Goal: Information Seeking & Learning: Learn about a topic

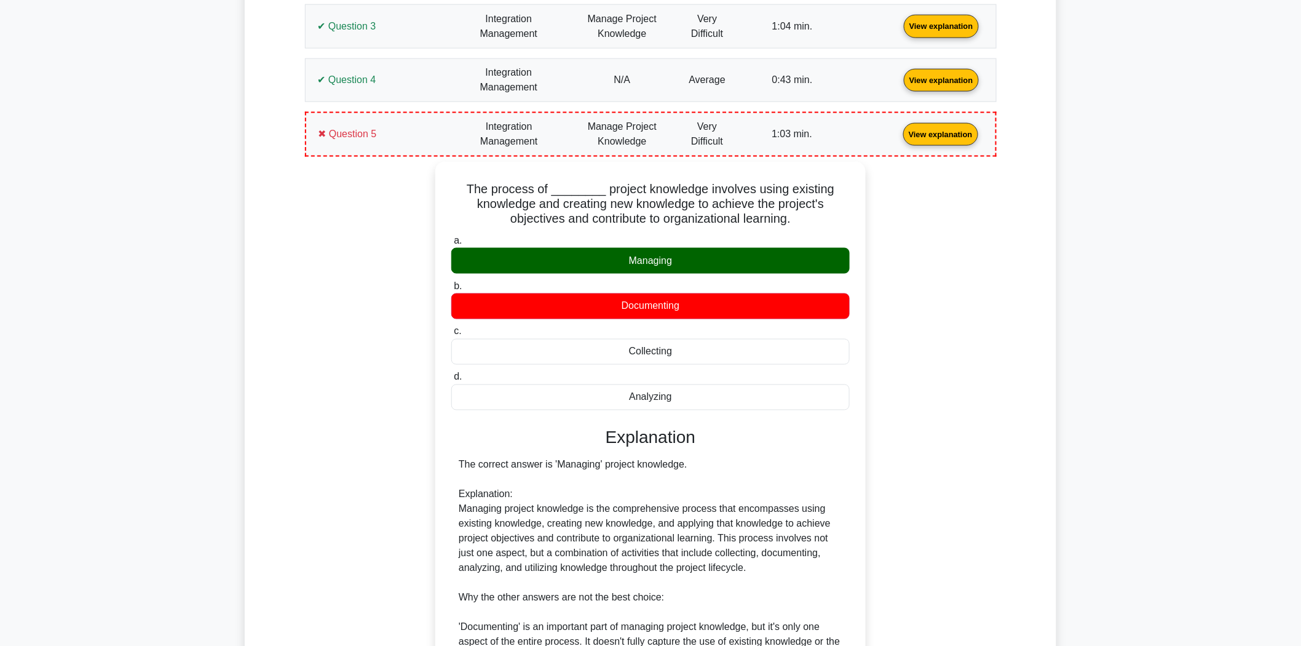
click at [898, 139] on link "View explanation" at bounding box center [940, 133] width 85 height 10
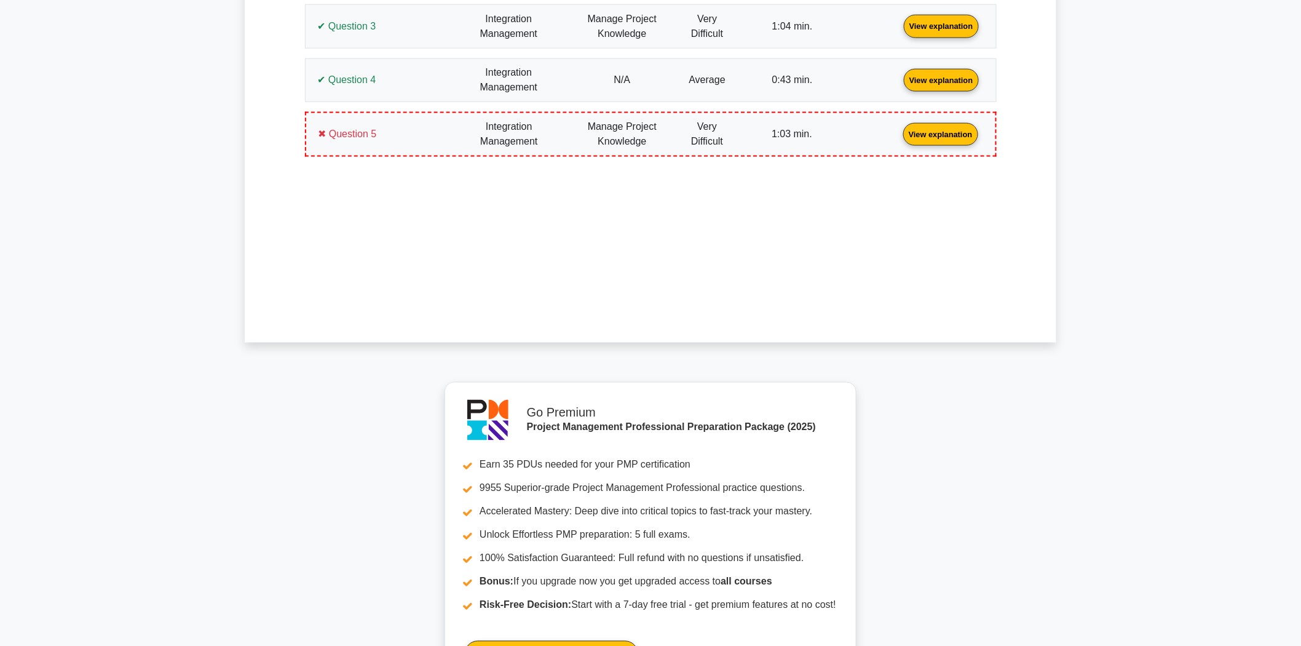
scroll to position [918, 0]
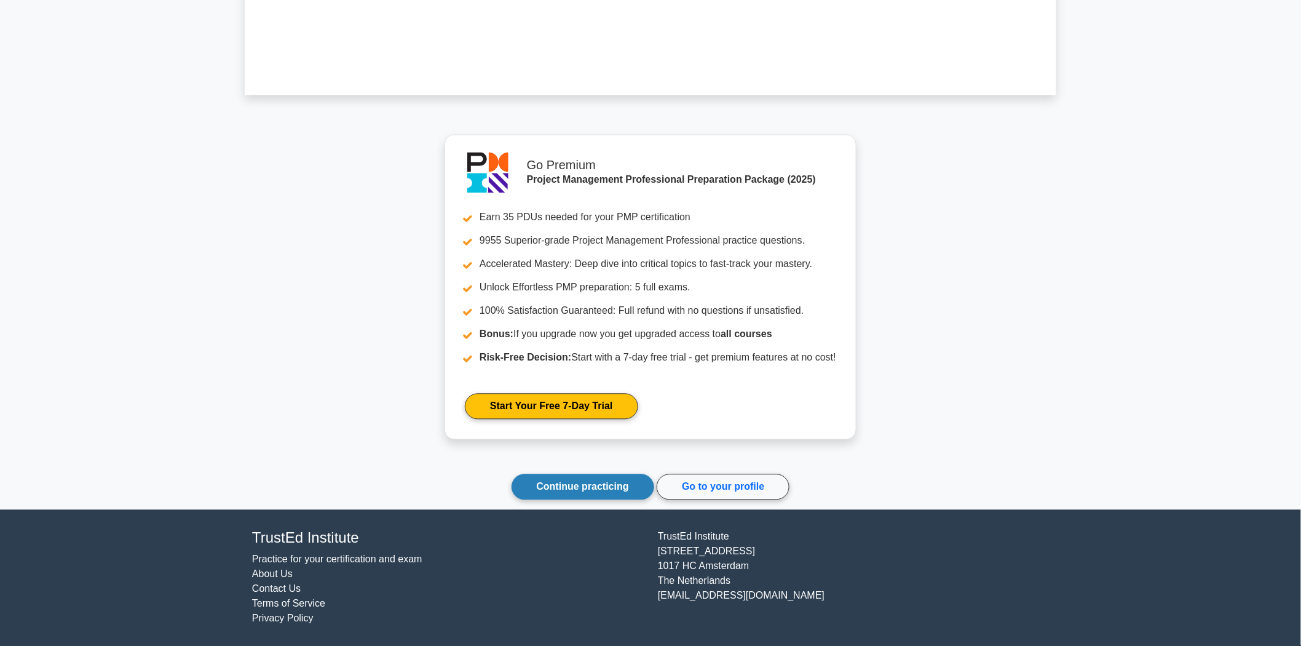
click at [586, 487] on link "Continue practicing" at bounding box center [582, 487] width 143 height 26
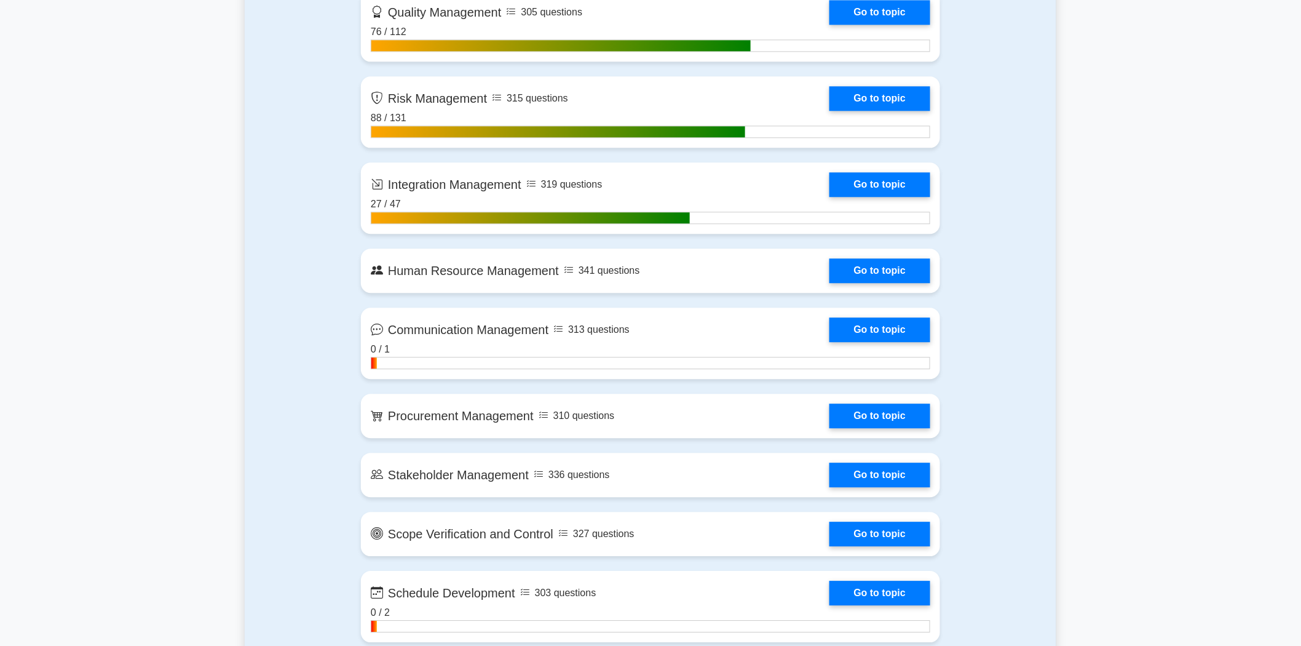
scroll to position [1161, 0]
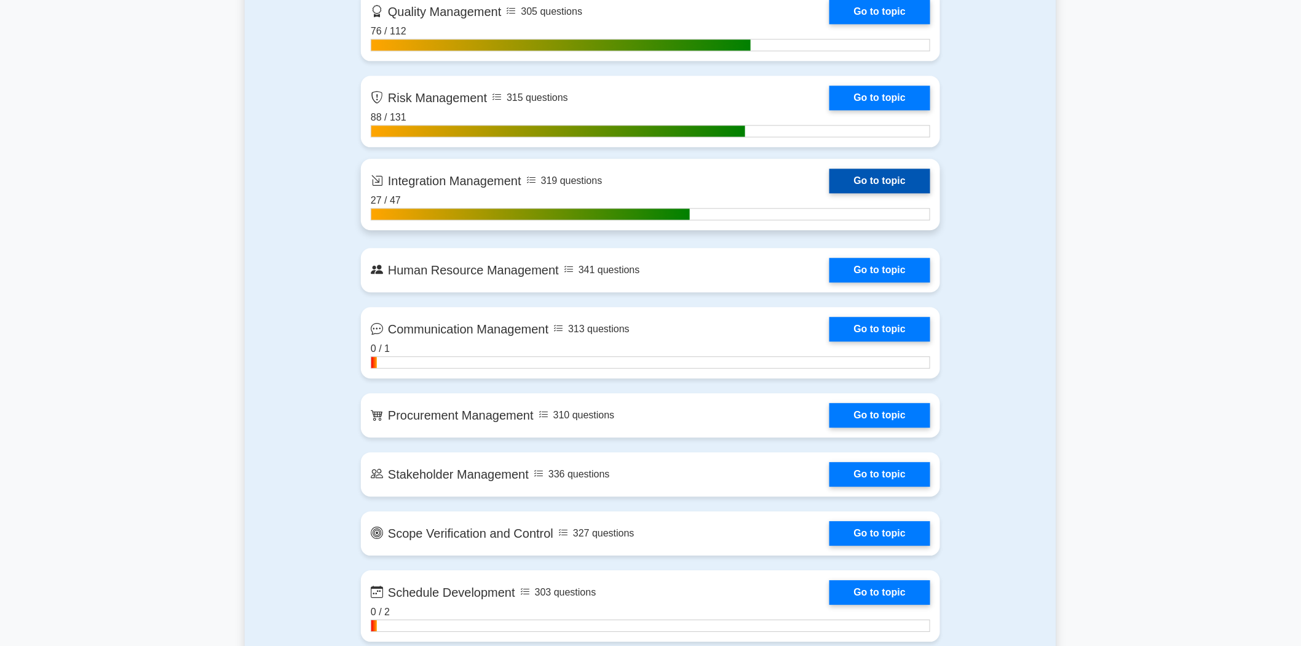
click at [888, 173] on link "Go to topic" at bounding box center [879, 180] width 101 height 25
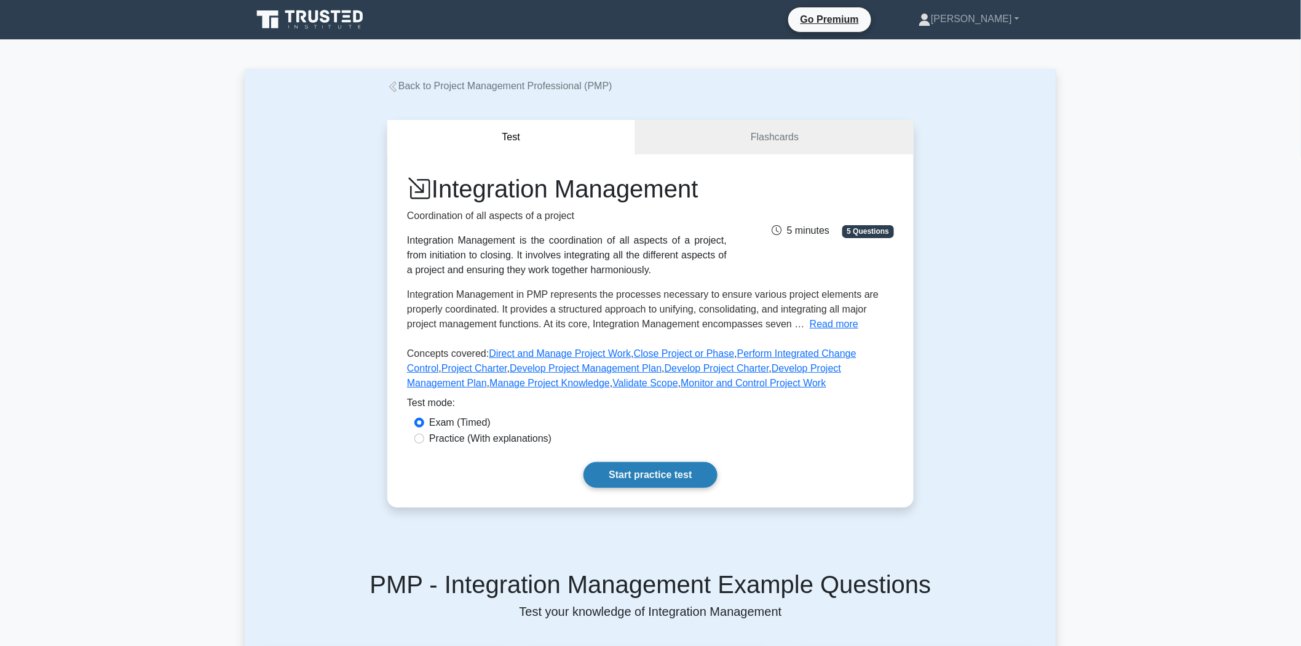
click at [659, 476] on link "Start practice test" at bounding box center [649, 475] width 133 height 26
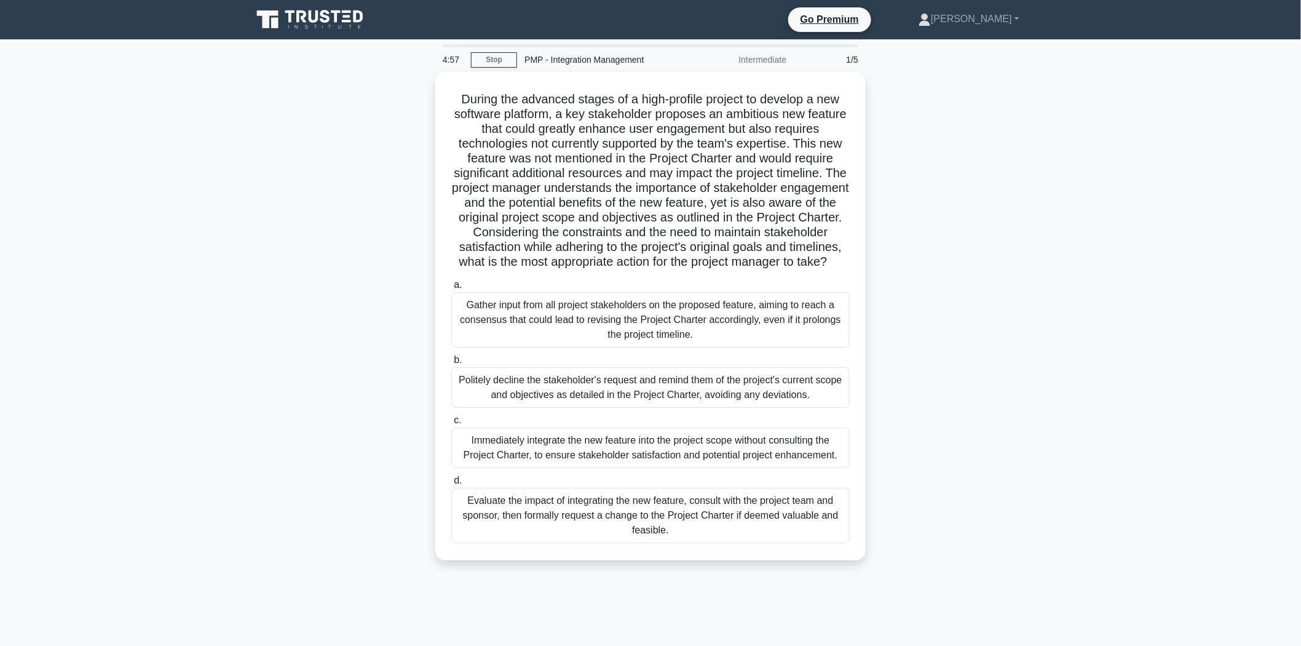
click at [990, 207] on div "During the advanced stages of a high-profile project to develop a new software …" at bounding box center [650, 323] width 811 height 503
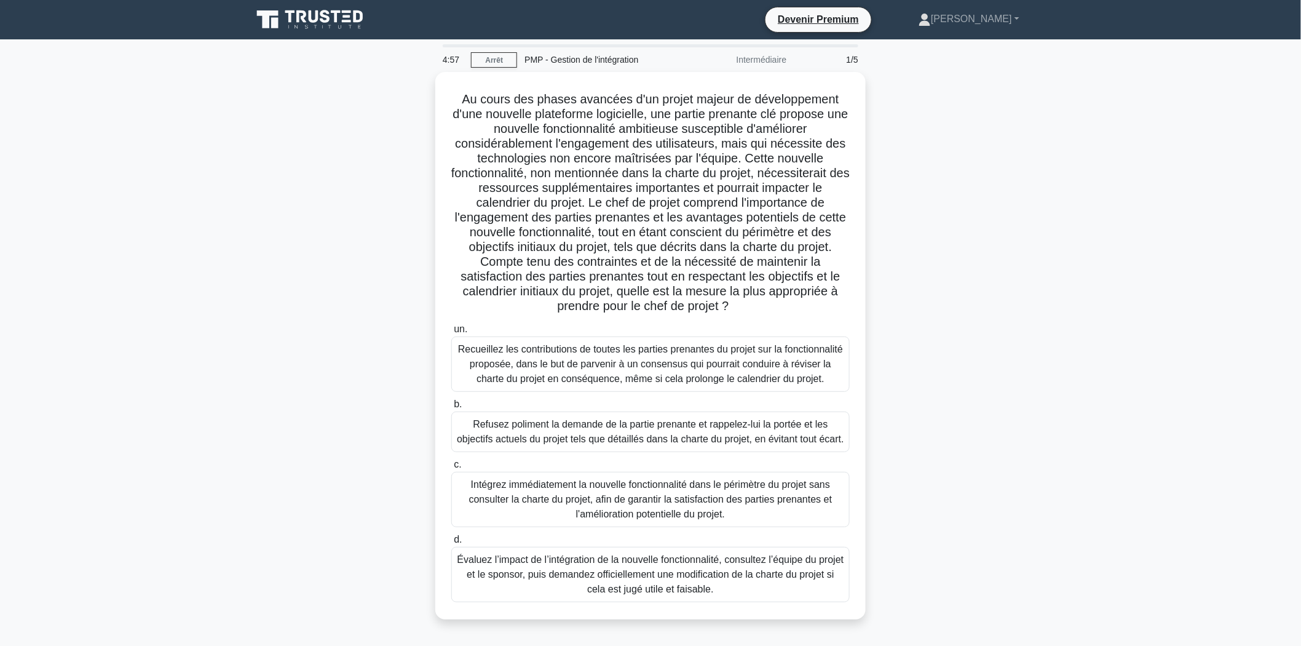
click at [274, 364] on div ".spinner_0XTQ{transform-origin:center;animation:spinner_y6GP .75s linear infini…" at bounding box center [650, 353] width 811 height 562
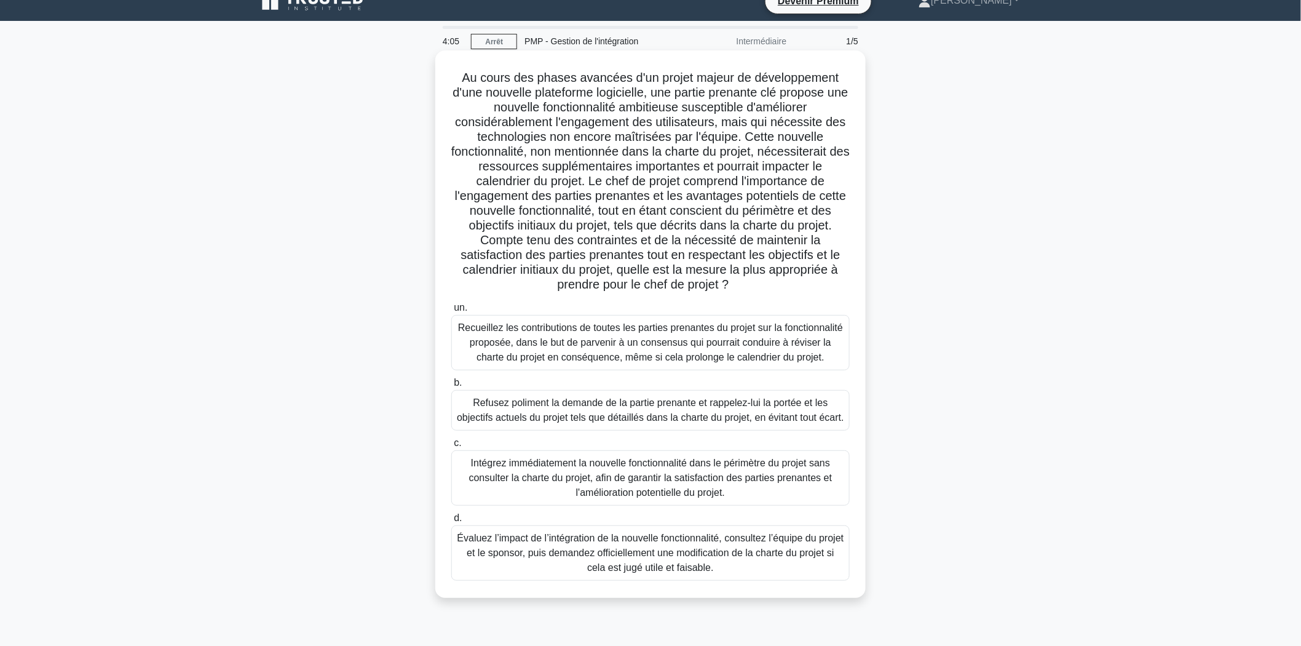
click at [708, 572] on font "Évaluez l’impact de l’intégration de la nouvelle fonctionnalité, consultez l’éq…" at bounding box center [650, 552] width 387 height 40
click at [451, 522] on input "d. Évaluez l’impact de l’intégration de la nouvelle fonctionnalité, consultez l…" at bounding box center [451, 518] width 0 height 8
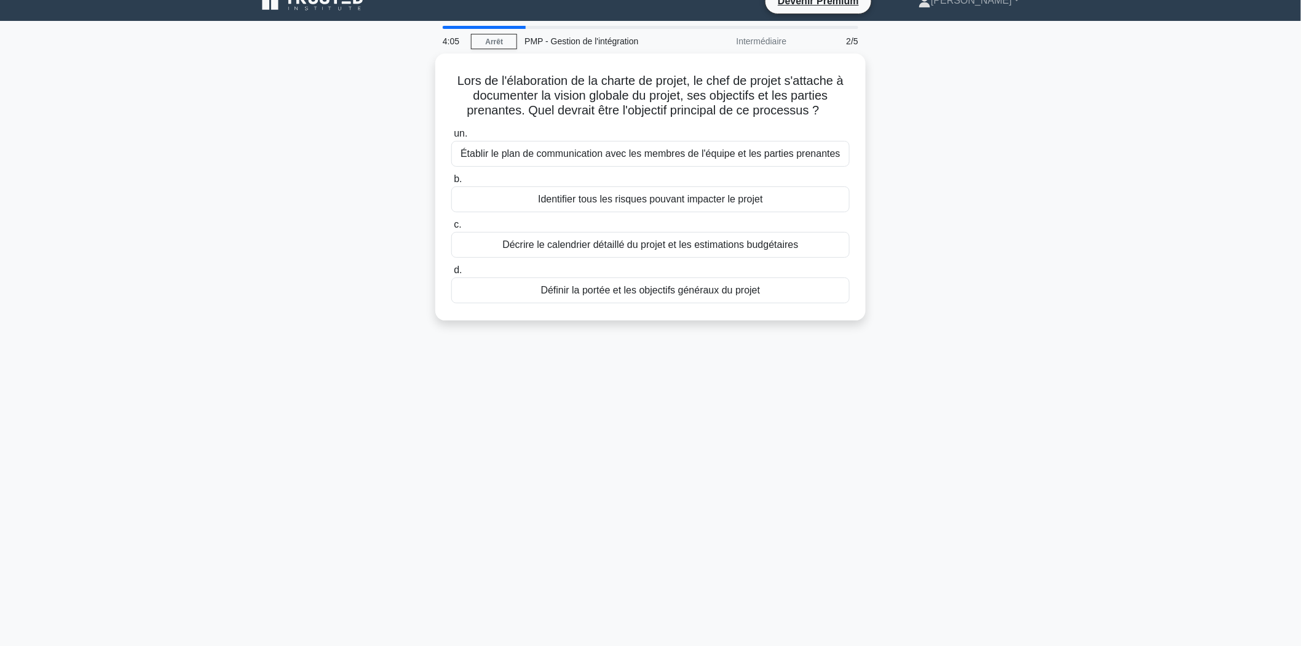
scroll to position [0, 0]
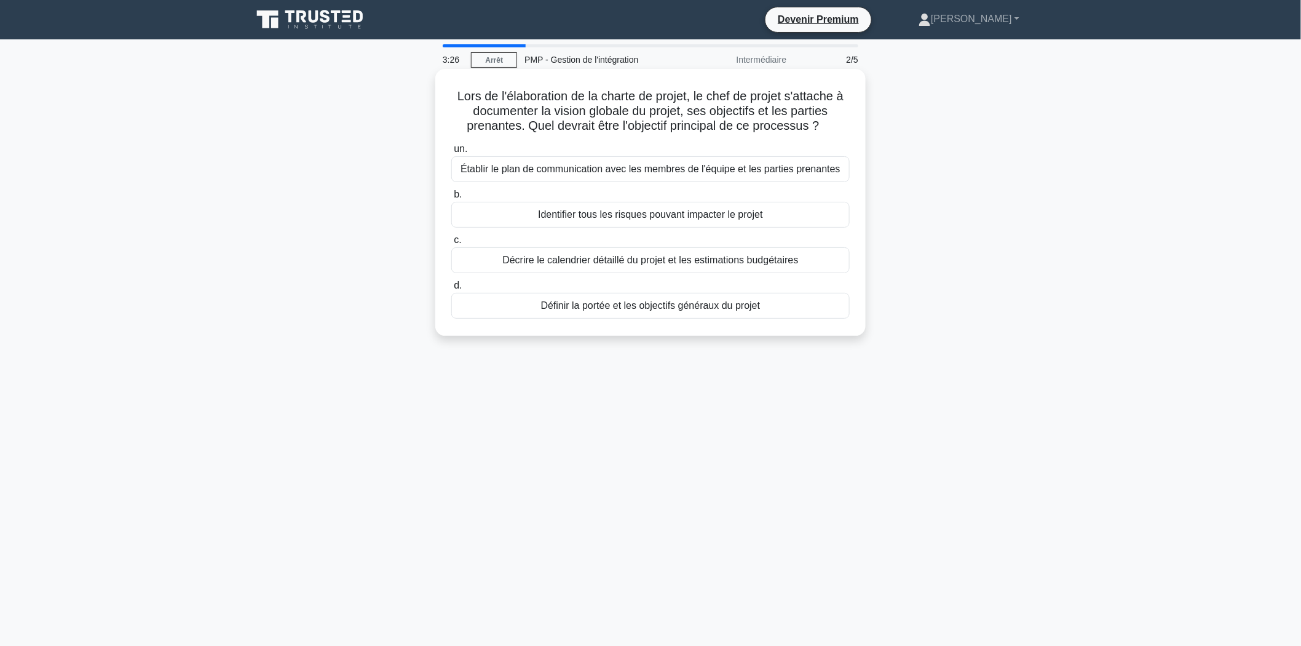
click at [655, 304] on font "Définir la portée et les objectifs généraux du projet" at bounding box center [650, 305] width 219 height 10
click at [451, 290] on input "d. Définir la portée et les objectifs généraux du projet" at bounding box center [451, 286] width 0 height 8
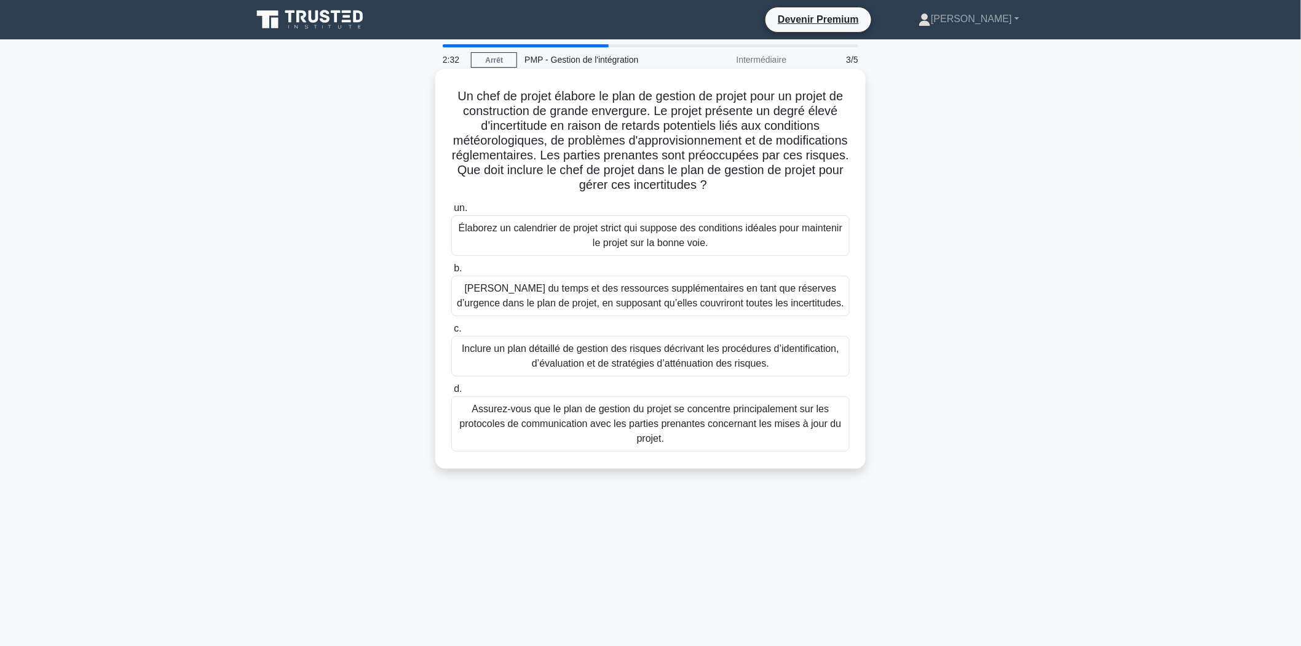
click at [606, 360] on font "Inclure un plan détaillé de gestion des risques décrivant les procédures d’iden…" at bounding box center [650, 355] width 377 height 25
click at [451, 333] on input "c. Inclure un plan détaillé de gestion des risques décrivant les procédures d’i…" at bounding box center [451, 329] width 0 height 8
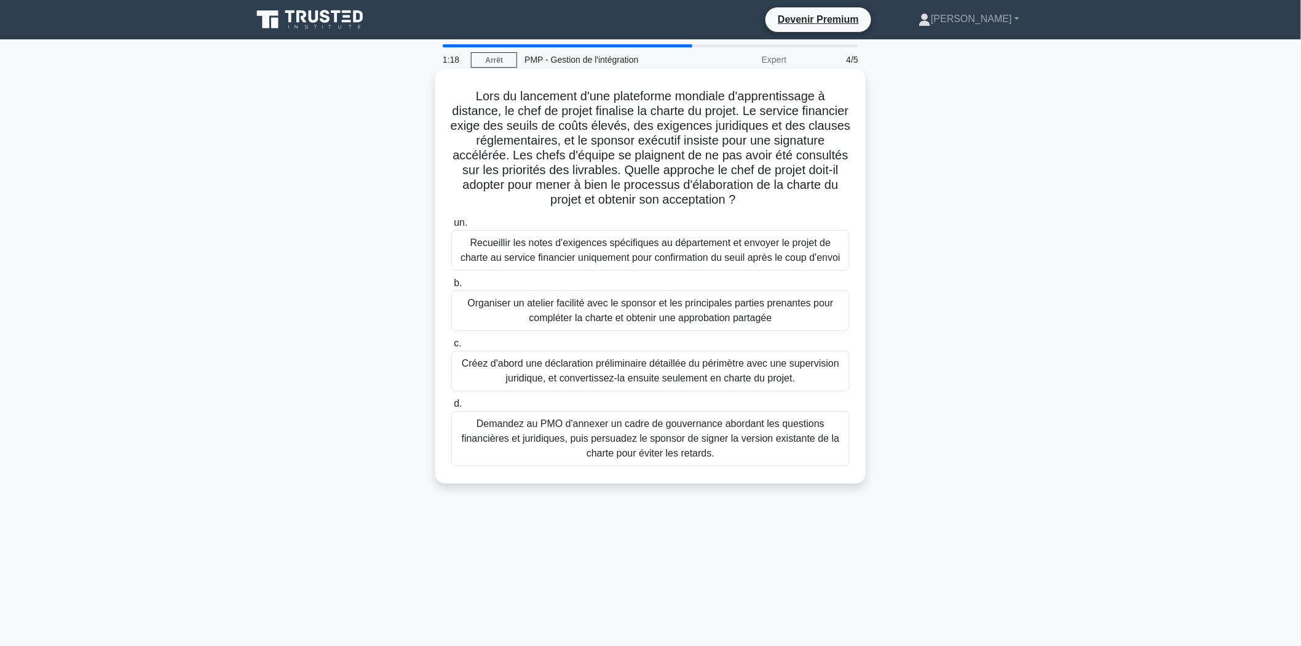
click at [552, 321] on font "Organiser un atelier facilité avec le sponsor et les principales parties prenan…" at bounding box center [651, 310] width 366 height 25
click at [451, 287] on input "b. Organiser un atelier facilité avec le sponsor et les principales parties pre…" at bounding box center [451, 283] width 0 height 8
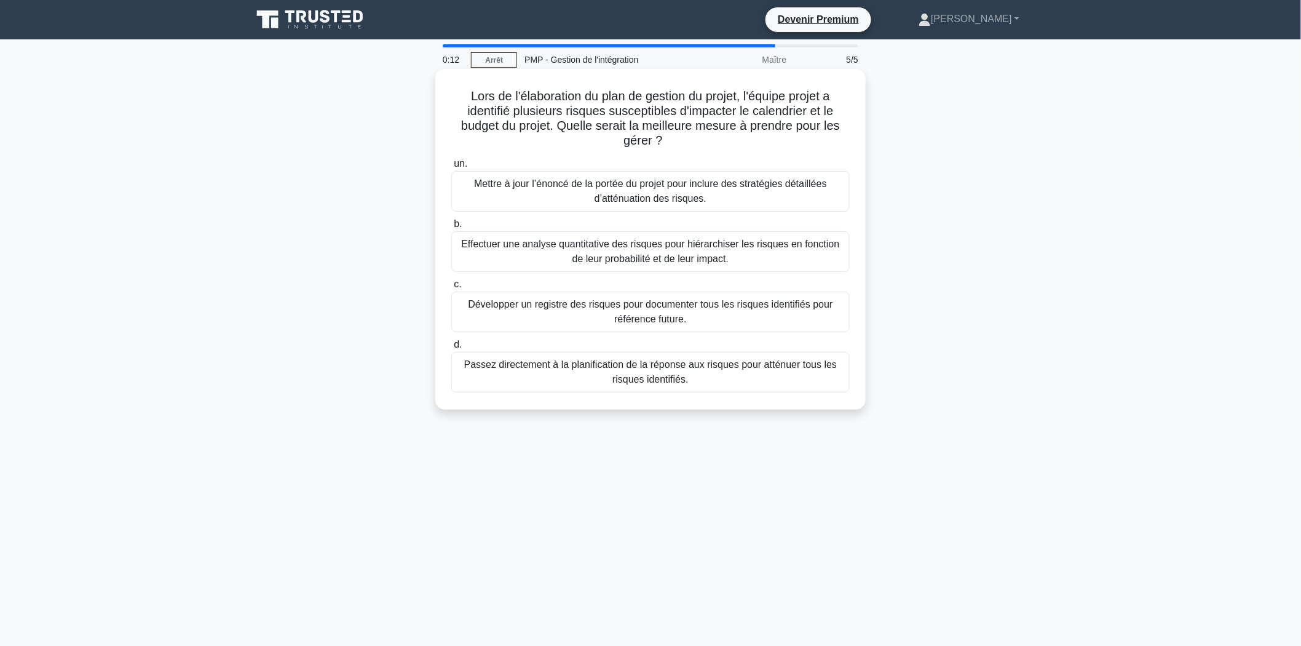
click at [586, 195] on font "Mettre à jour l’énoncé de la portée du projet pour inclure des stratégies détai…" at bounding box center [650, 191] width 387 height 30
click at [451, 168] on input "un. Mettre à jour l’énoncé de la portée du projet pour inclure des stratégies d…" at bounding box center [451, 164] width 0 height 8
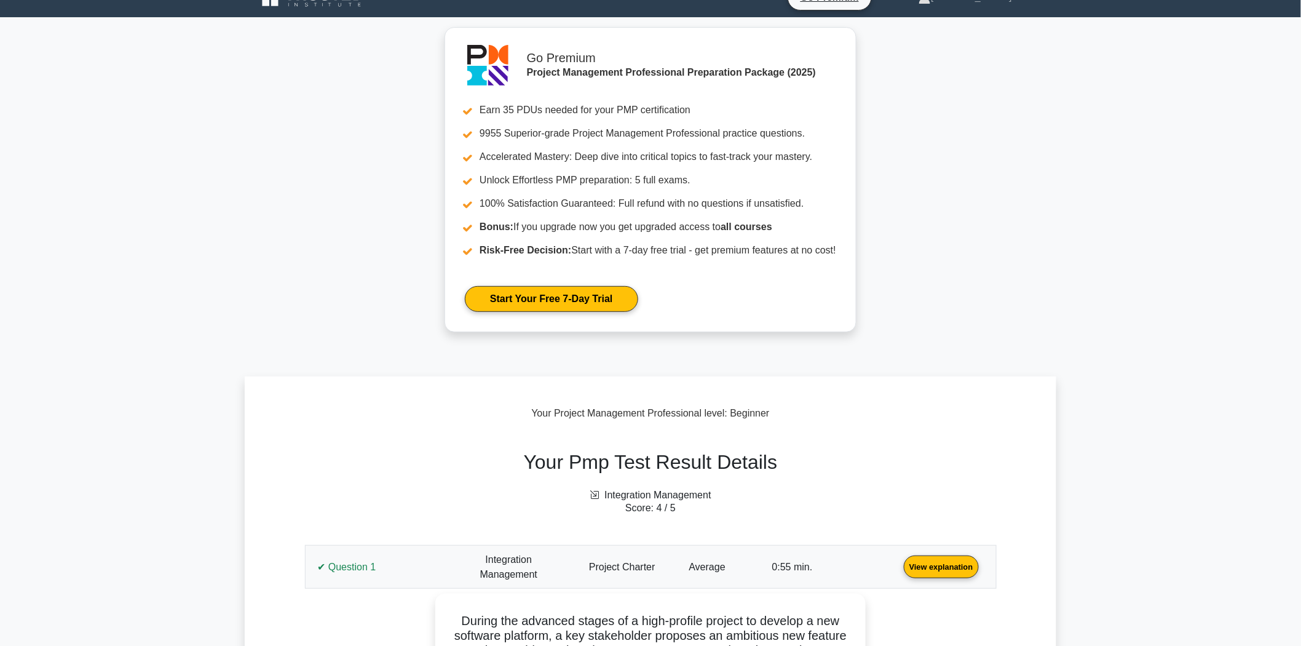
scroll to position [341, 0]
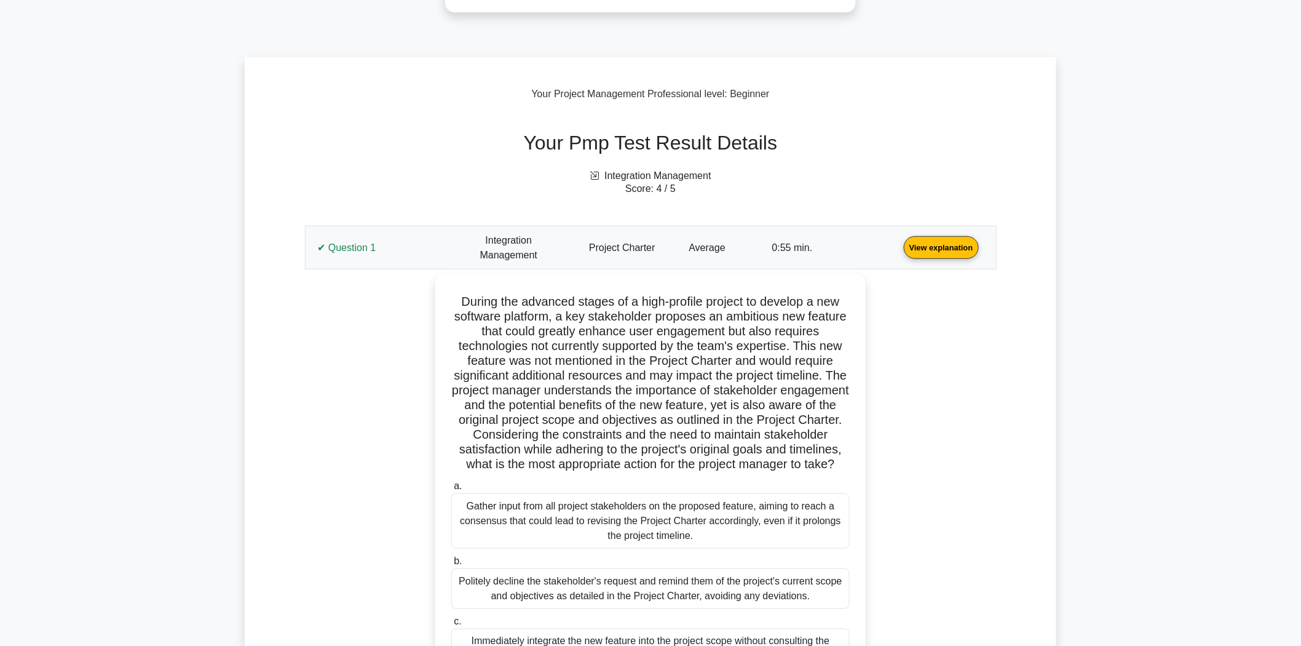
click at [899, 250] on link "View explanation" at bounding box center [941, 247] width 85 height 10
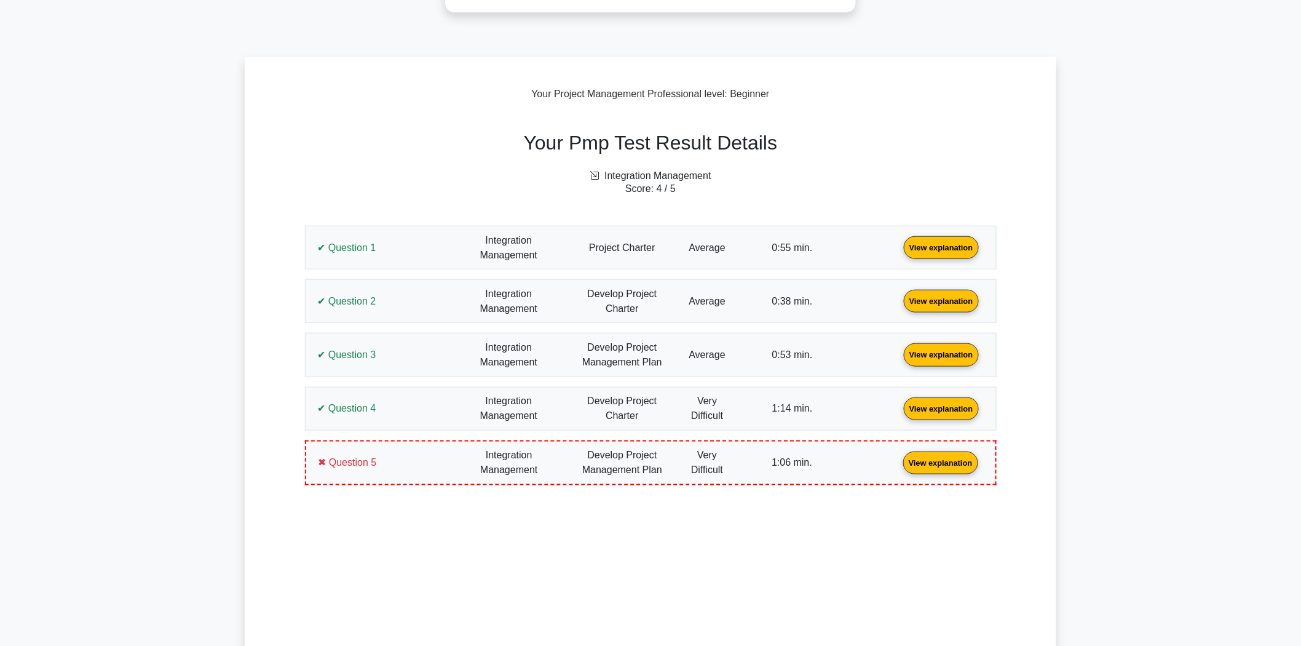
click at [899, 252] on link "View explanation" at bounding box center [941, 247] width 85 height 10
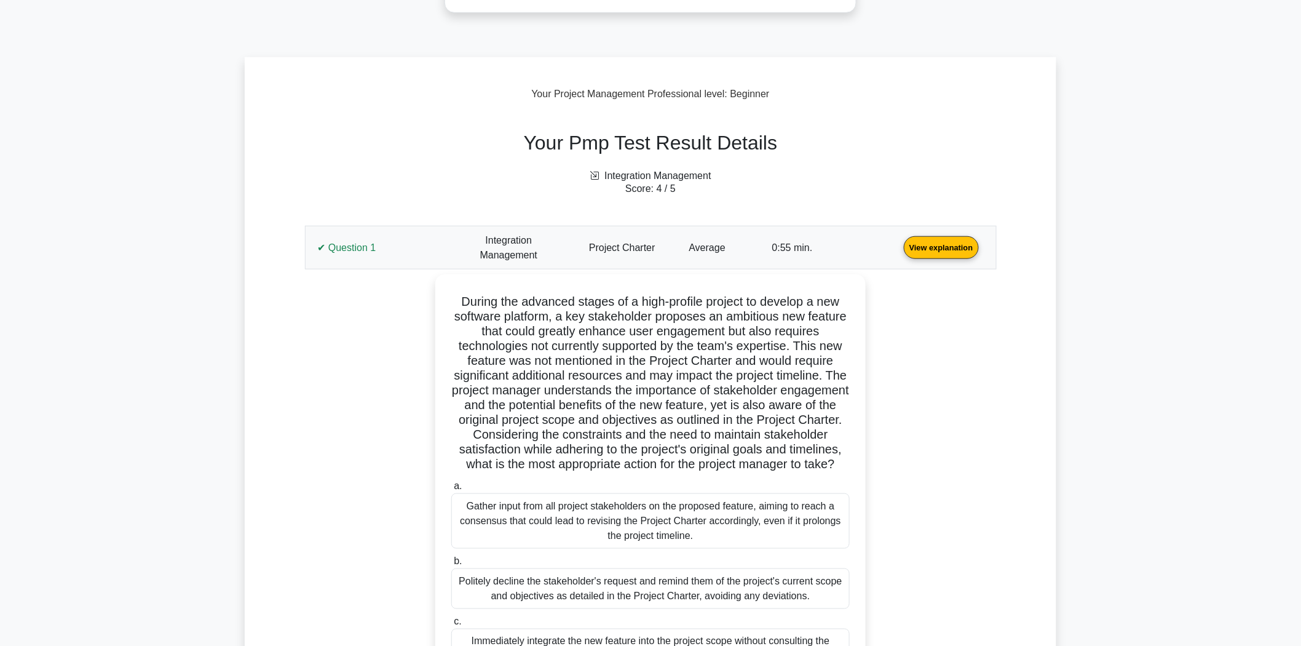
scroll to position [400, 0]
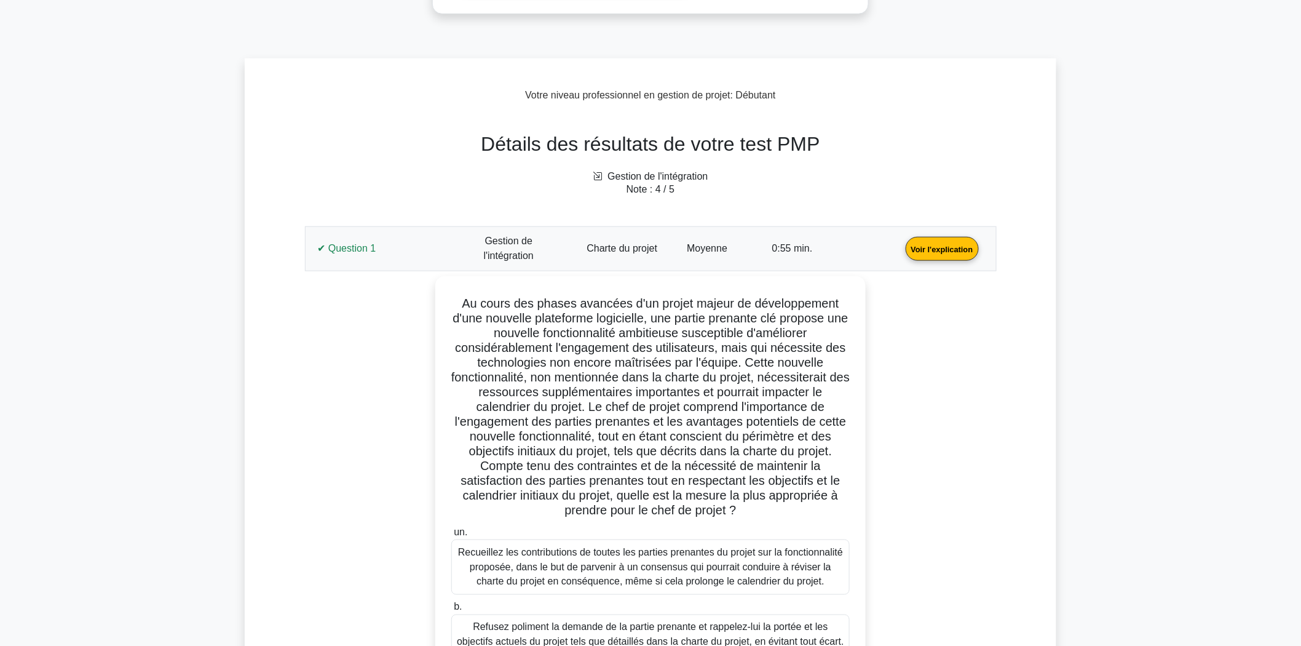
click at [901, 253] on link "Voir l'explication" at bounding box center [942, 248] width 83 height 10
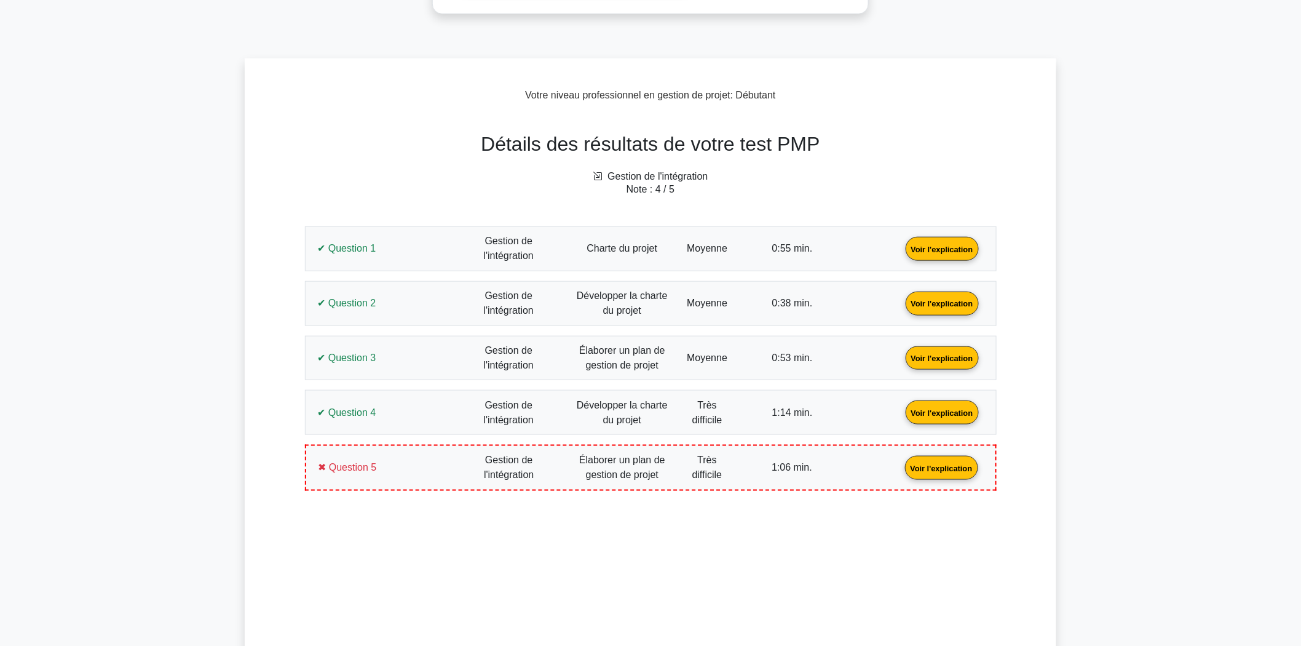
click at [900, 462] on link "Voir l'explication" at bounding box center [941, 467] width 83 height 10
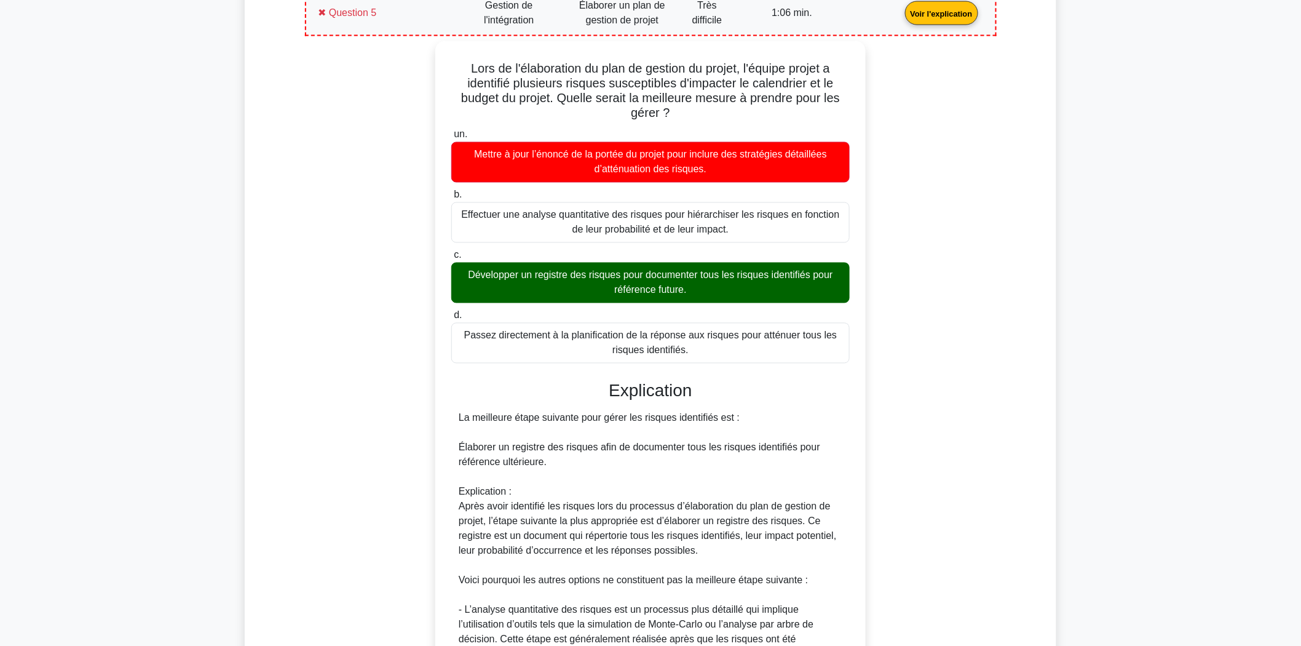
scroll to position [878, 0]
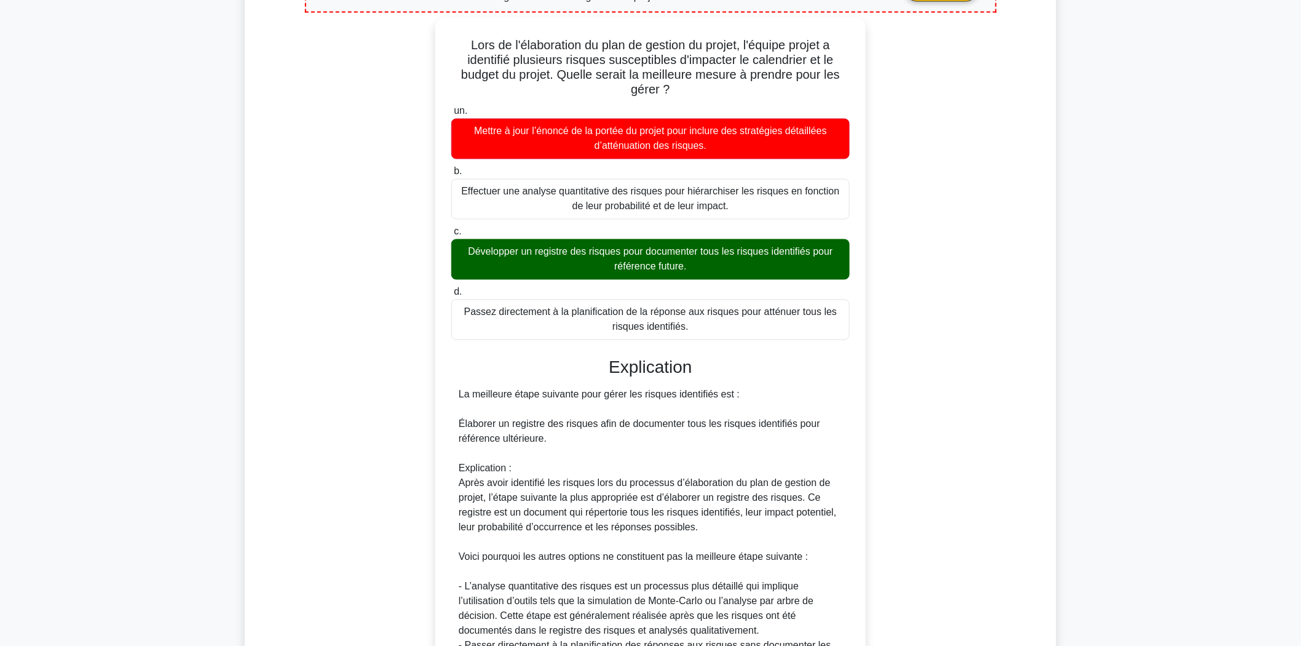
drag, startPoint x: 716, startPoint y: 322, endPoint x: 430, endPoint y: 23, distance: 413.1
click at [430, 23] on div "Lors de l'élaboration du plan de gestion du projet, l'équipe projet a identifié…" at bounding box center [650, 466] width 677 height 896
copy div "Lors de l'élaboration du plan de gestion du projet, l'équipe projet a identifié…"
click at [253, 379] on div "Détails des résultats de votre test PMP Gestion de l'intégration Note : 4 / 5 Q…" at bounding box center [650, 324] width 811 height 1388
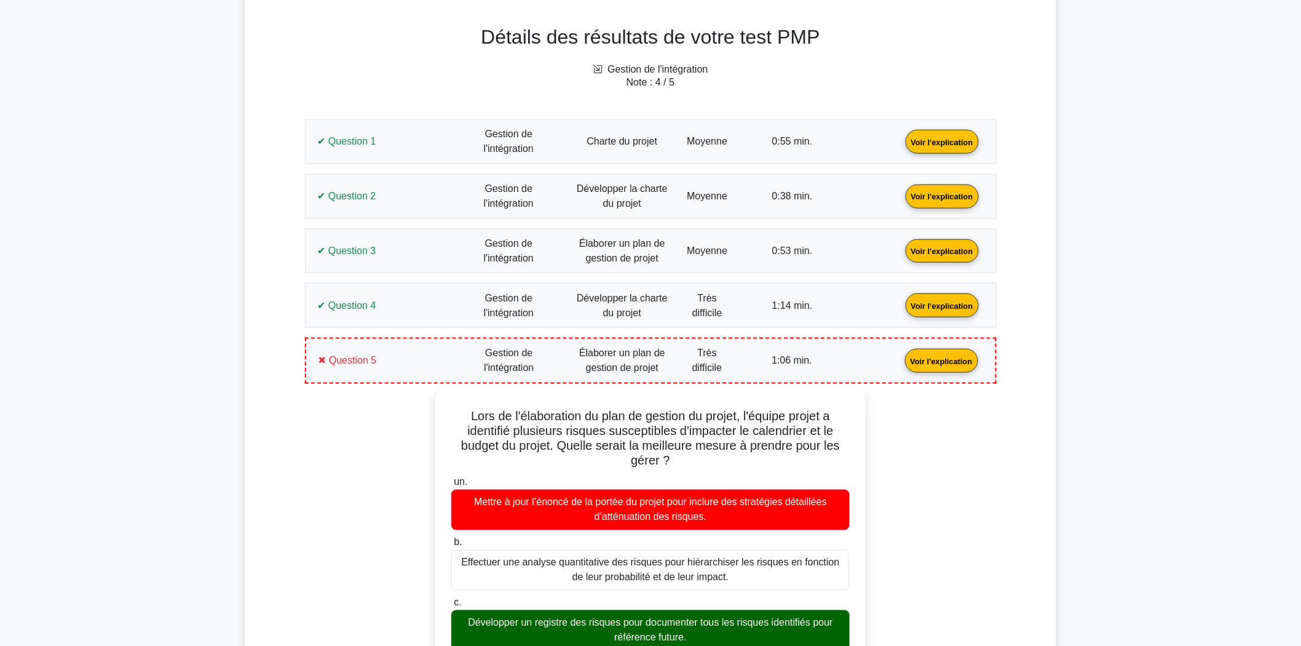
scroll to position [468, 0]
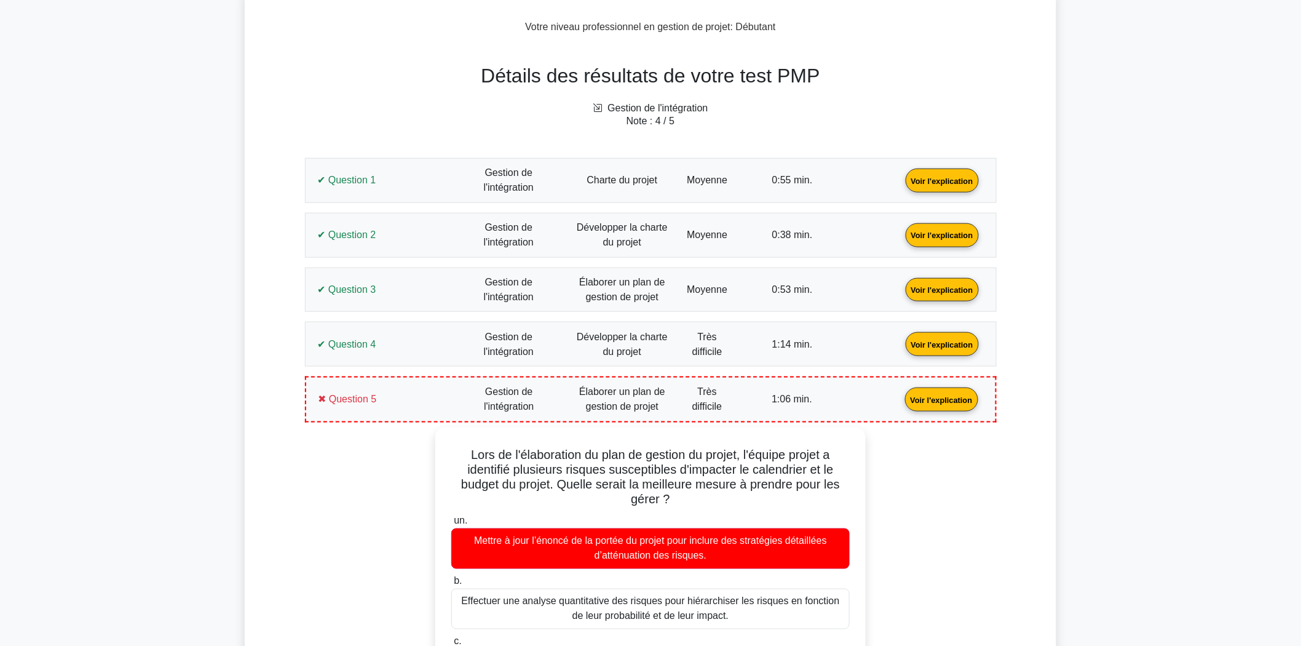
click at [901, 180] on link "Voir l'explication" at bounding box center [942, 180] width 83 height 10
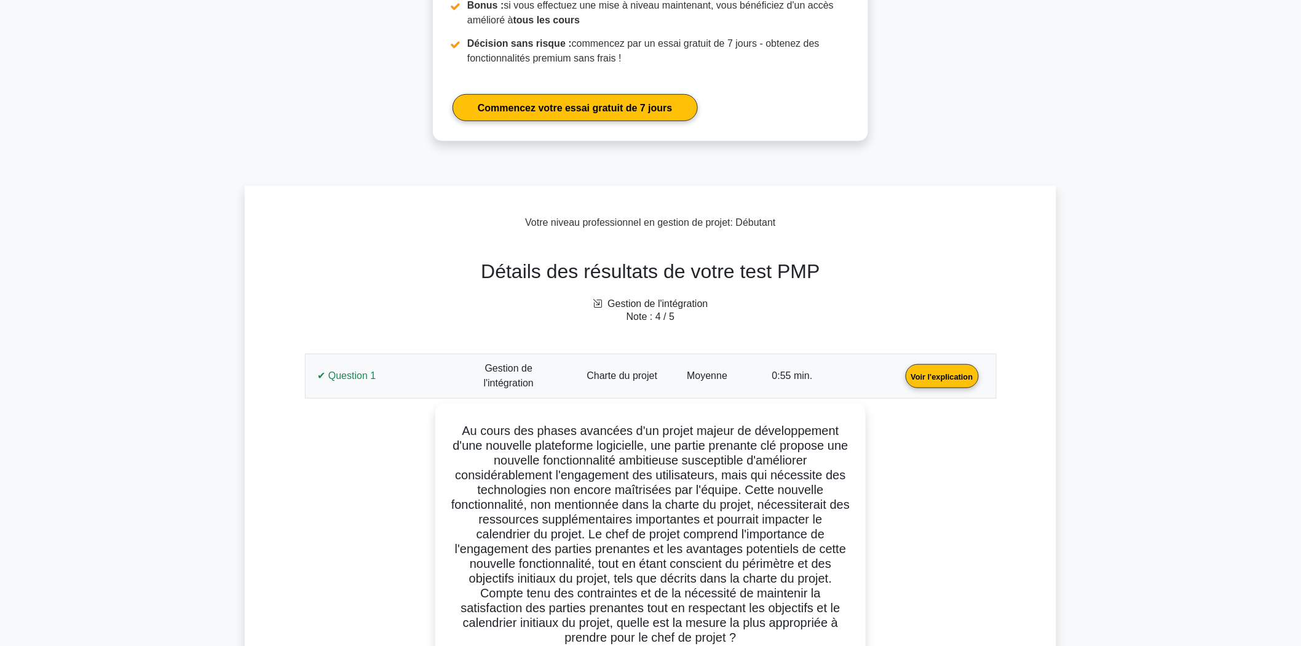
scroll to position [263, 0]
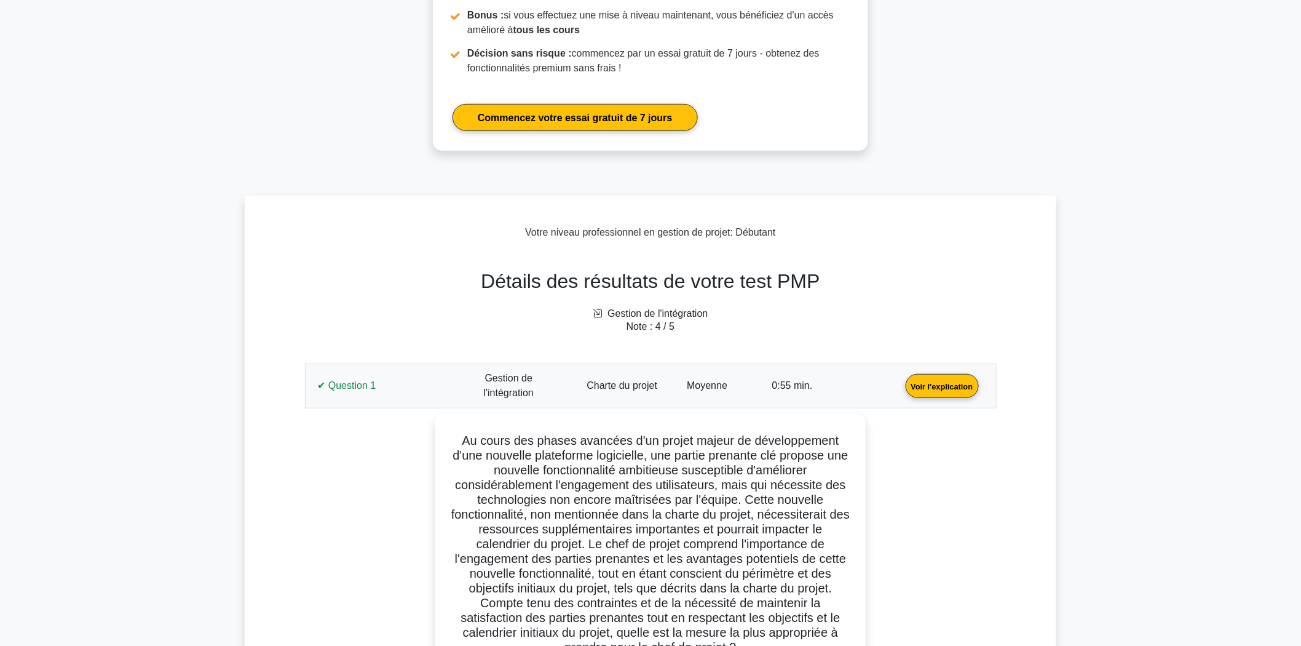
click at [901, 380] on link "Voir l'explication" at bounding box center [942, 385] width 83 height 10
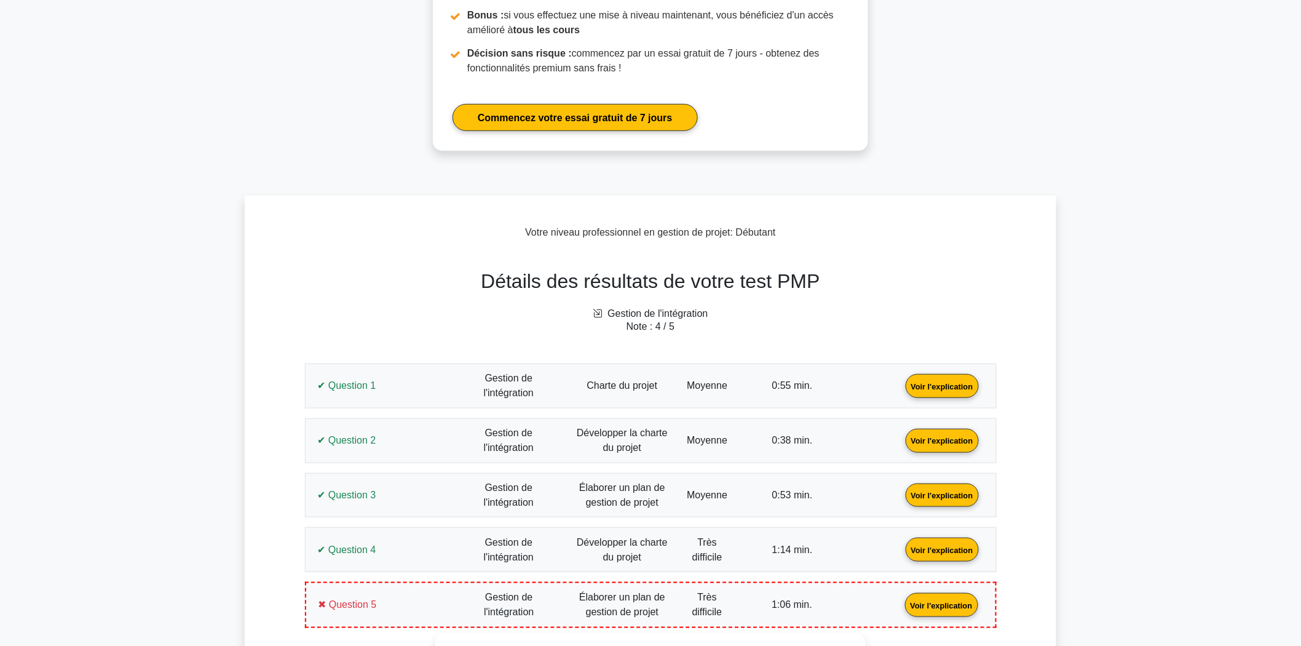
click at [901, 443] on link "Voir l'explication" at bounding box center [942, 439] width 83 height 10
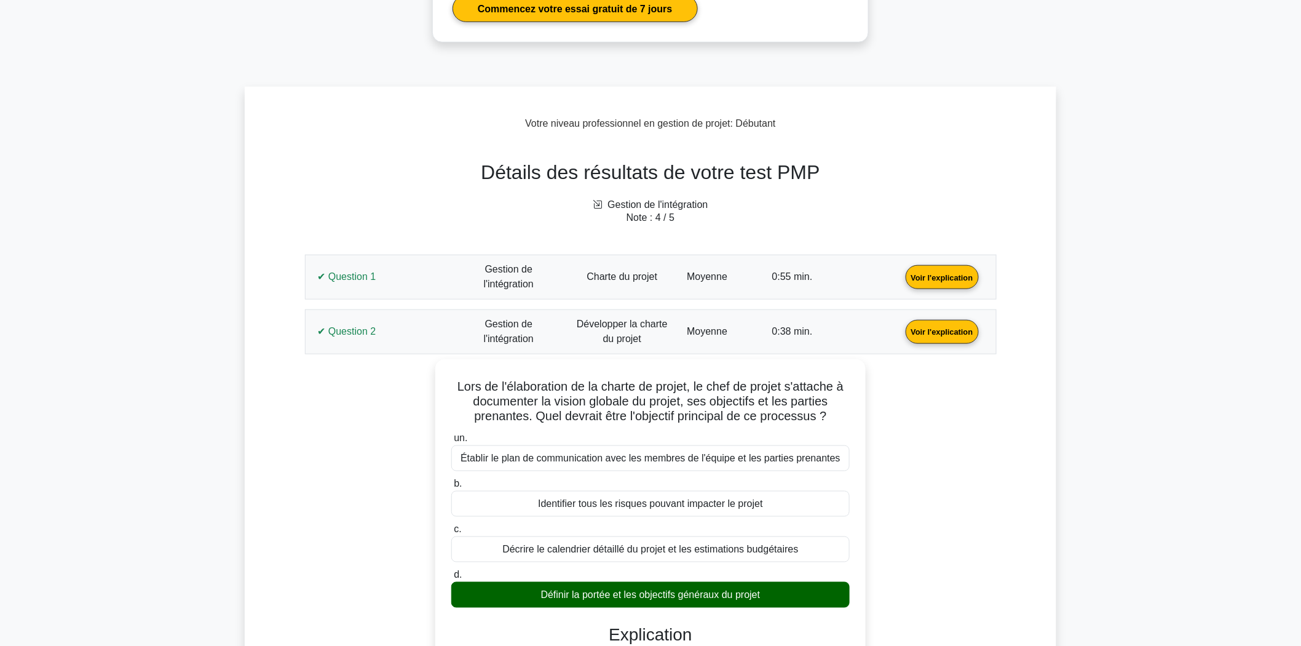
scroll to position [605, 0]
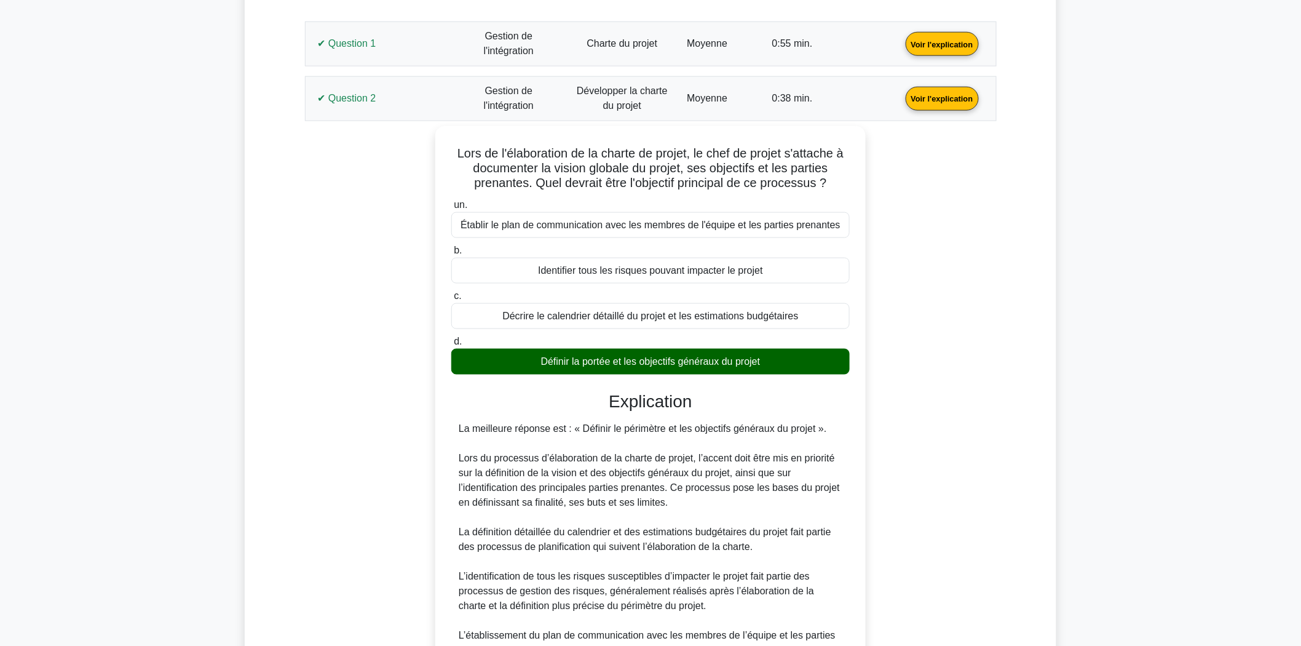
click at [901, 92] on link "Voir l'explication" at bounding box center [942, 97] width 83 height 10
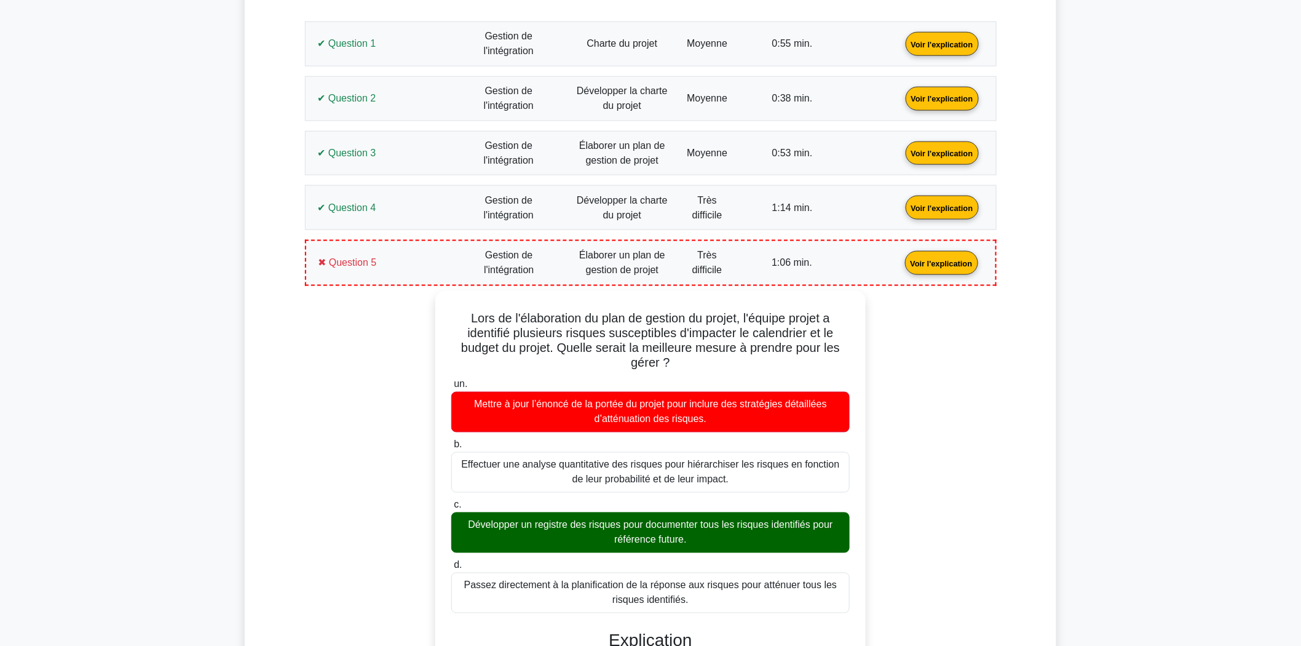
click at [901, 157] on link "Voir l'explication" at bounding box center [942, 152] width 83 height 10
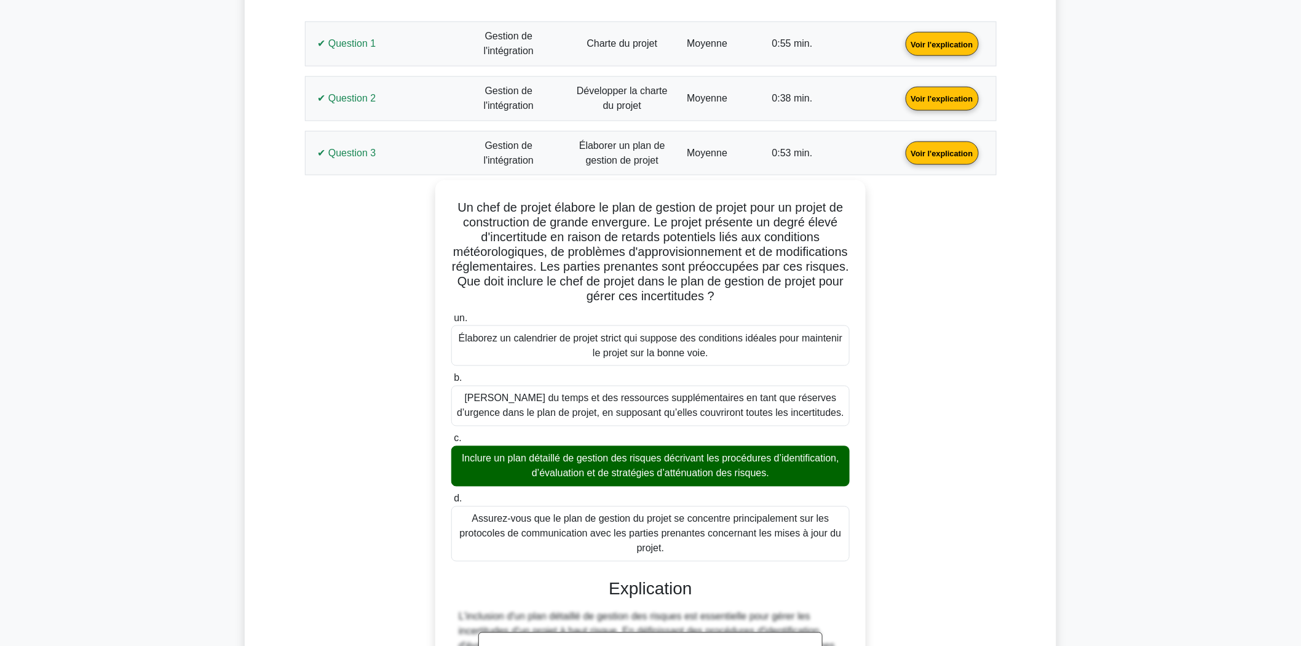
click at [901, 147] on link "Voir l'explication" at bounding box center [942, 152] width 83 height 10
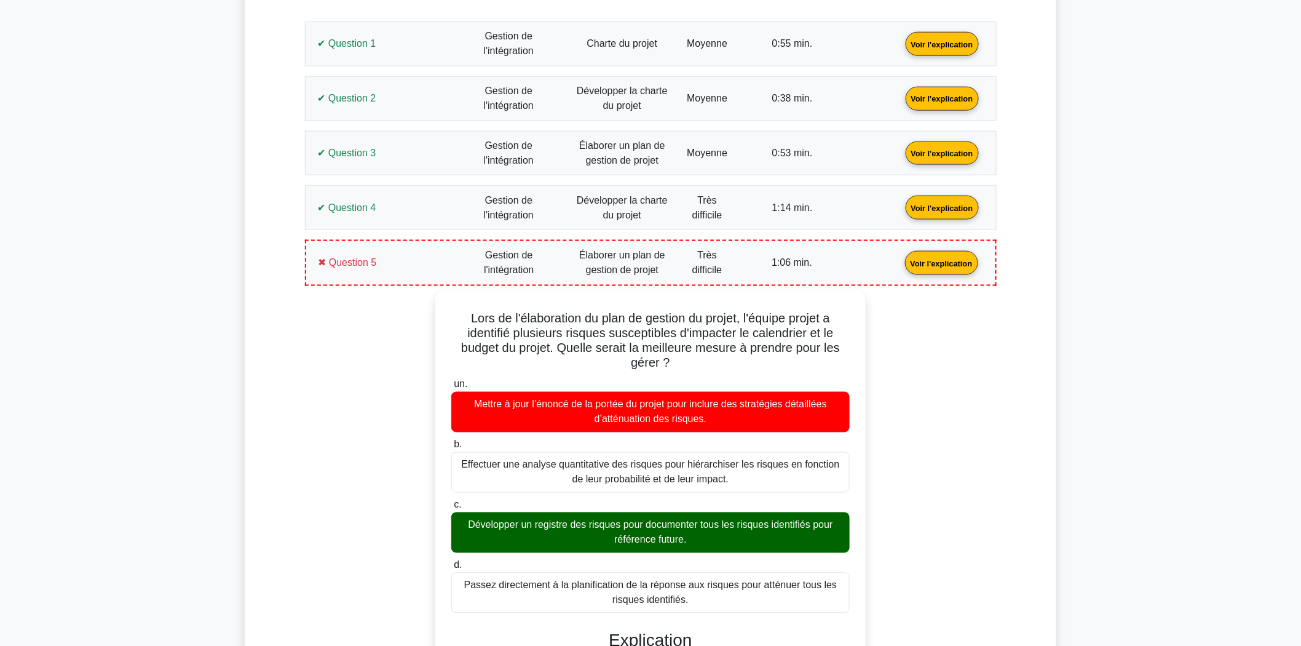
click at [901, 212] on link "Voir l'explication" at bounding box center [942, 207] width 83 height 10
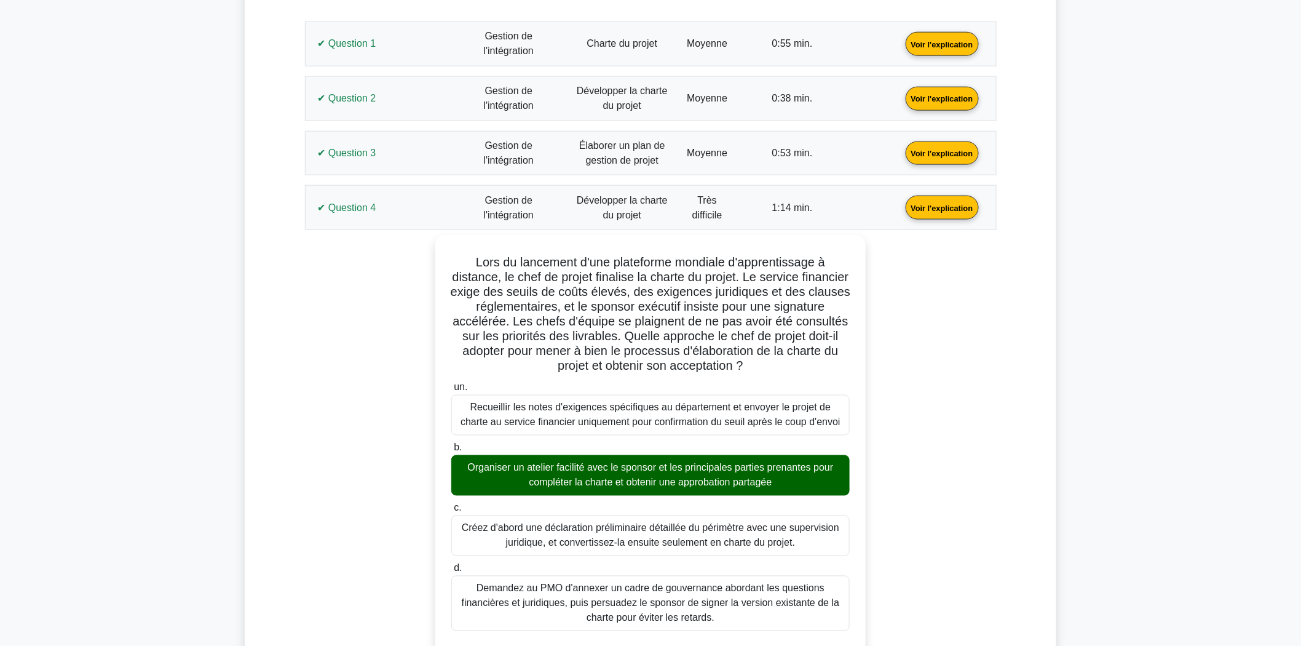
click at [901, 206] on link "Voir l'explication" at bounding box center [942, 207] width 83 height 10
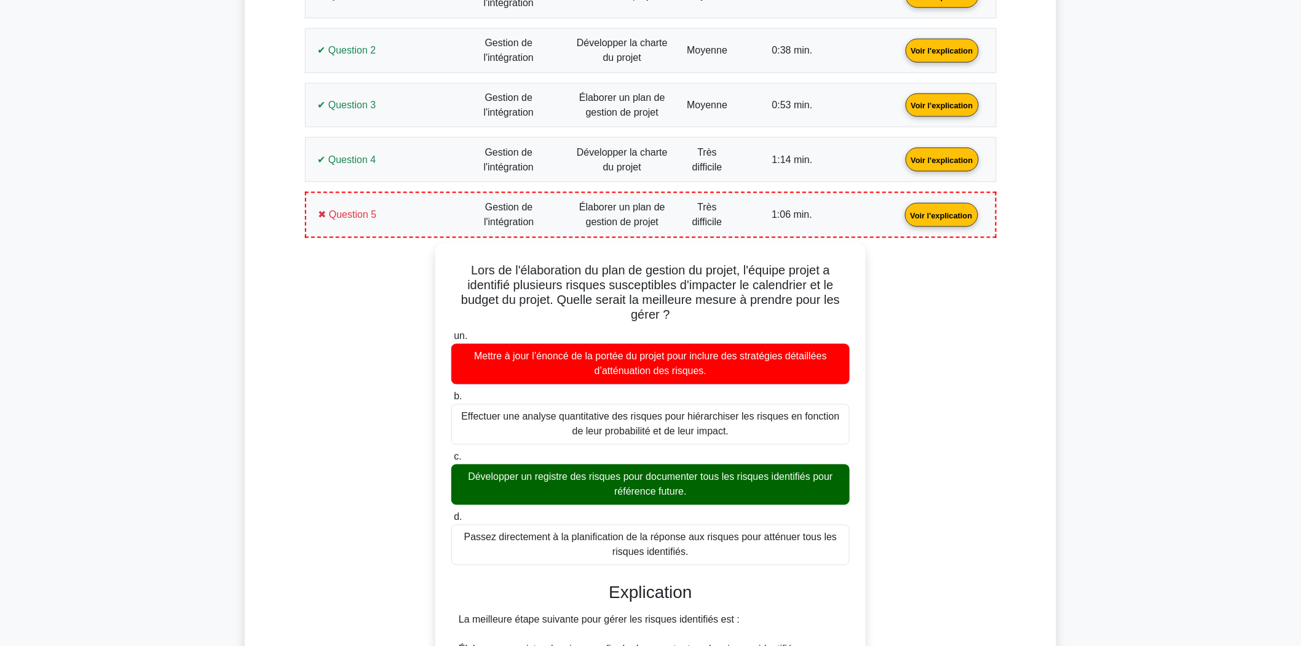
scroll to position [673, 0]
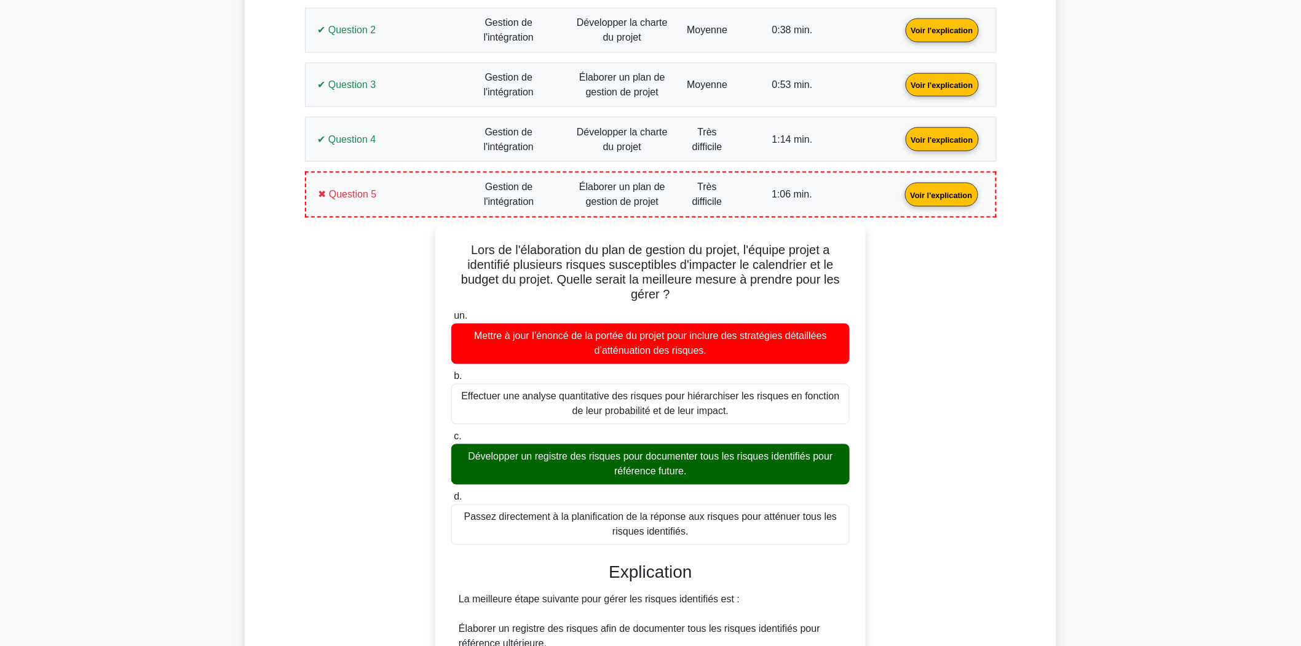
click at [900, 197] on link "Voir l'explication" at bounding box center [941, 194] width 83 height 10
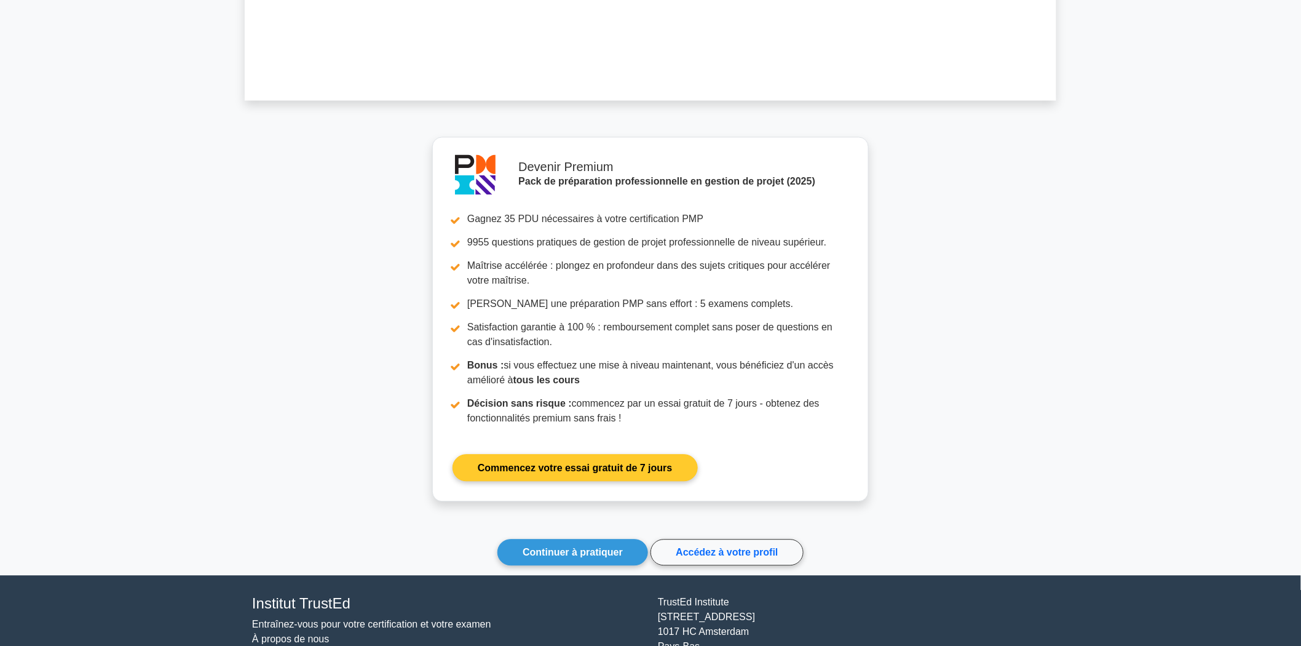
scroll to position [1037, 0]
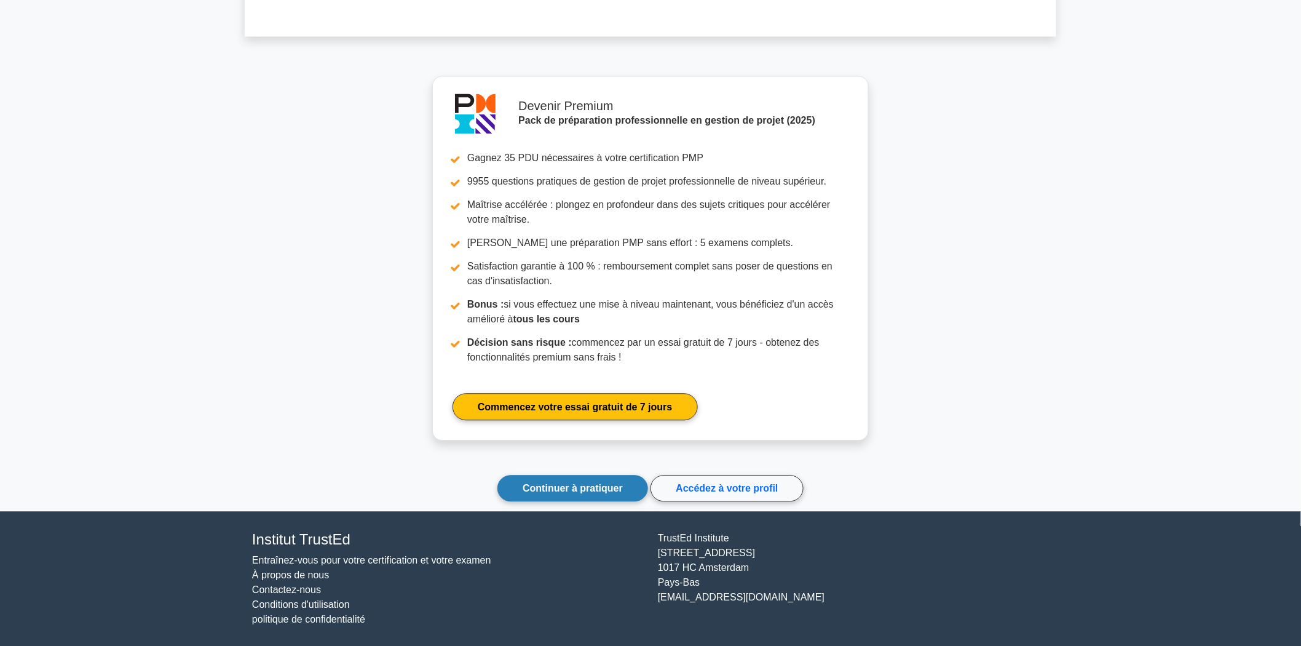
click at [604, 488] on font "Continuer à pratiquer" at bounding box center [573, 488] width 100 height 10
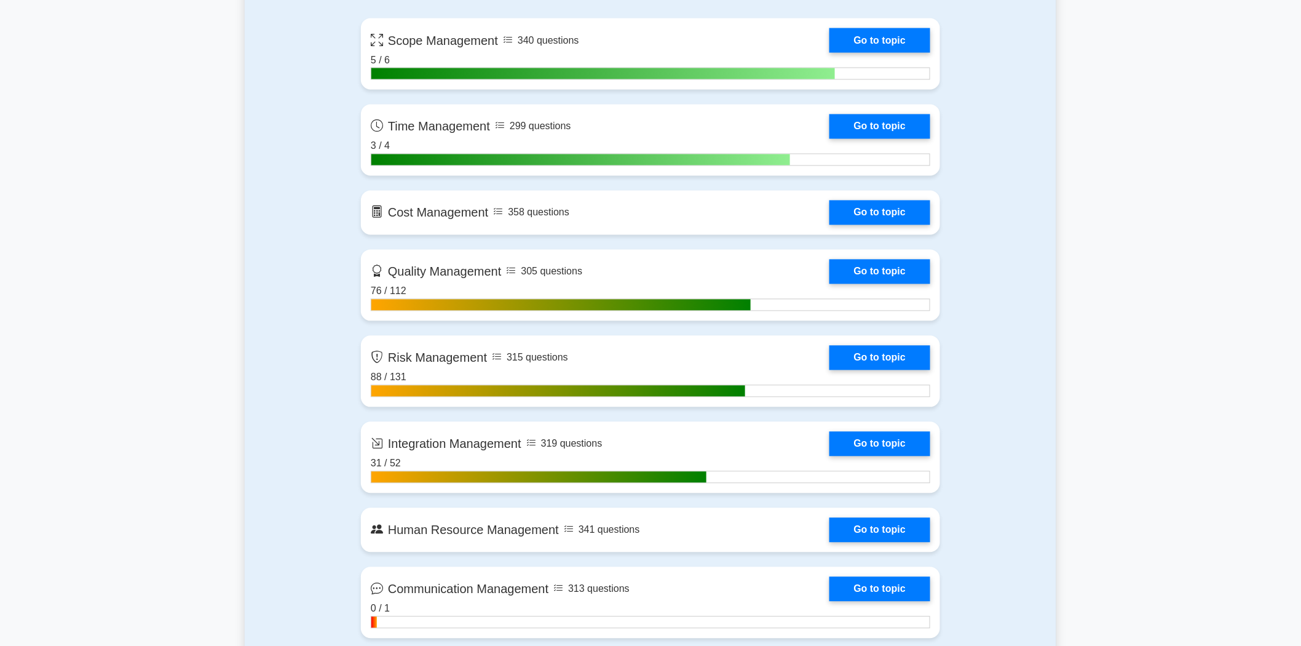
scroll to position [956, 0]
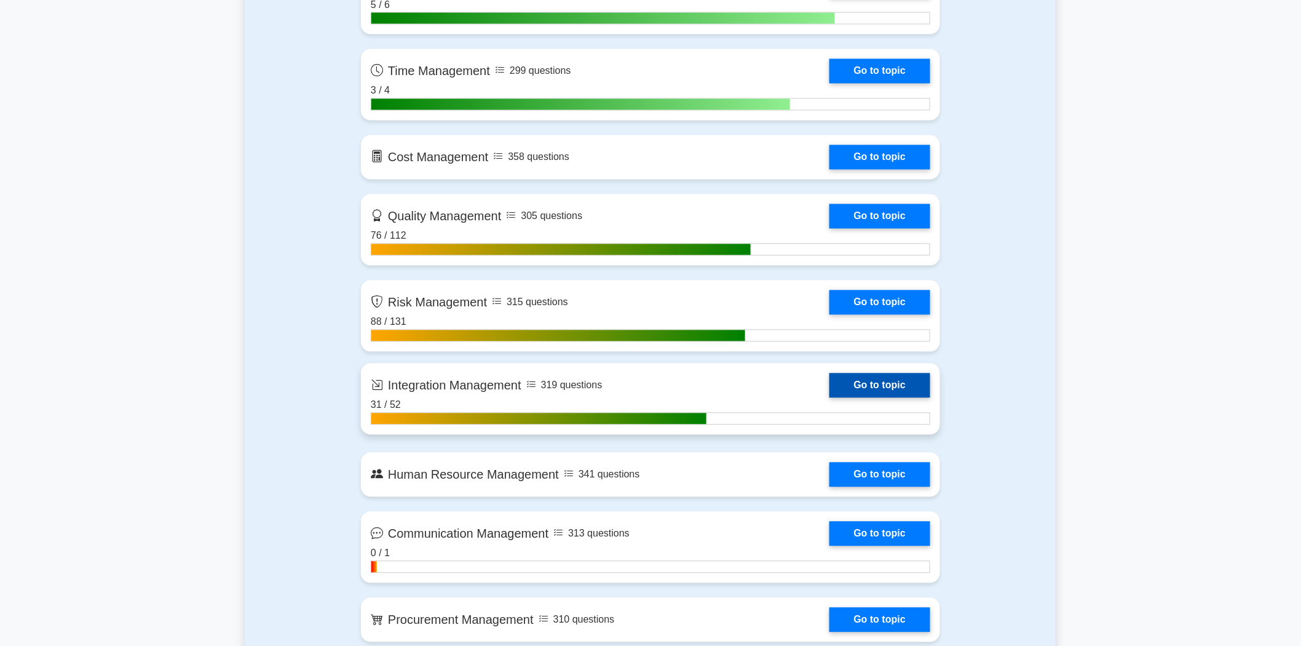
click at [883, 380] on link "Go to topic" at bounding box center [879, 385] width 101 height 25
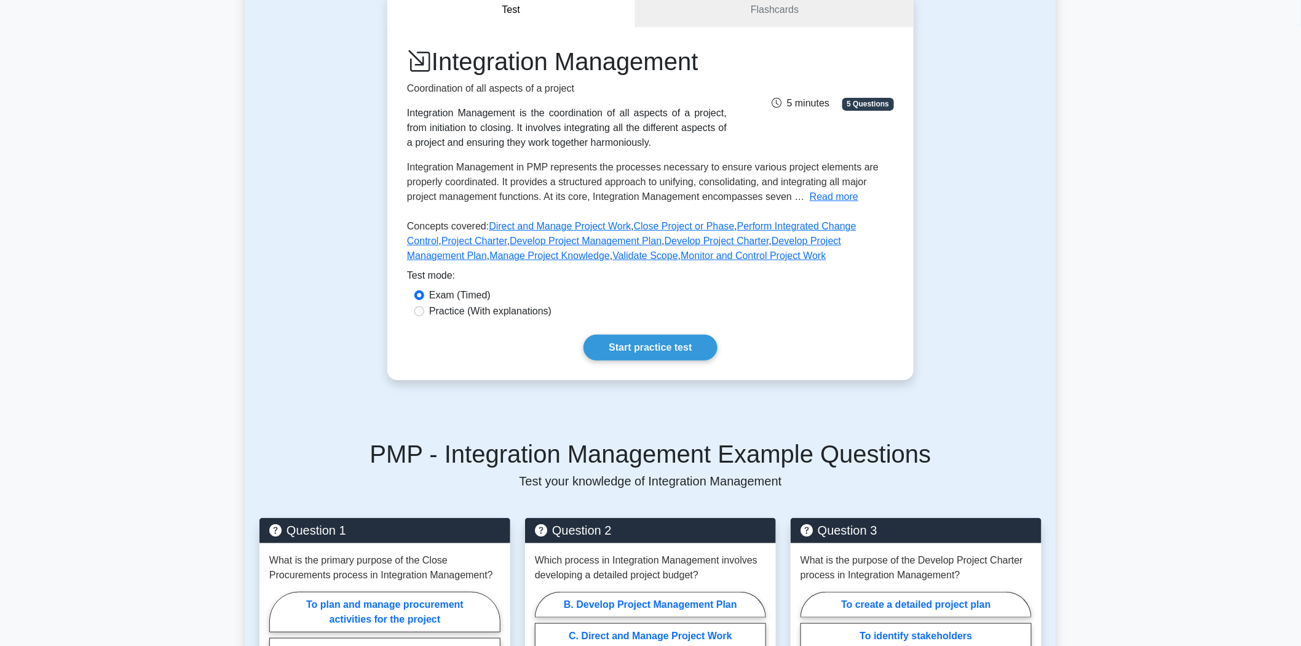
scroll to position [136, 0]
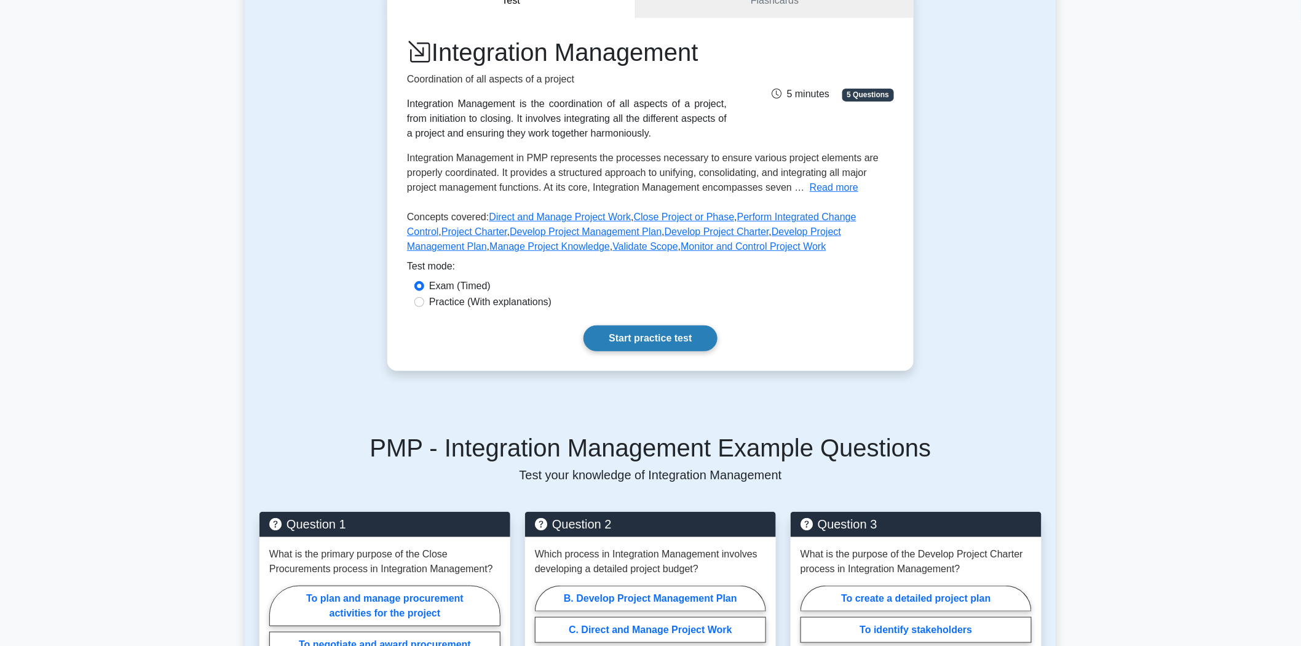
click at [633, 340] on link "Start practice test" at bounding box center [649, 338] width 133 height 26
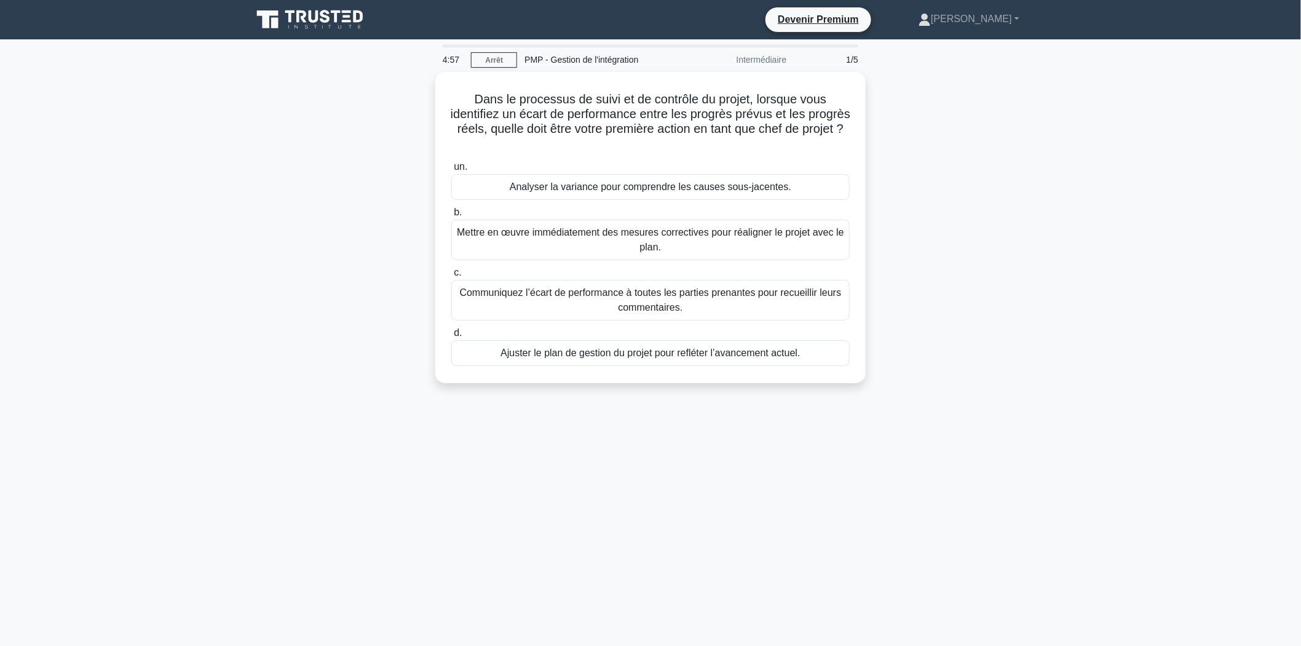
click at [1091, 269] on main "4:57 [GEOGRAPHIC_DATA] PMP - Gestion de l'intégration Intermédiaire 1/5 Dans le…" at bounding box center [650, 351] width 1301 height 625
click at [416, 274] on div "Dans le processus de suivi et de contrôle du projet, lorsque vous identifiez un…" at bounding box center [650, 235] width 811 height 326
click at [674, 194] on div "Analyser la variance pour comprendre les causes sous-jacentes." at bounding box center [650, 184] width 398 height 26
click at [451, 168] on input "un. Analyser la variance pour comprendre les causes sous-jacentes." at bounding box center [451, 164] width 0 height 8
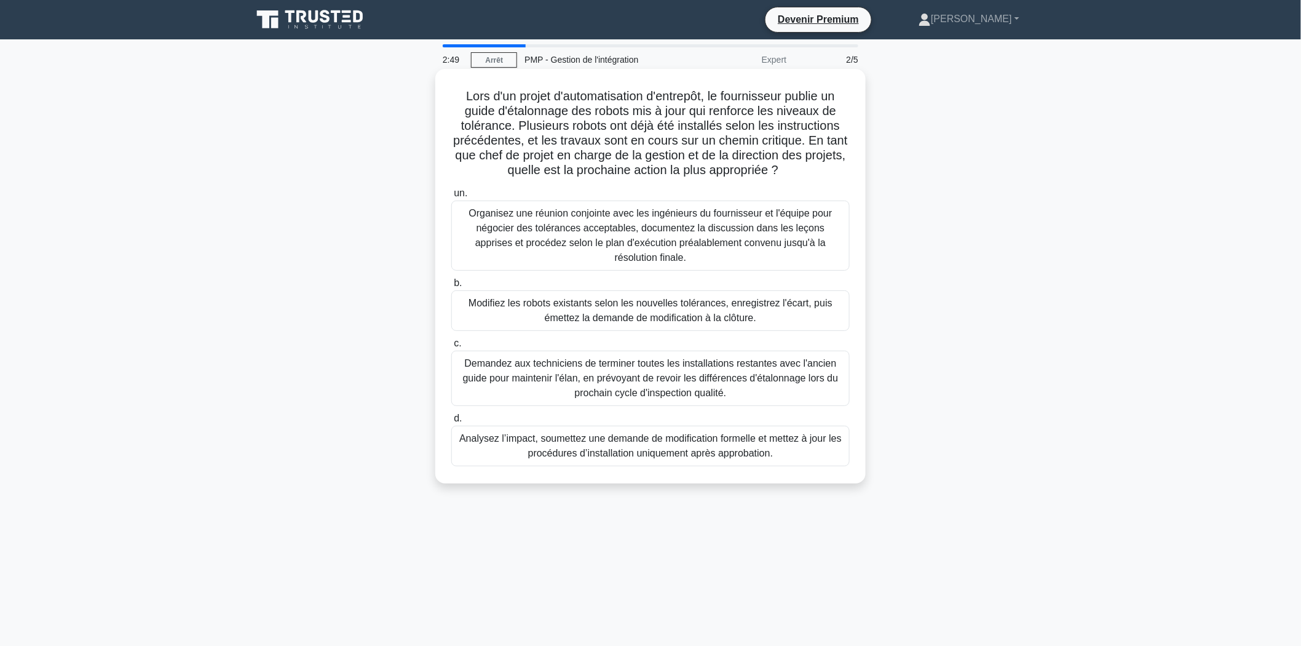
click at [704, 360] on font "Demandez aux techniciens de terminer toutes les installations restantes avec l'…" at bounding box center [651, 378] width 376 height 40
click at [451, 347] on input "c. Demandez aux techniciens de terminer toutes les installations restantes avec…" at bounding box center [451, 343] width 0 height 8
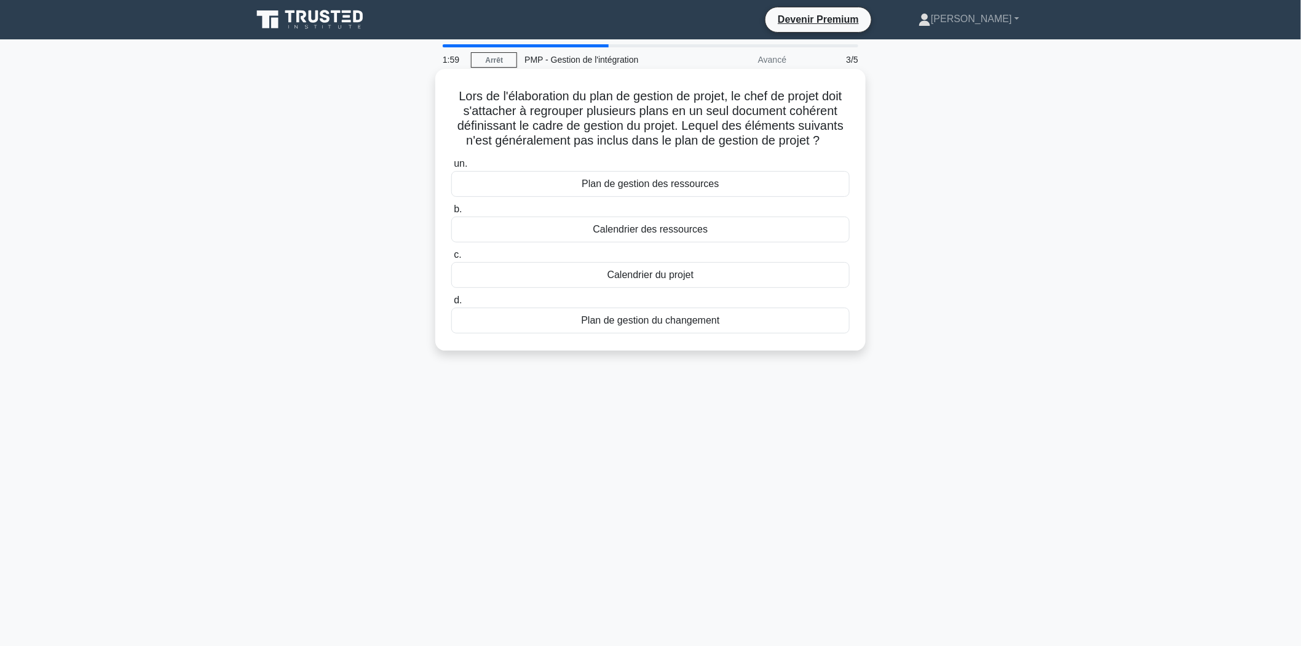
click at [661, 234] on font "Calendrier des ressources" at bounding box center [650, 229] width 115 height 10
click at [451, 213] on input "b. Calendrier des ressources" at bounding box center [451, 209] width 0 height 8
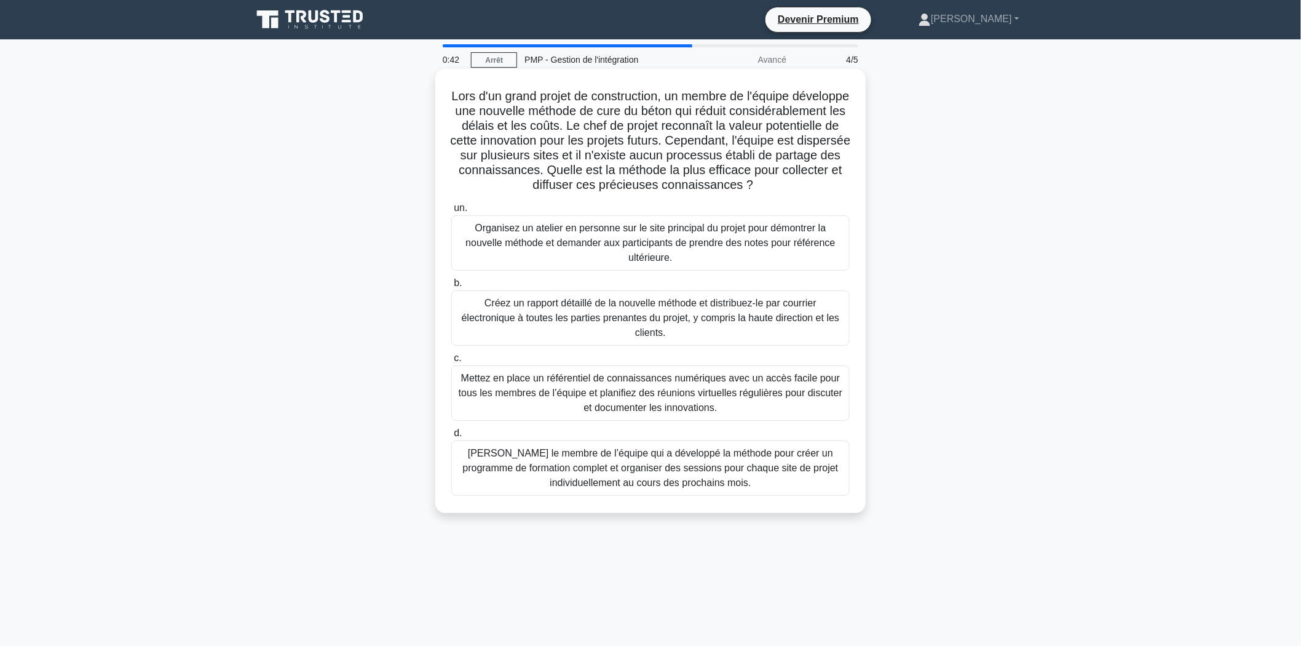
click at [609, 487] on font "[PERSON_NAME] le membre de l’équipe qui a développé la méthode pour créer un pr…" at bounding box center [651, 468] width 376 height 40
click at [451, 437] on input "d. [PERSON_NAME] le membre de l’équipe qui a développé la méthode pour créer un…" at bounding box center [451, 433] width 0 height 8
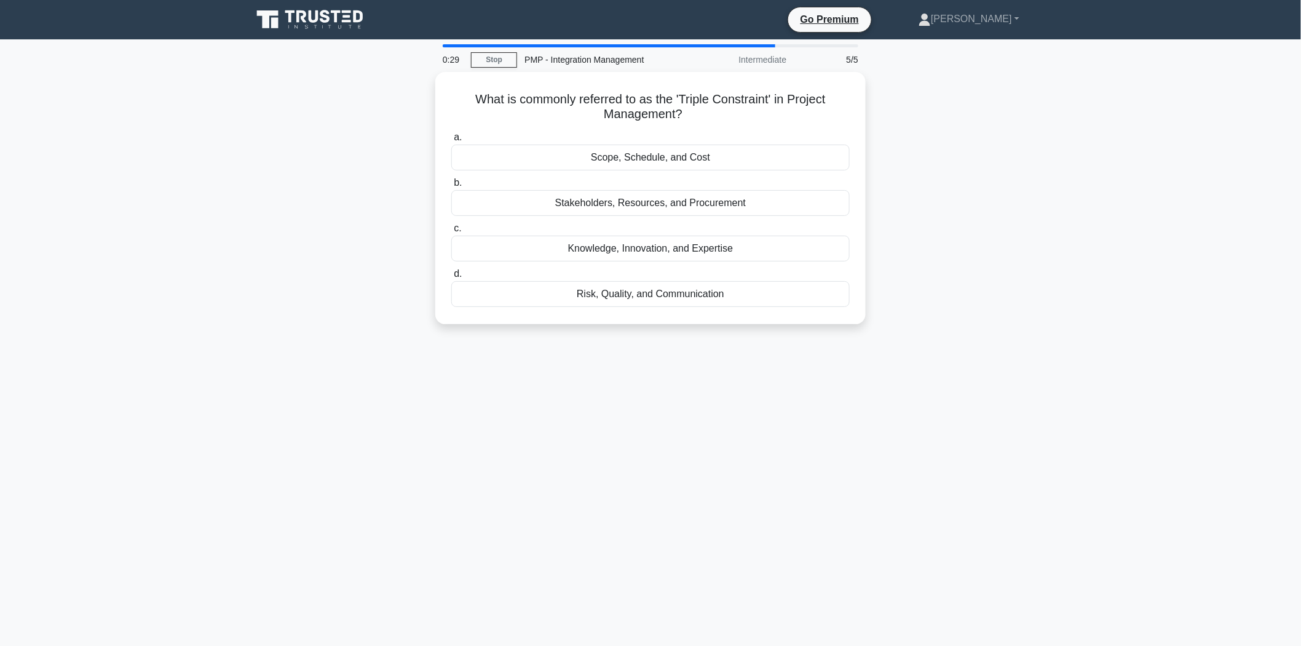
click at [995, 173] on div "What is commonly referred to as the 'Triple Constraint' in Project Management? …" at bounding box center [650, 205] width 811 height 267
click at [1084, 193] on main "0:23 [GEOGRAPHIC_DATA] PMP - Gestion de l'intégration Intermédiaire 5/5 Qu’est-…" at bounding box center [650, 351] width 1301 height 625
click at [636, 155] on font "Portée, calendrier et coût" at bounding box center [651, 154] width 110 height 10
click at [451, 138] on input "un. Portée, calendrier et coût" at bounding box center [451, 134] width 0 height 8
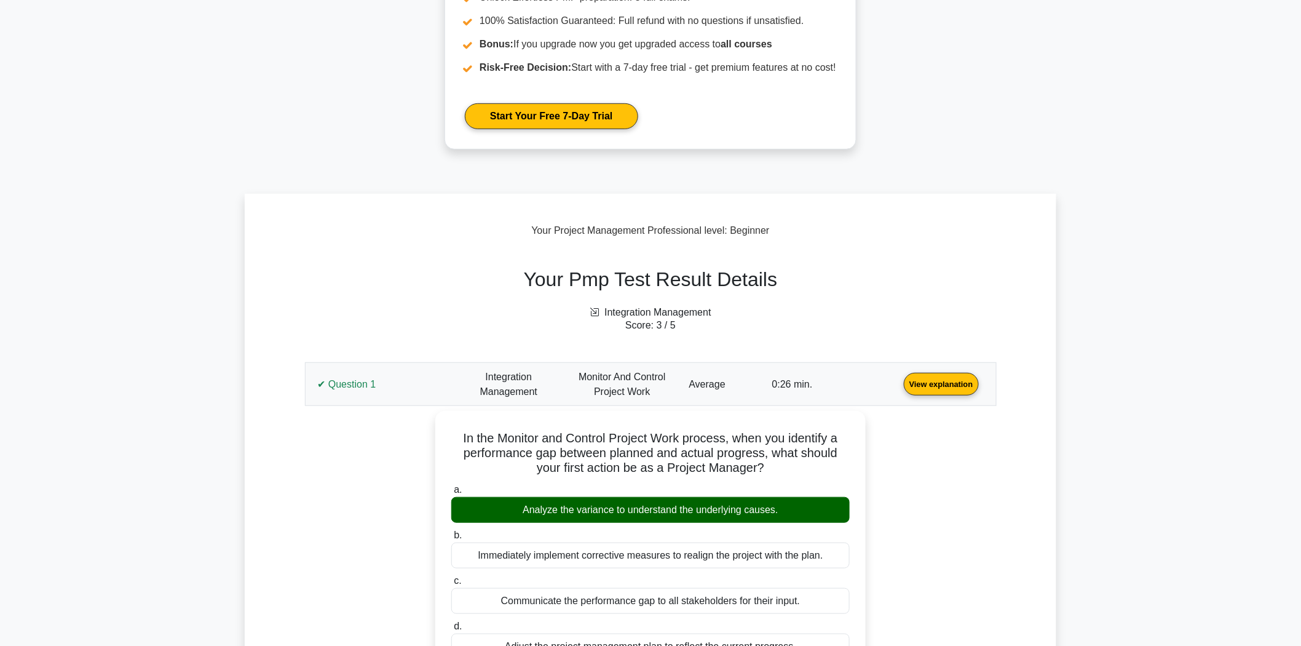
click at [899, 387] on link "View explanation" at bounding box center [941, 383] width 85 height 10
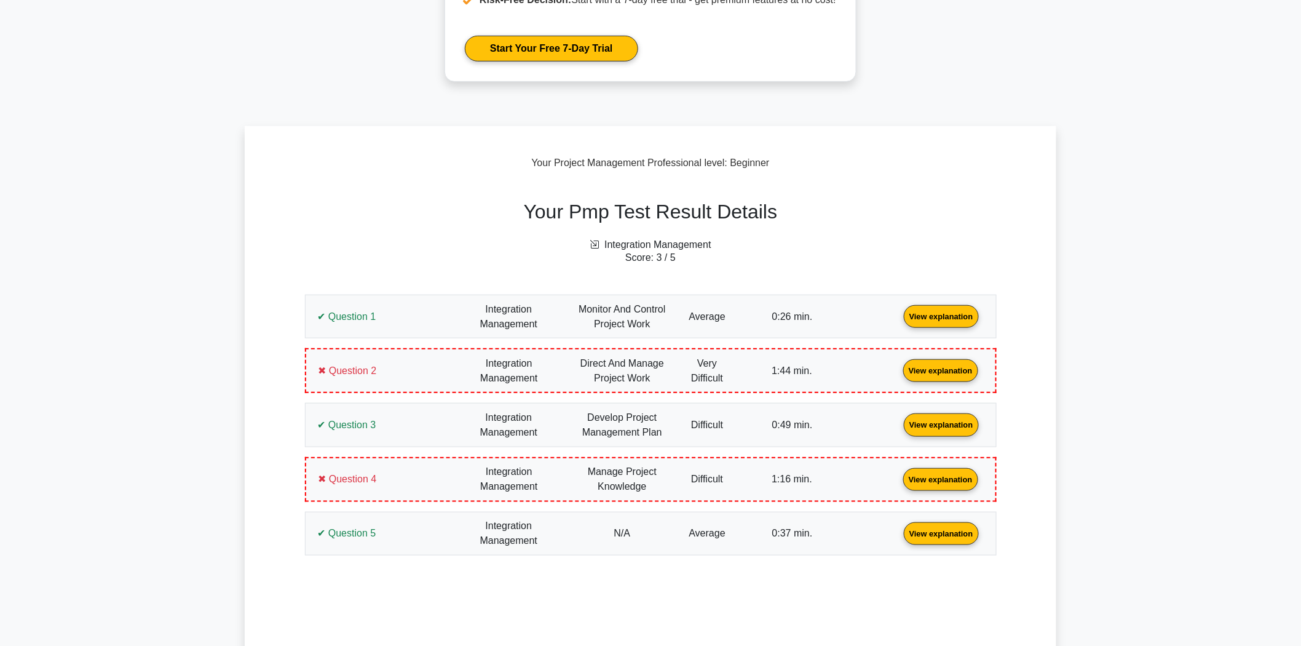
scroll to position [273, 0]
click at [898, 373] on link "View explanation" at bounding box center [940, 369] width 85 height 10
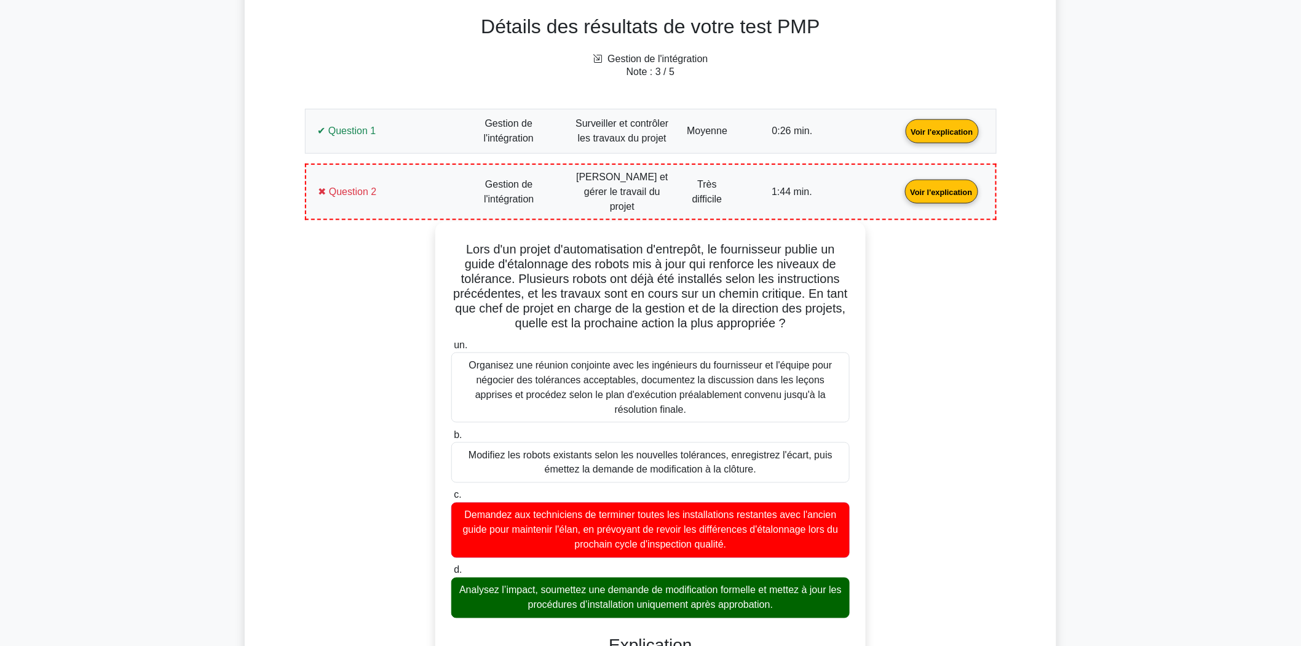
scroll to position [385, 0]
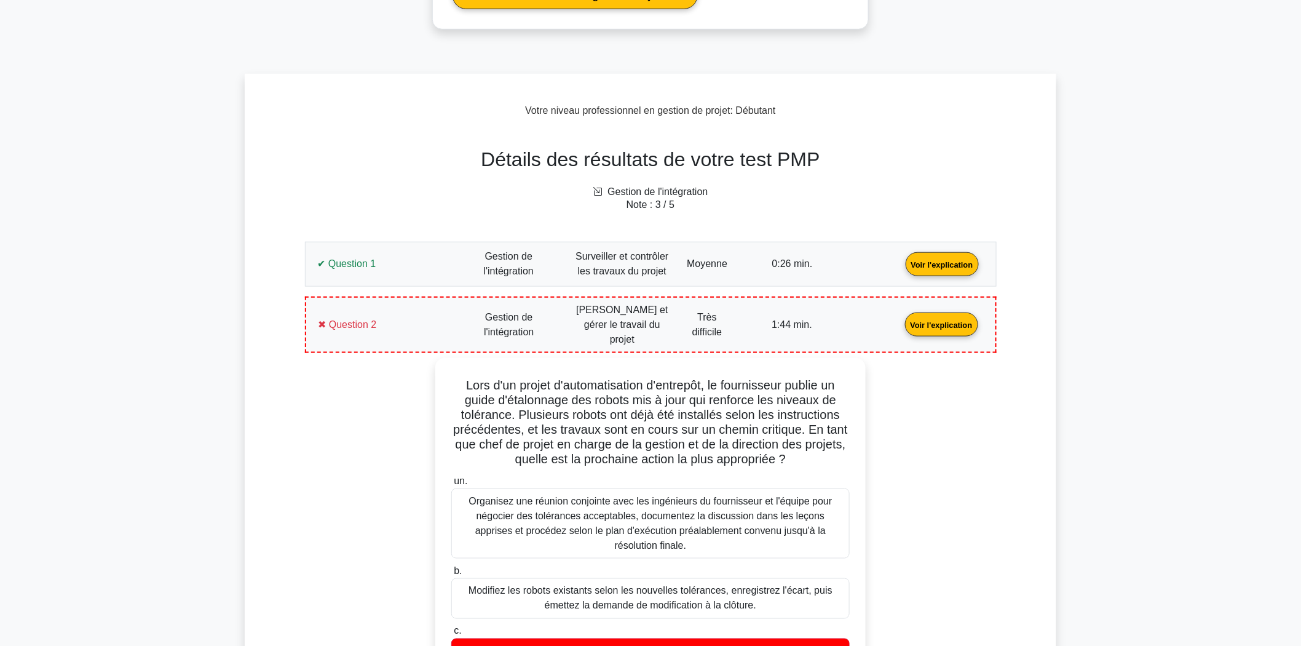
click at [901, 258] on link "Voir l'explication" at bounding box center [942, 263] width 83 height 10
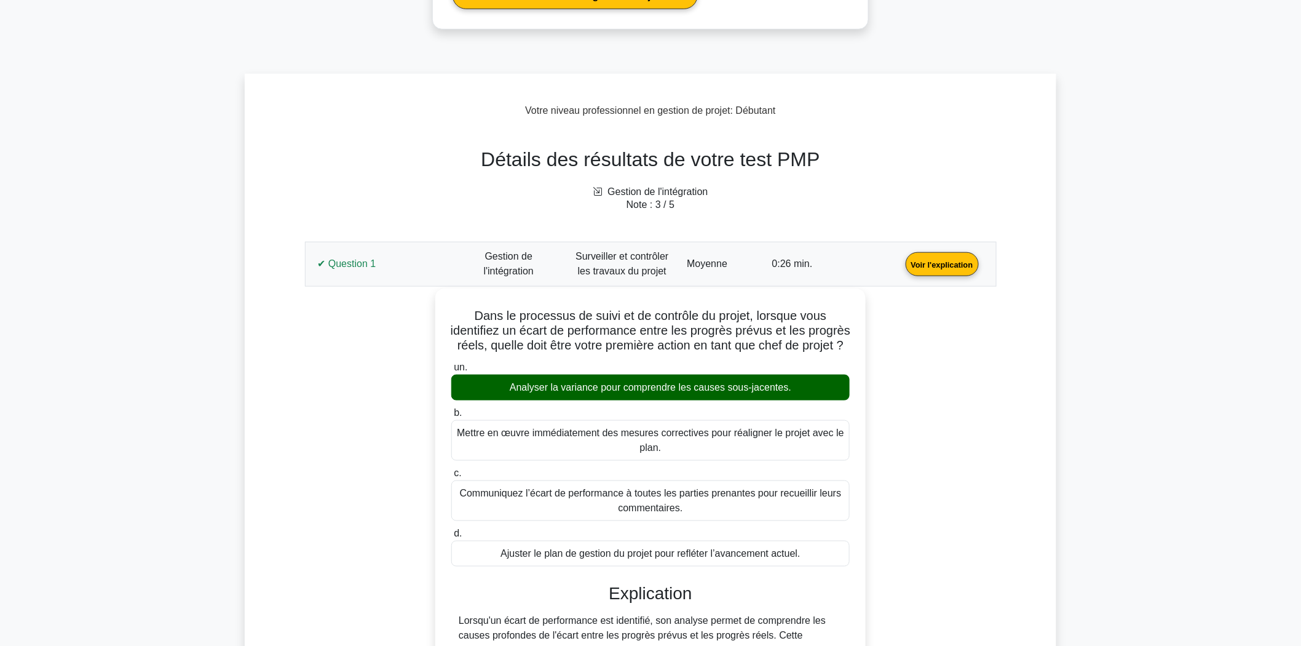
drag, startPoint x: 796, startPoint y: 401, endPoint x: 503, endPoint y: 390, distance: 293.5
click at [503, 390] on div "Analyser la variance pour comprendre les causes sous-jacentes." at bounding box center [650, 387] width 398 height 26
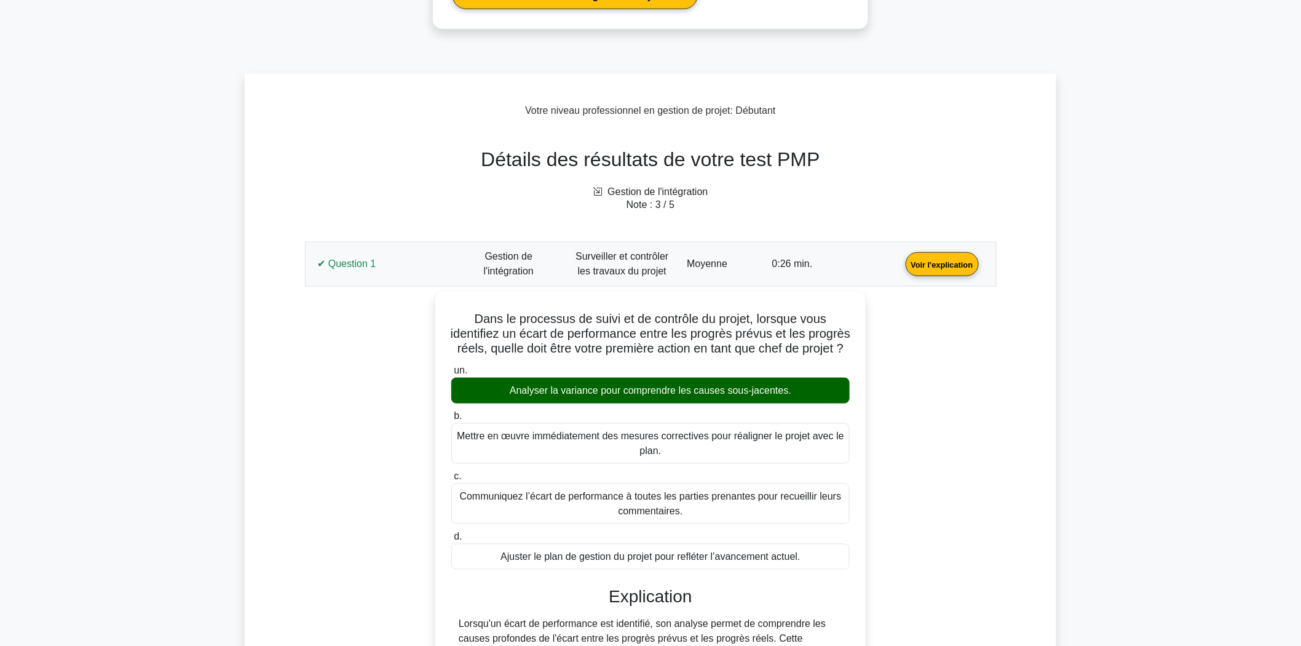
copy font "Analyser la variance pour comprendre les causes sous-jacentes."
click at [395, 424] on div "Dans le processus de suivi et de contrôle du projet, lorsque vous identifiez un…" at bounding box center [650, 547] width 677 height 513
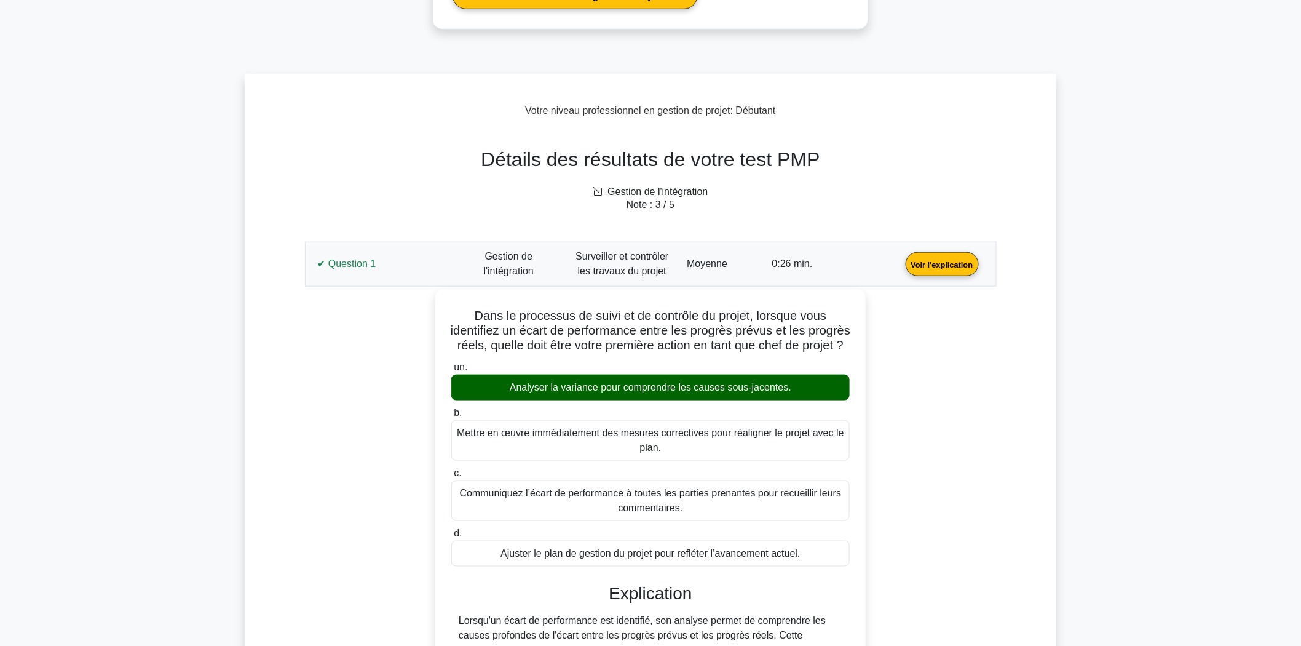
drag, startPoint x: 793, startPoint y: 400, endPoint x: 504, endPoint y: 397, distance: 289.0
click at [504, 397] on div "Analyser la variance pour comprendre les causes sous-jacentes." at bounding box center [650, 387] width 398 height 26
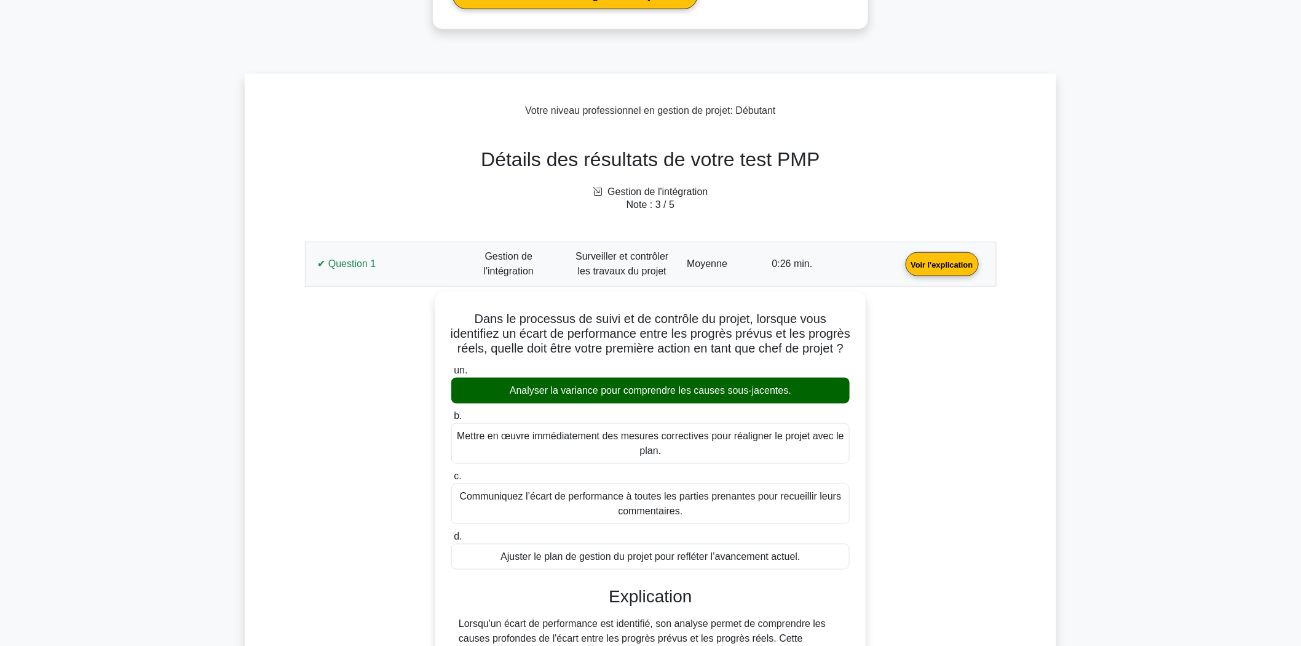
copy font "Analyser la variance pour comprendre les causes sous-jacentes."
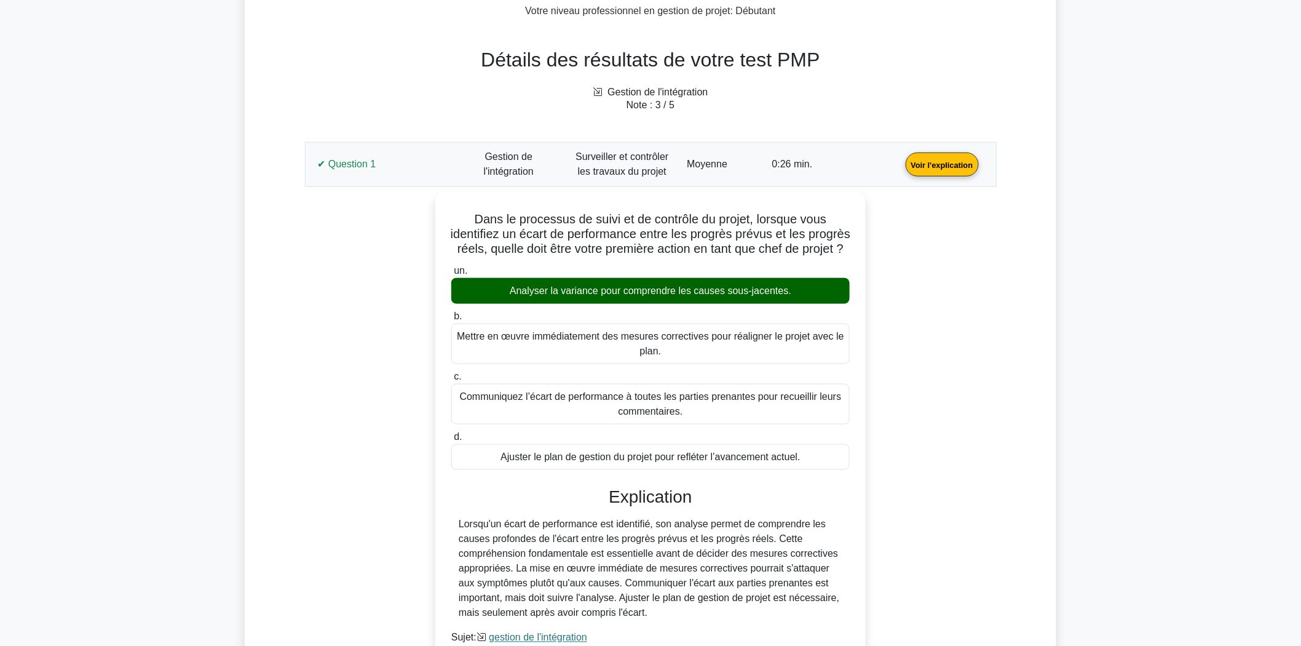
scroll to position [521, 0]
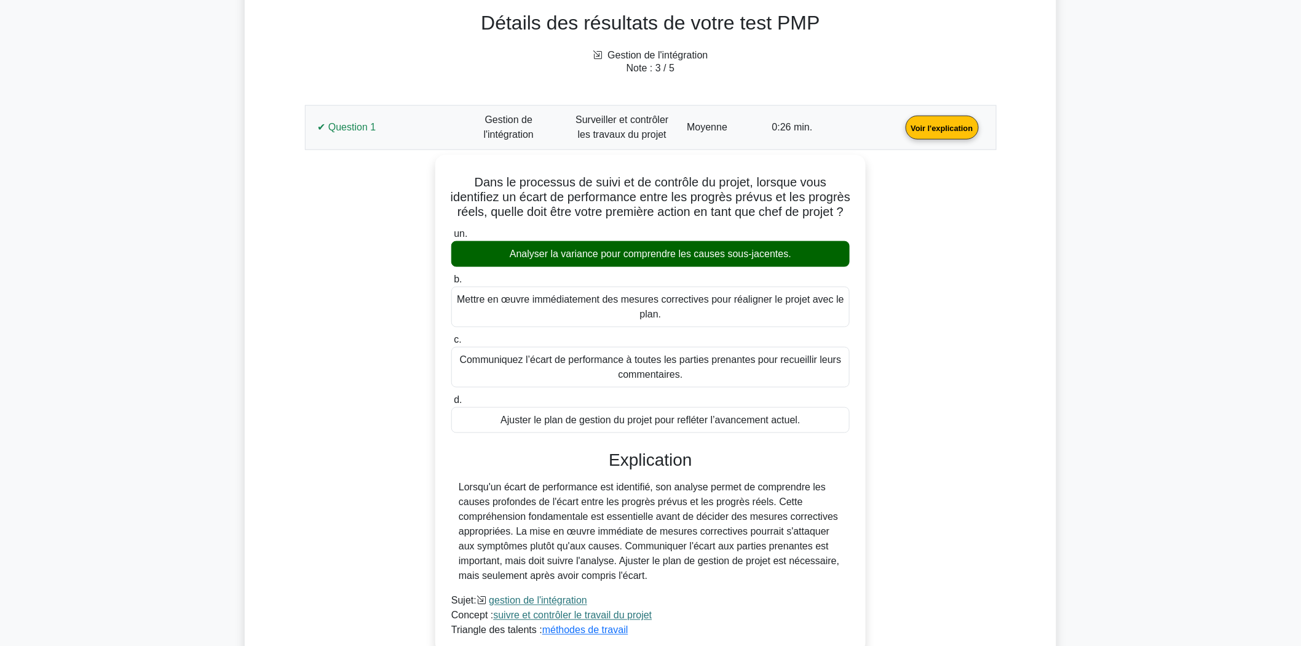
click at [901, 131] on link "Voir l'explication" at bounding box center [942, 127] width 83 height 10
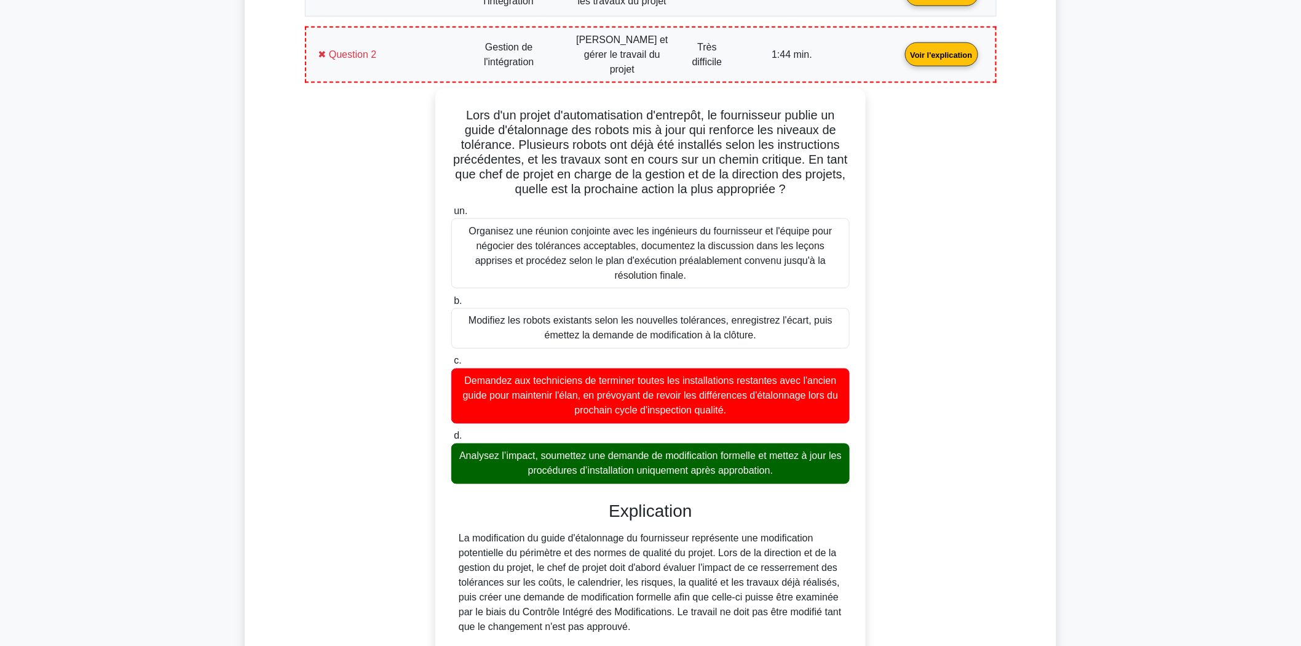
scroll to position [658, 0]
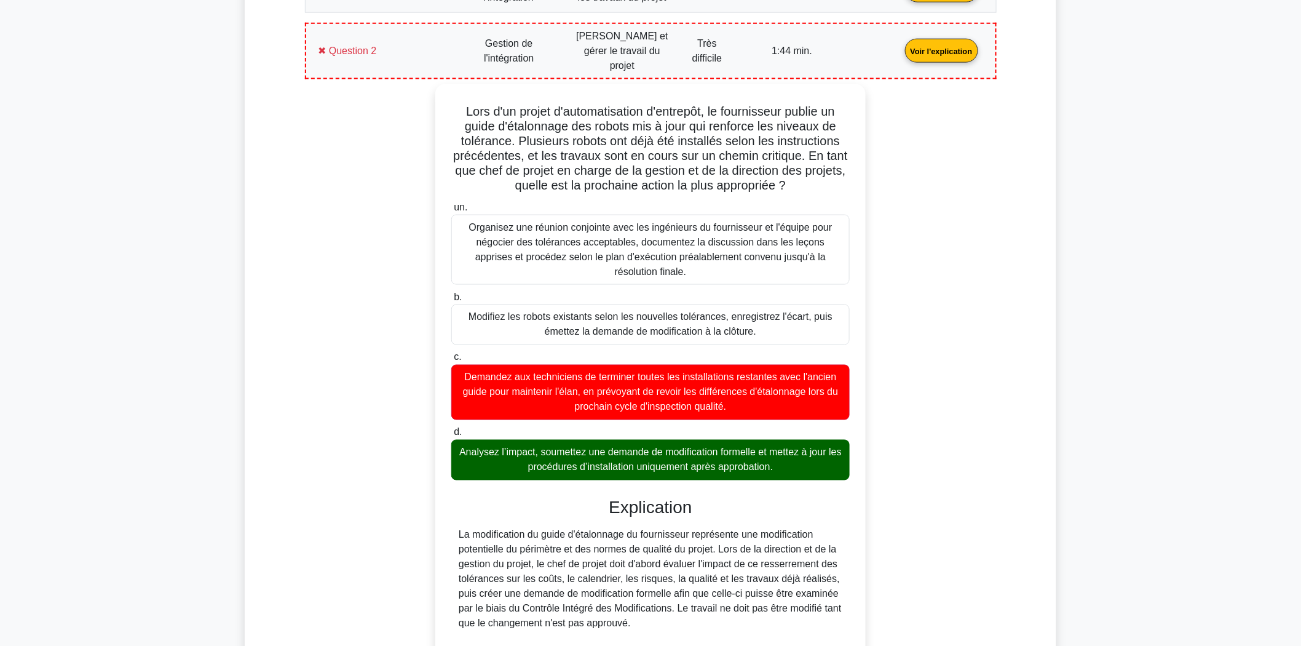
click at [900, 45] on link "Voir l'explication" at bounding box center [941, 50] width 83 height 10
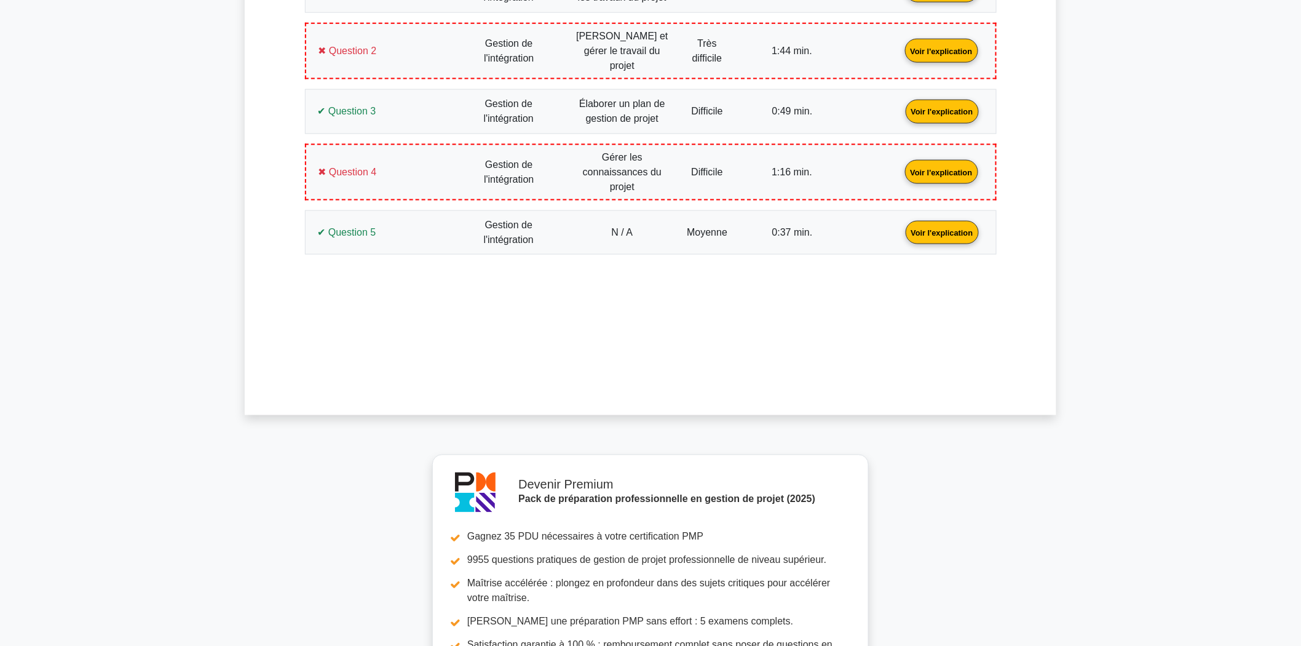
click at [901, 105] on link "Voir l'explication" at bounding box center [942, 110] width 83 height 10
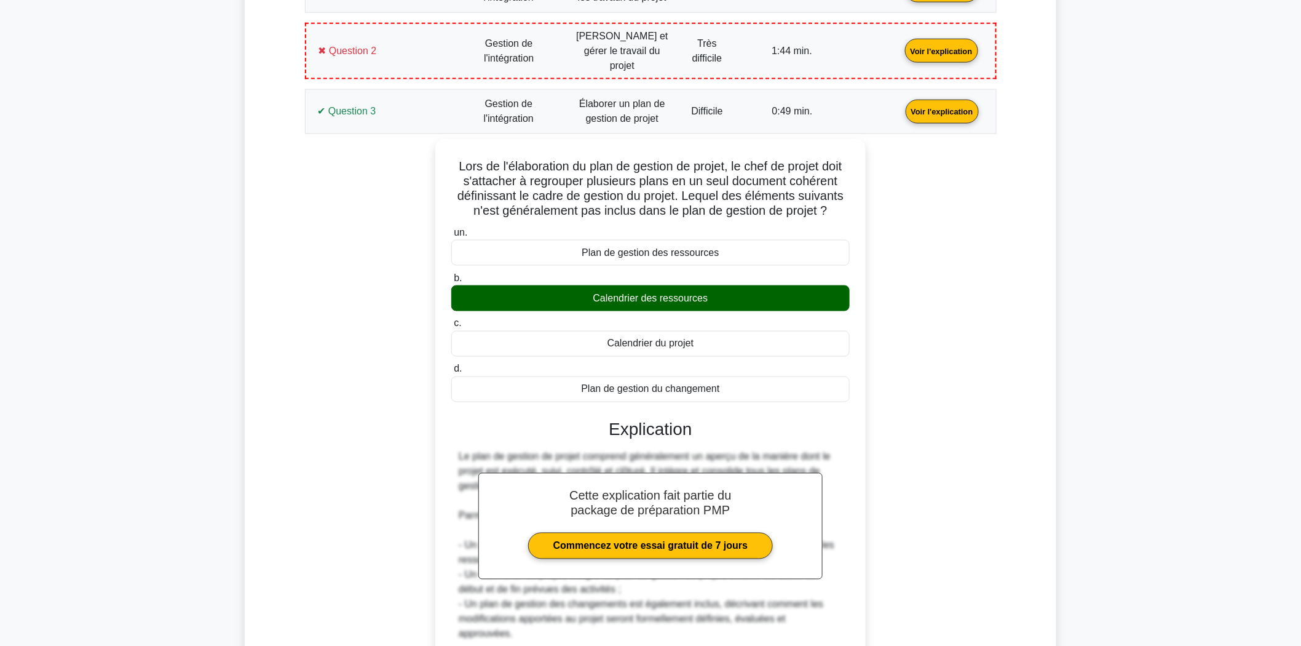
scroll to position [598, 0]
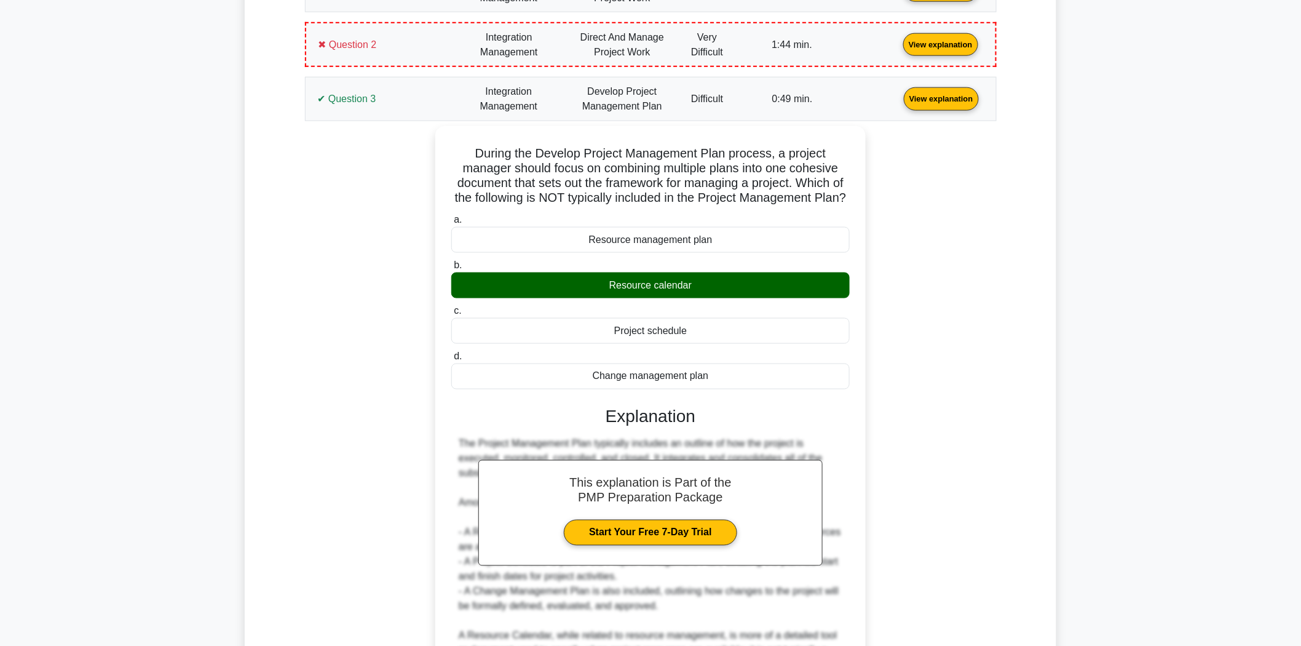
click at [1021, 415] on div "Your Pmp Test Result Details Integration Management Score: 3 / 5 Question 1 Vie…" at bounding box center [650, 423] width 765 height 1148
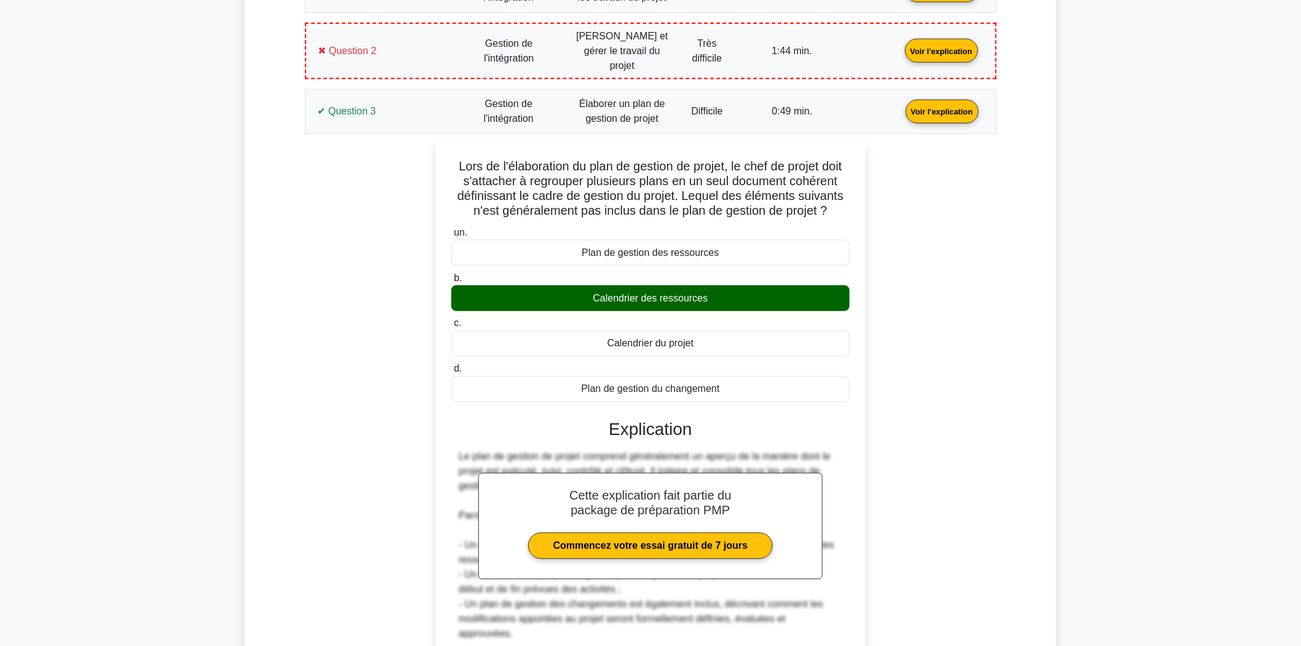
click at [1146, 328] on main "Devenir Premium Pack de préparation professionnelle en gestion de projet (2025)…" at bounding box center [650, 471] width 1301 height 2181
click at [1054, 395] on div "Détails des résultats de votre test PMP Gestion de l'intégration Note : 3 / 5 Q…" at bounding box center [650, 465] width 811 height 1233
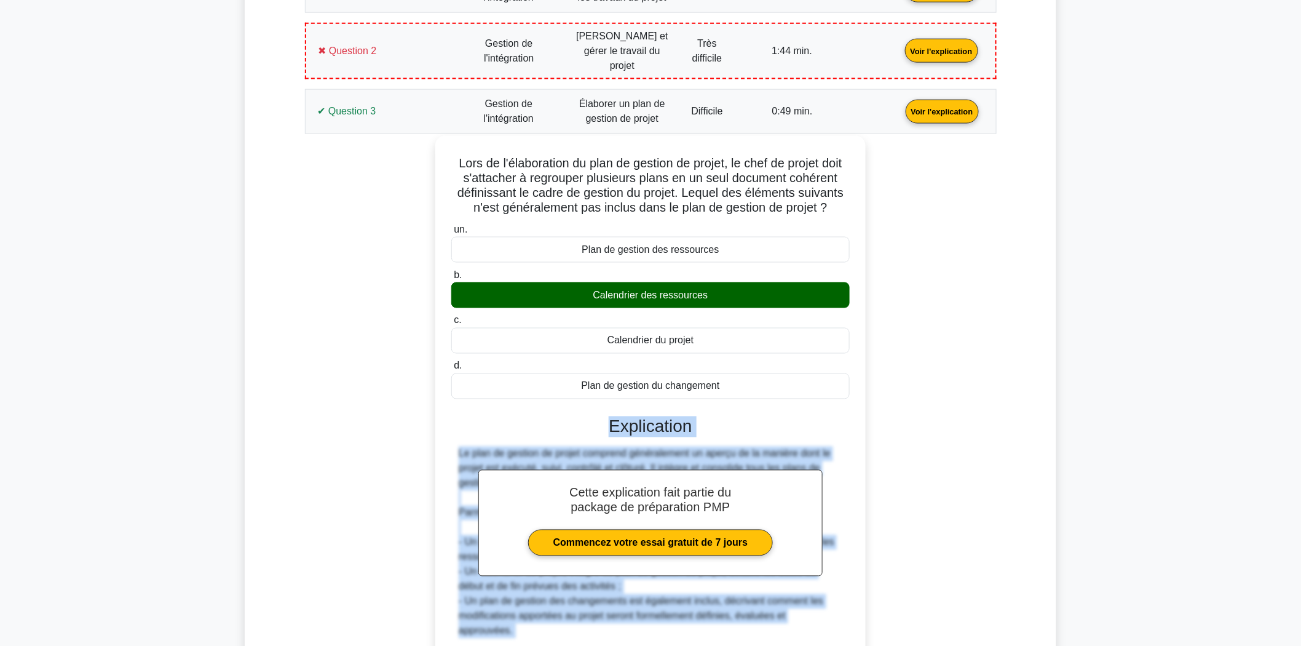
drag, startPoint x: 459, startPoint y: 397, endPoint x: 827, endPoint y: 611, distance: 425.7
click at [827, 611] on div "un. Plan de gestion des ressources b. Calendrier des ressources c. d." at bounding box center [650, 522] width 401 height 606
copy div "Explication Le plan de gestion de projet comprend généralement un aperçu de la …"
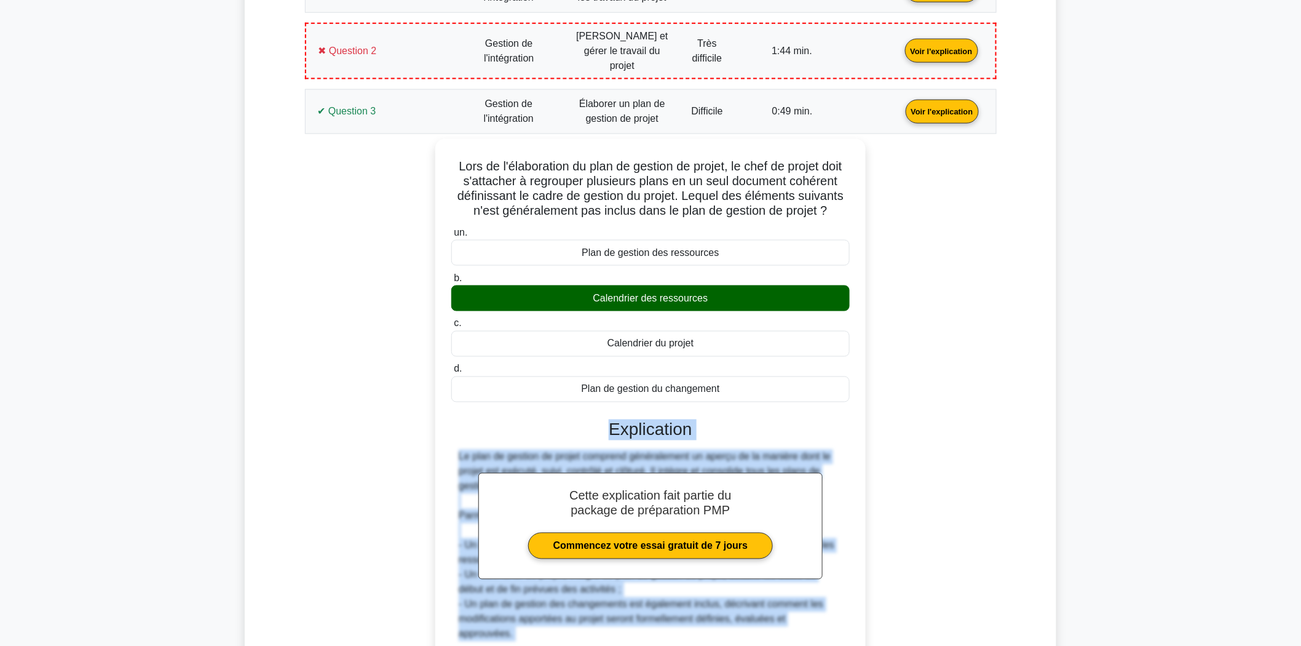
click at [375, 498] on div "Lors de l'élaboration du plan de gestion de projet, le chef de projet doit s'at…" at bounding box center [650, 498] width 677 height 719
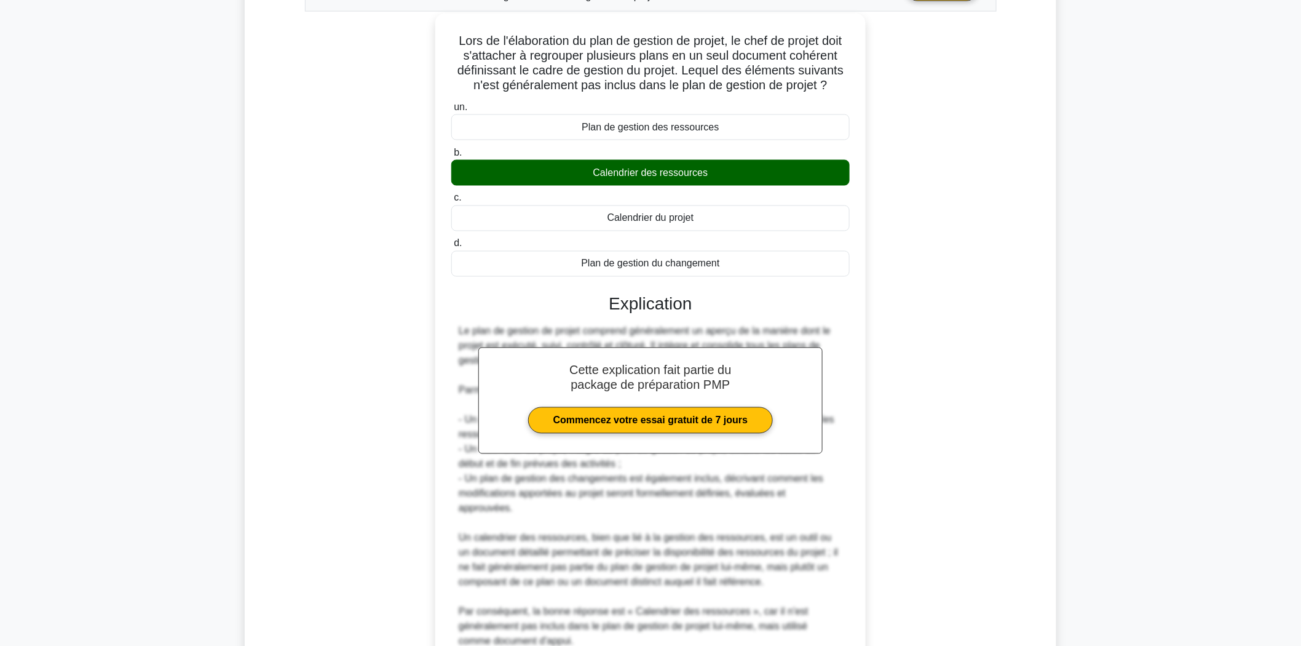
scroll to position [795, 0]
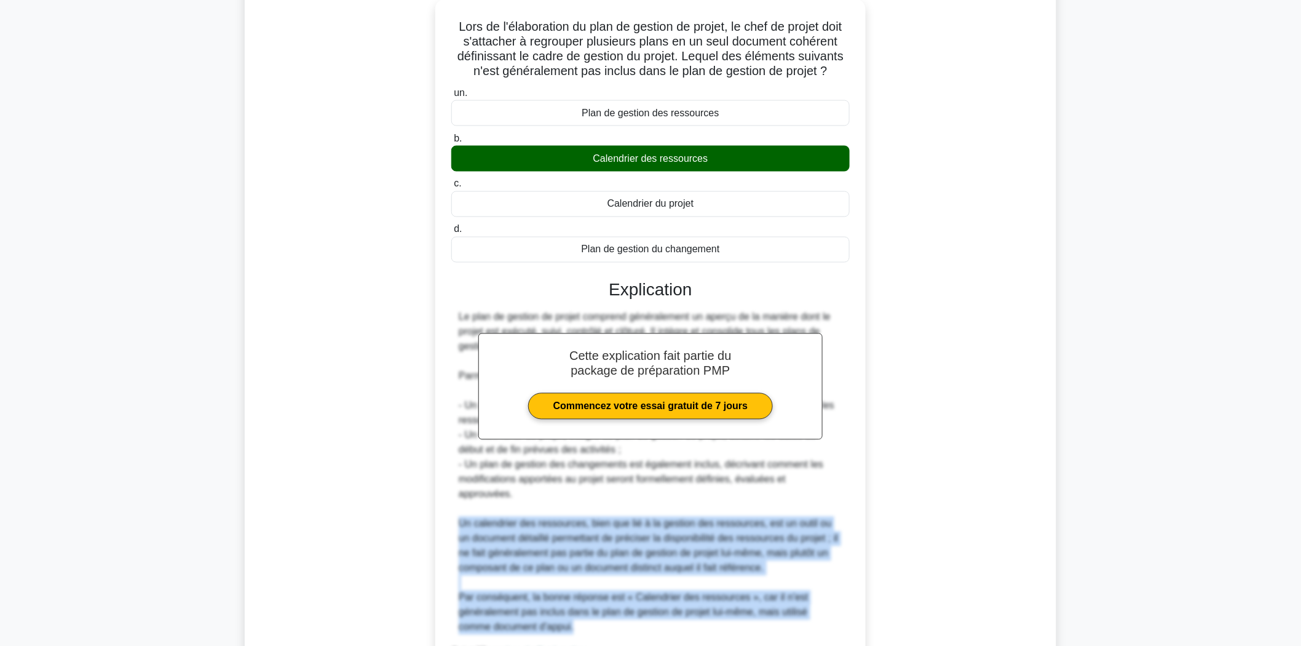
drag, startPoint x: 448, startPoint y: 489, endPoint x: 546, endPoint y: 604, distance: 151.3
click at [546, 604] on div "Lors de l'élaboration du plan de gestion de projet, le chef de projet doit s'at…" at bounding box center [650, 351] width 420 height 695
copy div "Un calendrier des ressources, bien que lié à la gestion des ressources, est un …"
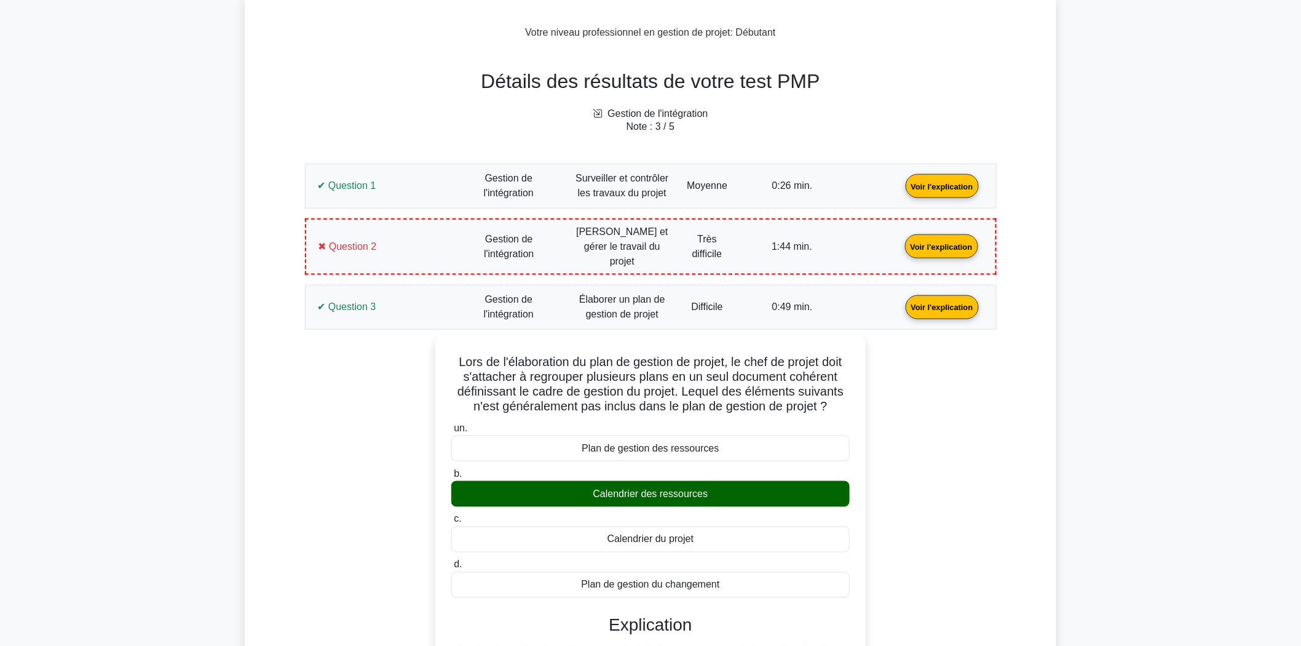
scroll to position [317, 0]
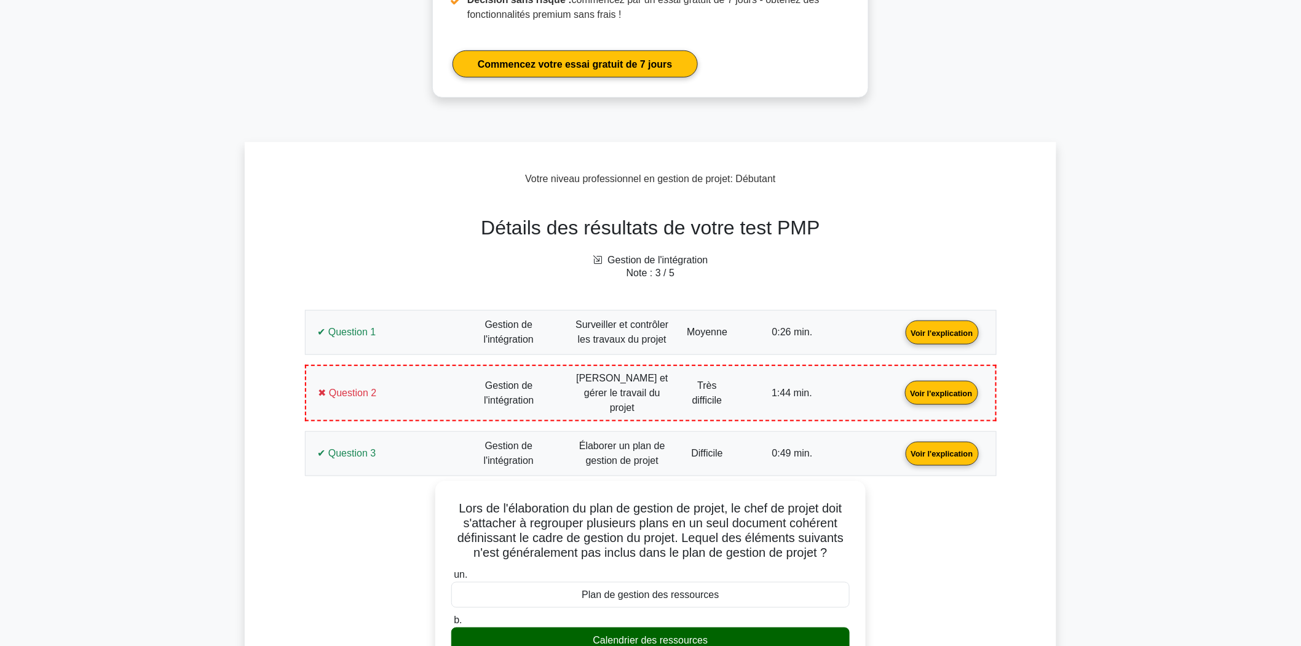
click at [901, 447] on link "Voir l'explication" at bounding box center [942, 452] width 83 height 10
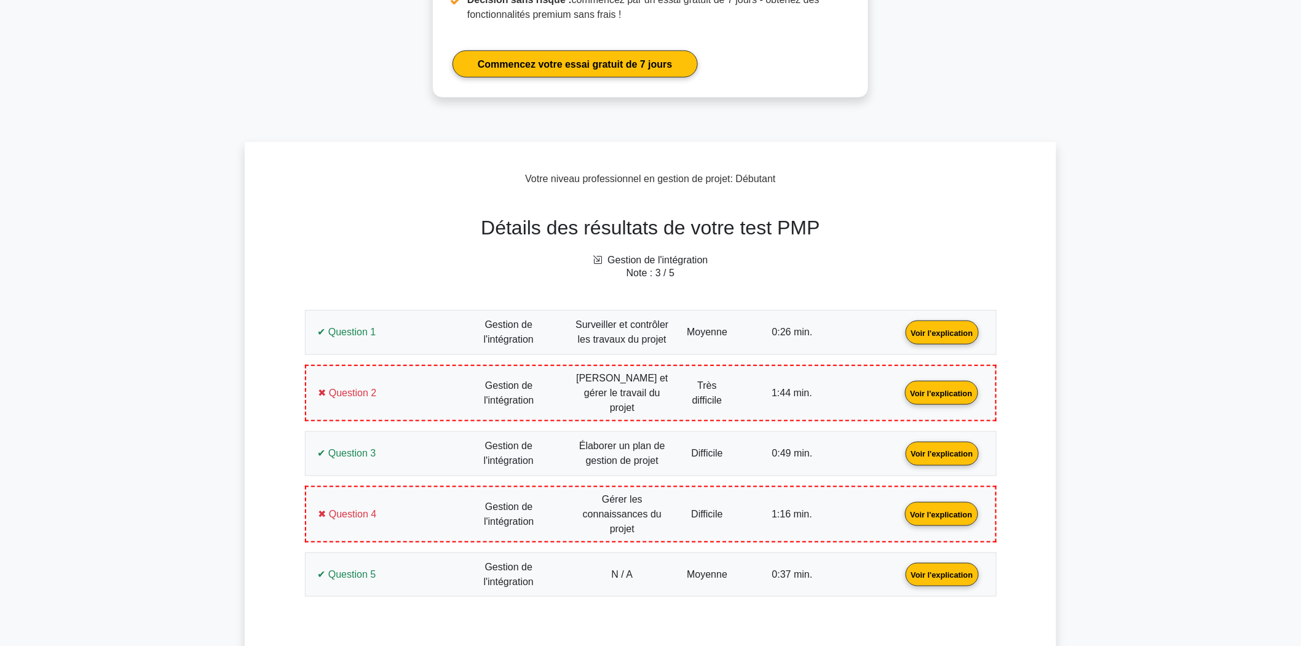
click at [900, 508] on link "Voir l'explication" at bounding box center [941, 513] width 83 height 10
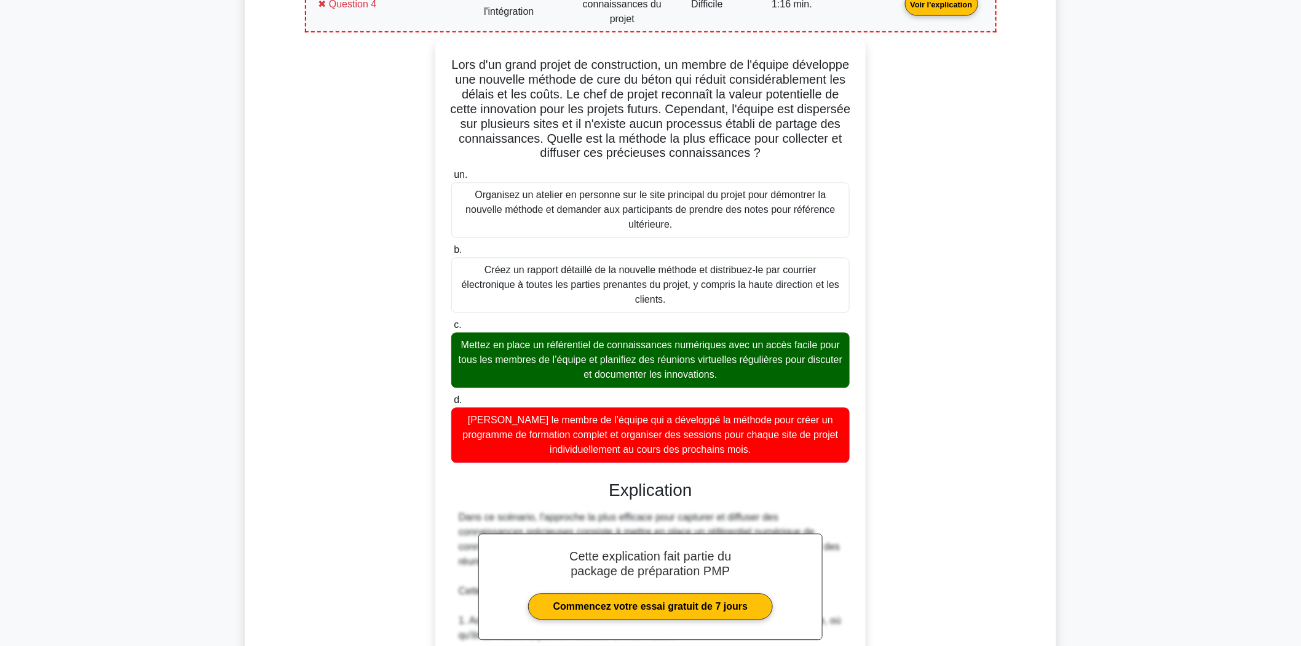
scroll to position [795, 0]
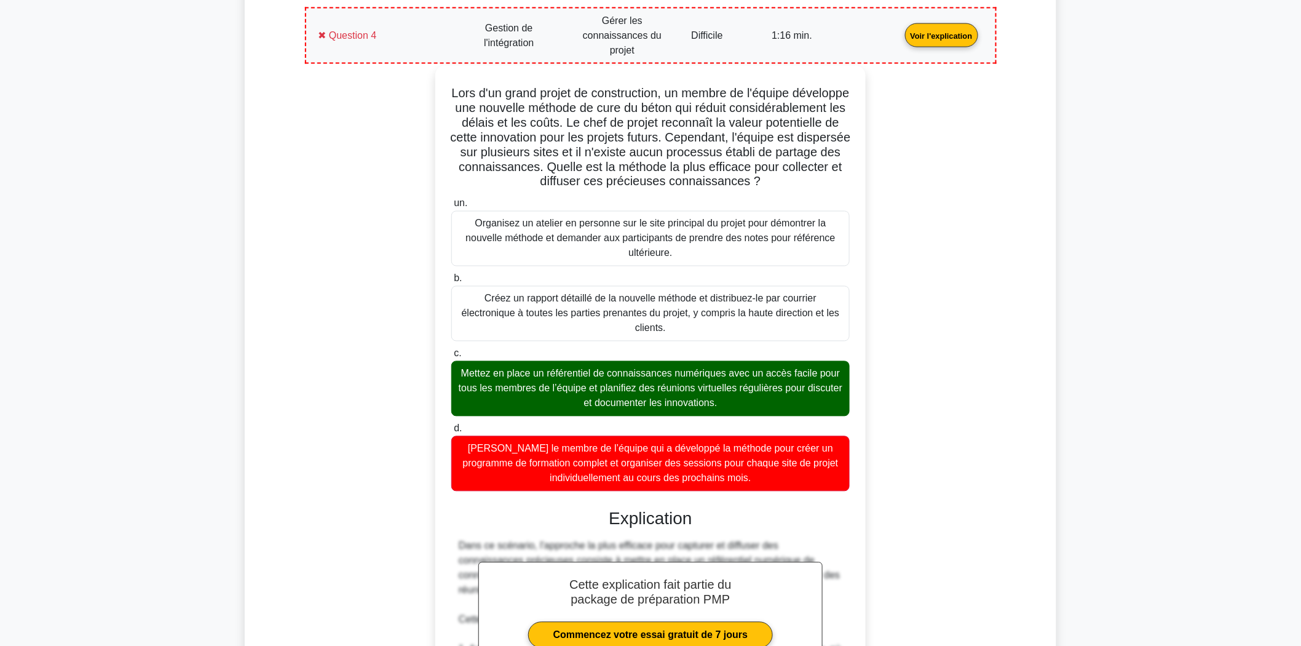
click at [768, 470] on font "Désignez le membre de l’équipe qui a développé la méthode pour créer un program…" at bounding box center [650, 463] width 387 height 44
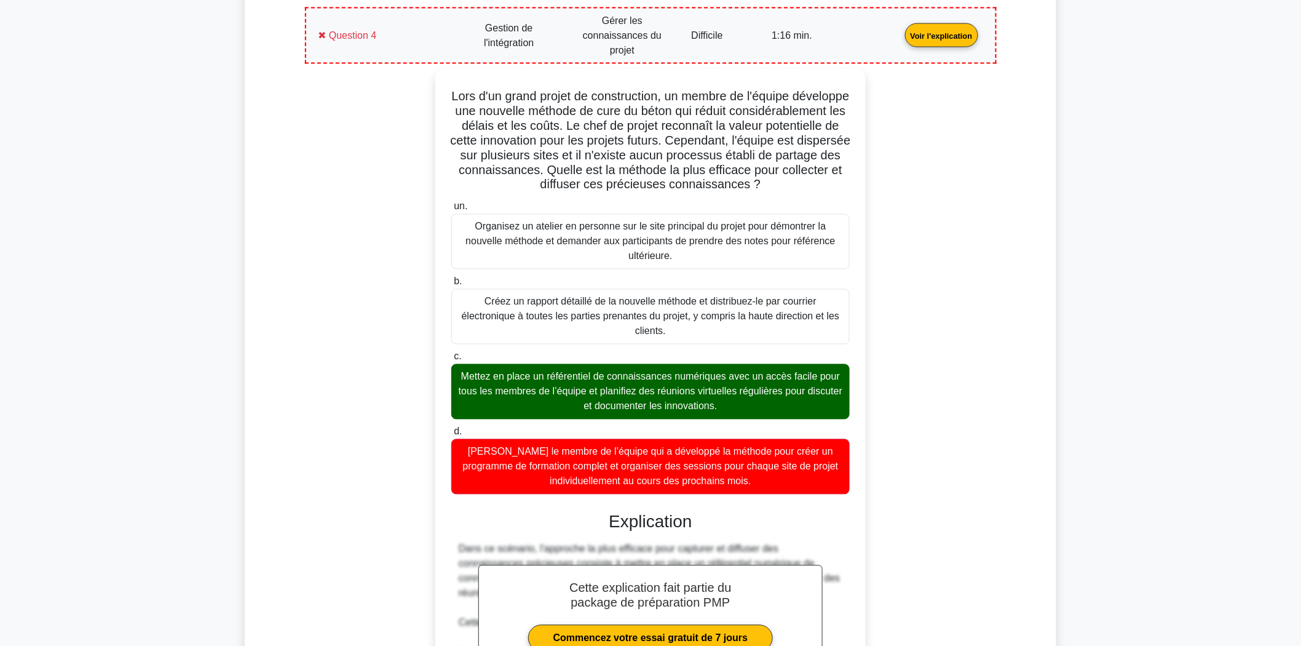
click at [320, 397] on div "Lors d'un grand projet de construction, un membre de l'équipe développe une nou…" at bounding box center [650, 635] width 677 height 1132
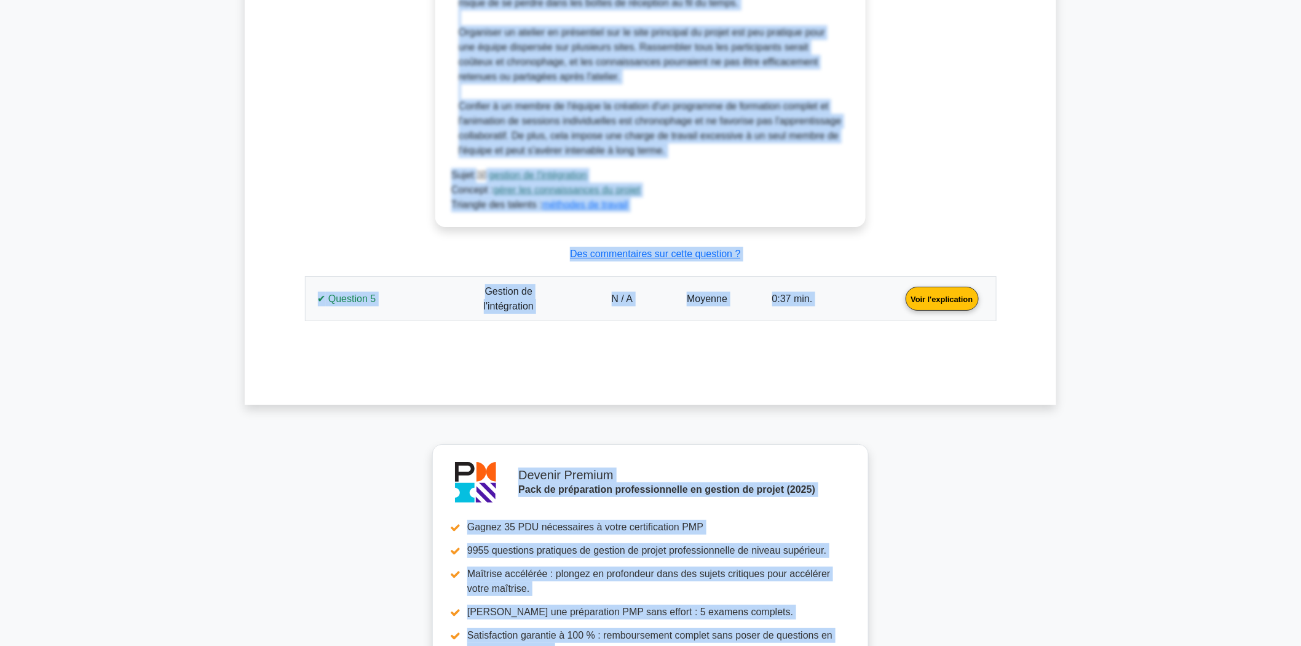
scroll to position [1758, 0]
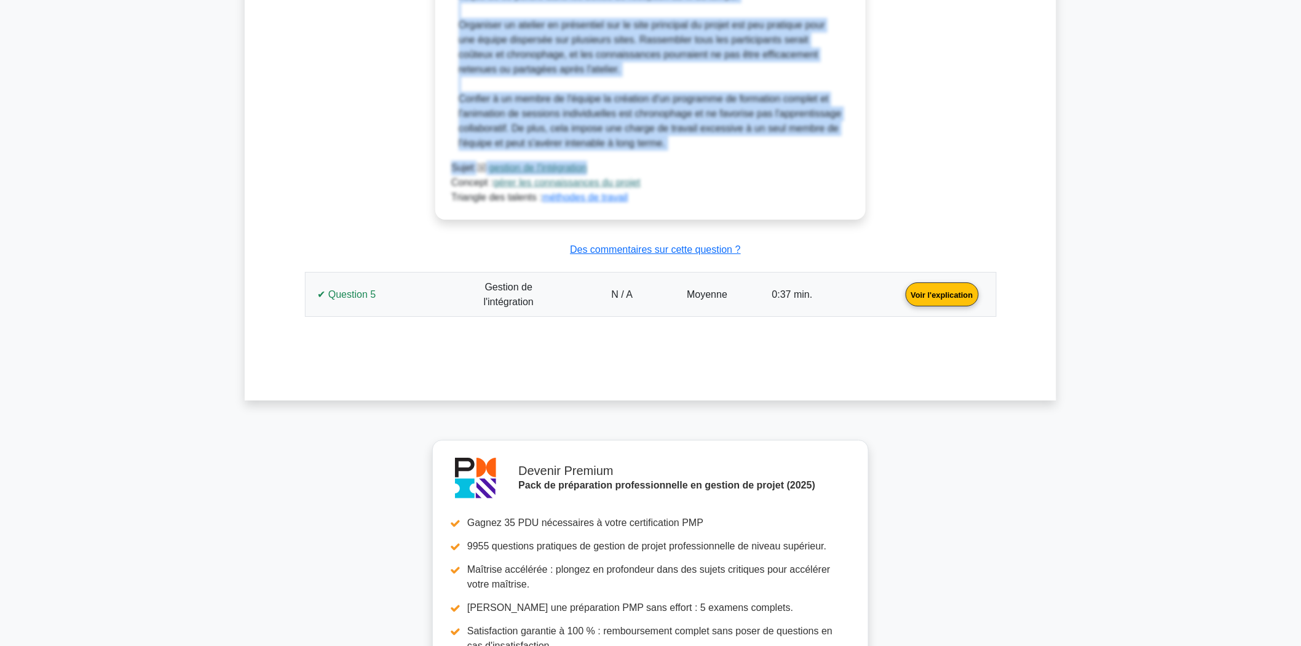
drag, startPoint x: 591, startPoint y: 228, endPoint x: 697, endPoint y: 138, distance: 138.7
copy div "Explication Dans ce scénario, l'approche la plus efficace pour capturer et diff…"
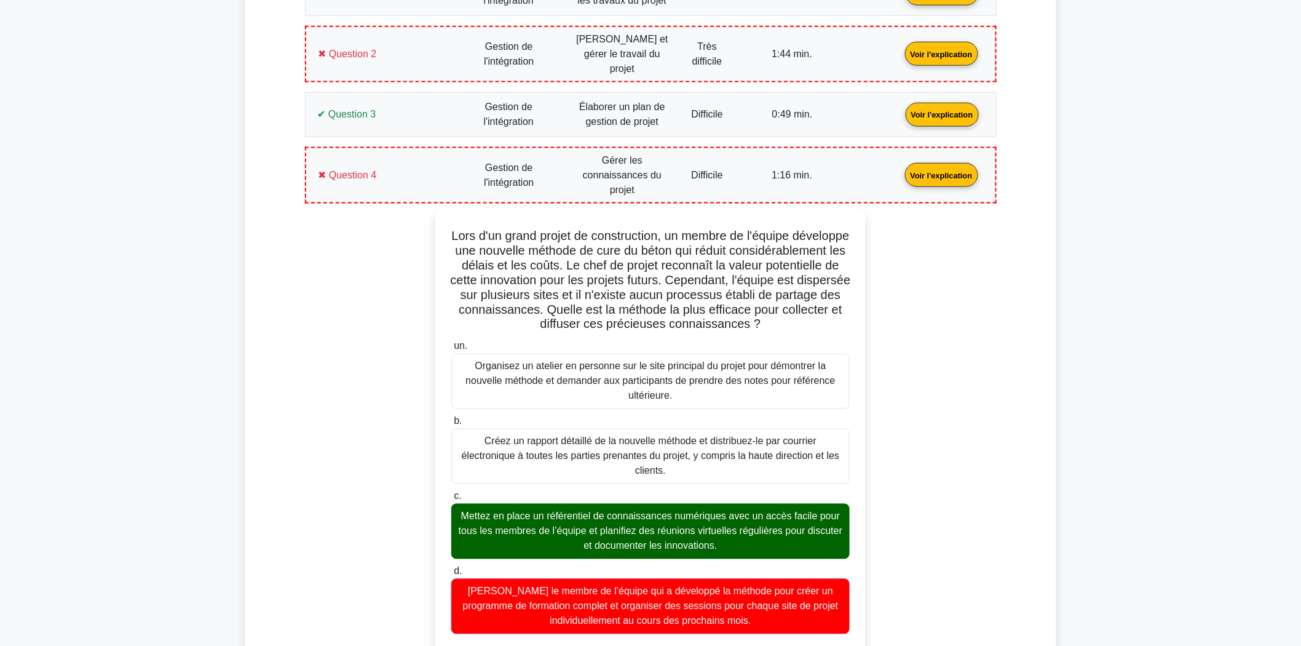
scroll to position [602, 0]
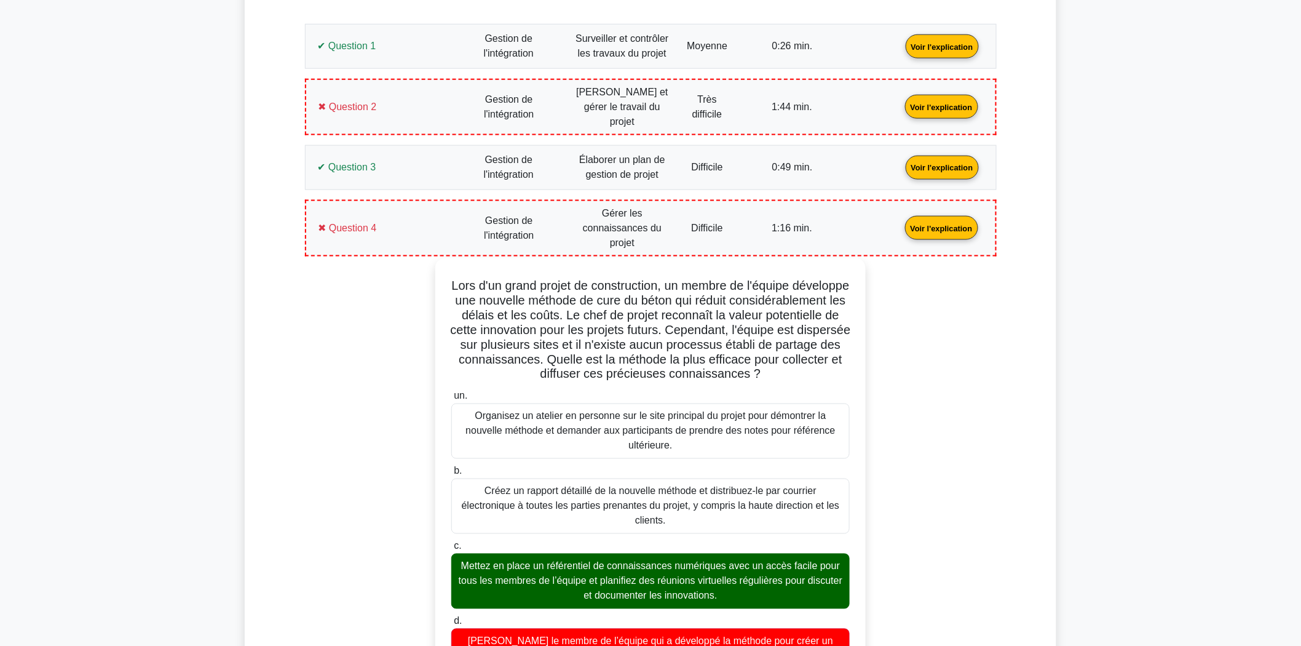
drag, startPoint x: 764, startPoint y: 394, endPoint x: 472, endPoint y: 266, distance: 319.0
copy div "Lors d'un grand projet de construction, un membre de l'équipe développe une nou…"
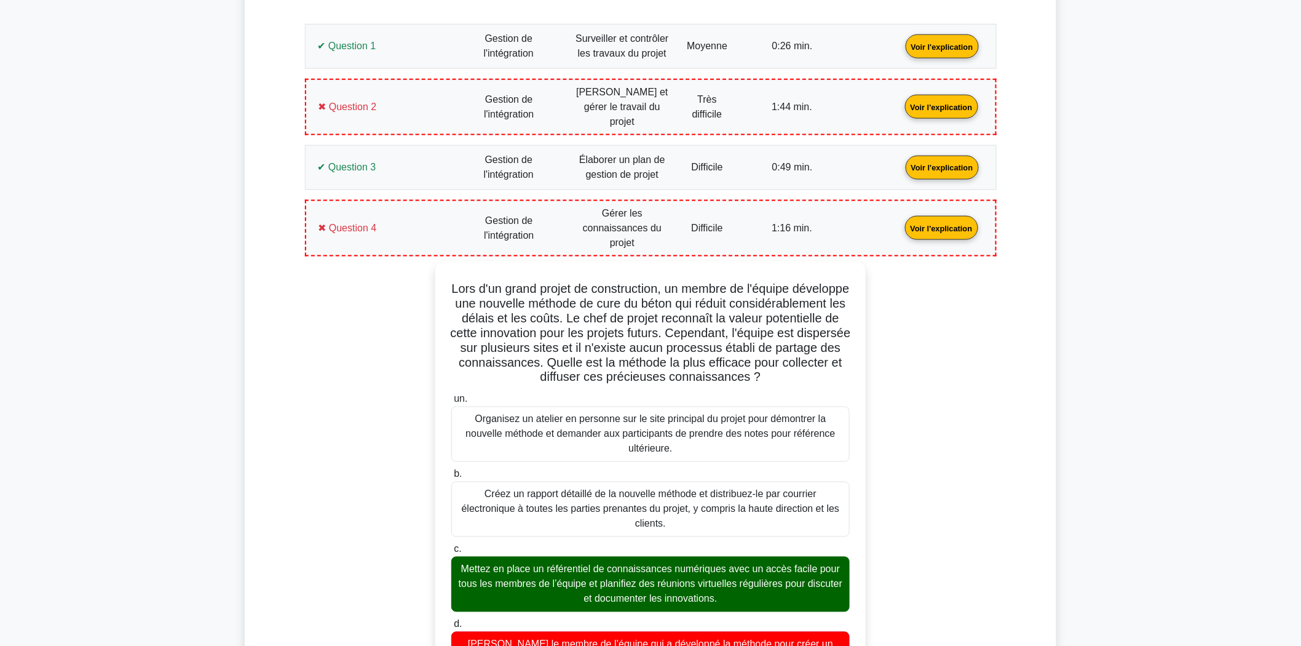
scroll to position [739, 0]
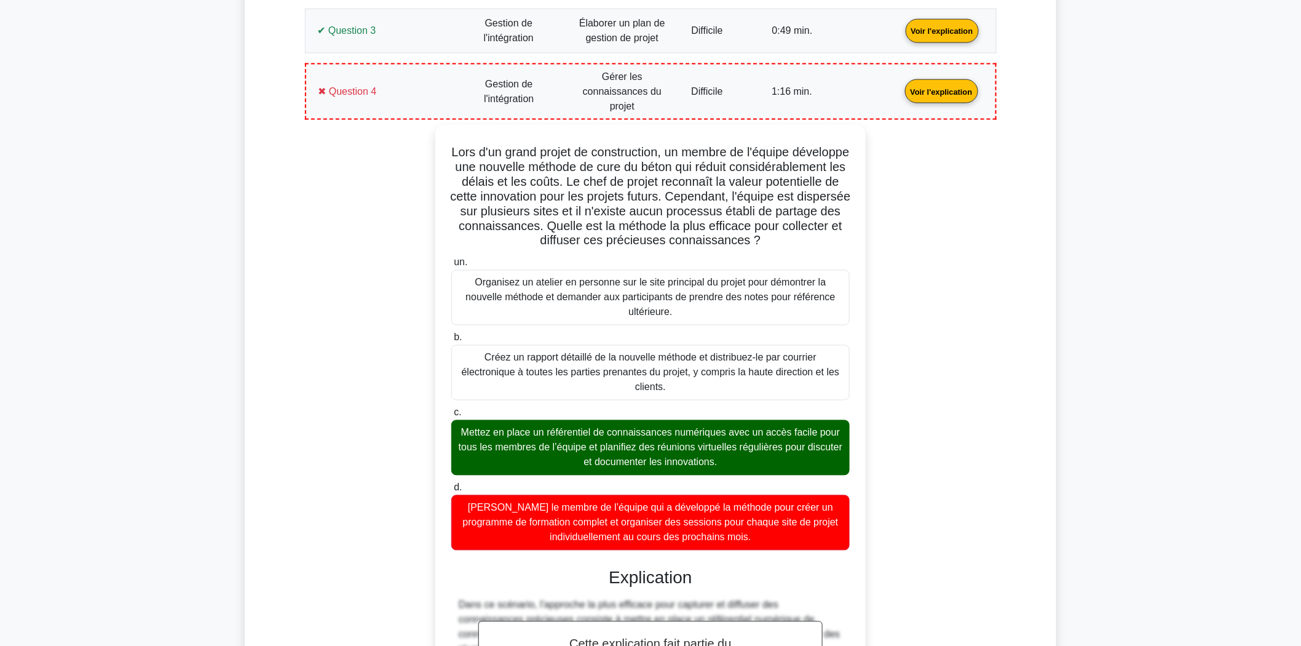
click at [900, 85] on link "Voir l'explication" at bounding box center [941, 90] width 83 height 10
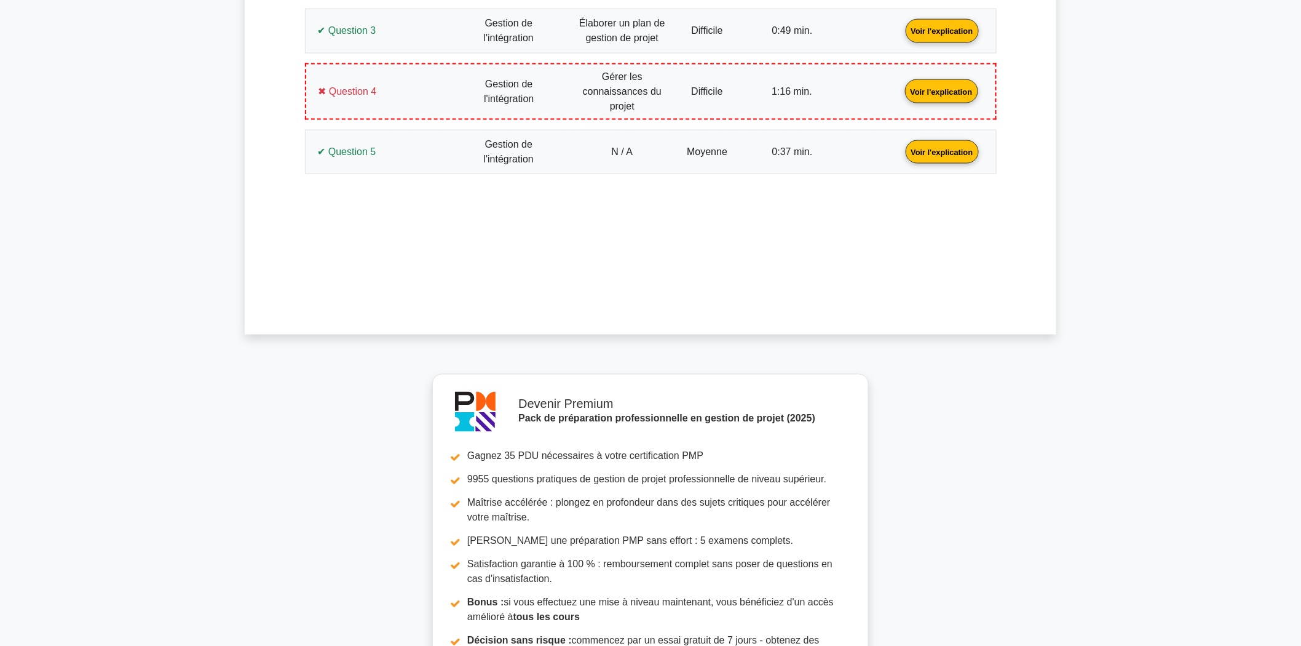
click at [901, 146] on link "Voir l'explication" at bounding box center [942, 151] width 83 height 10
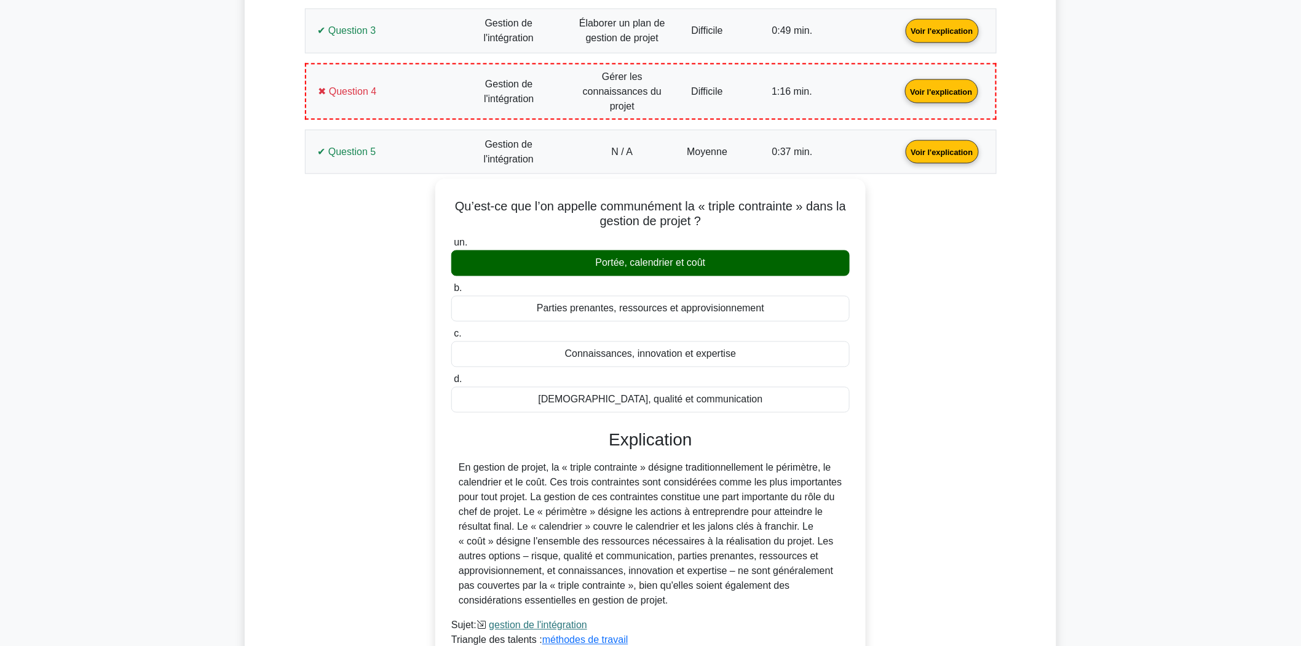
click at [956, 327] on div "Qu’est-ce que l’on appelle communément la « triple contrainte » dans la gestion…" at bounding box center [650, 428] width 677 height 498
click at [901, 146] on link "Voir l'explication" at bounding box center [942, 151] width 83 height 10
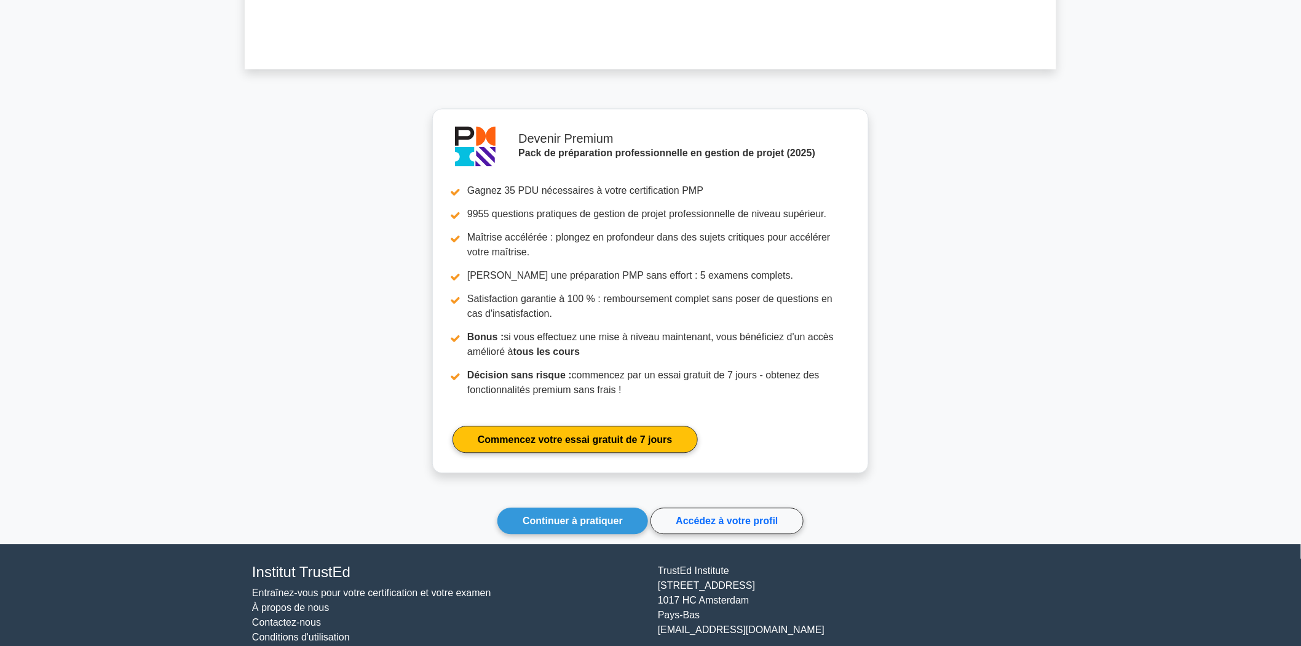
scroll to position [1037, 0]
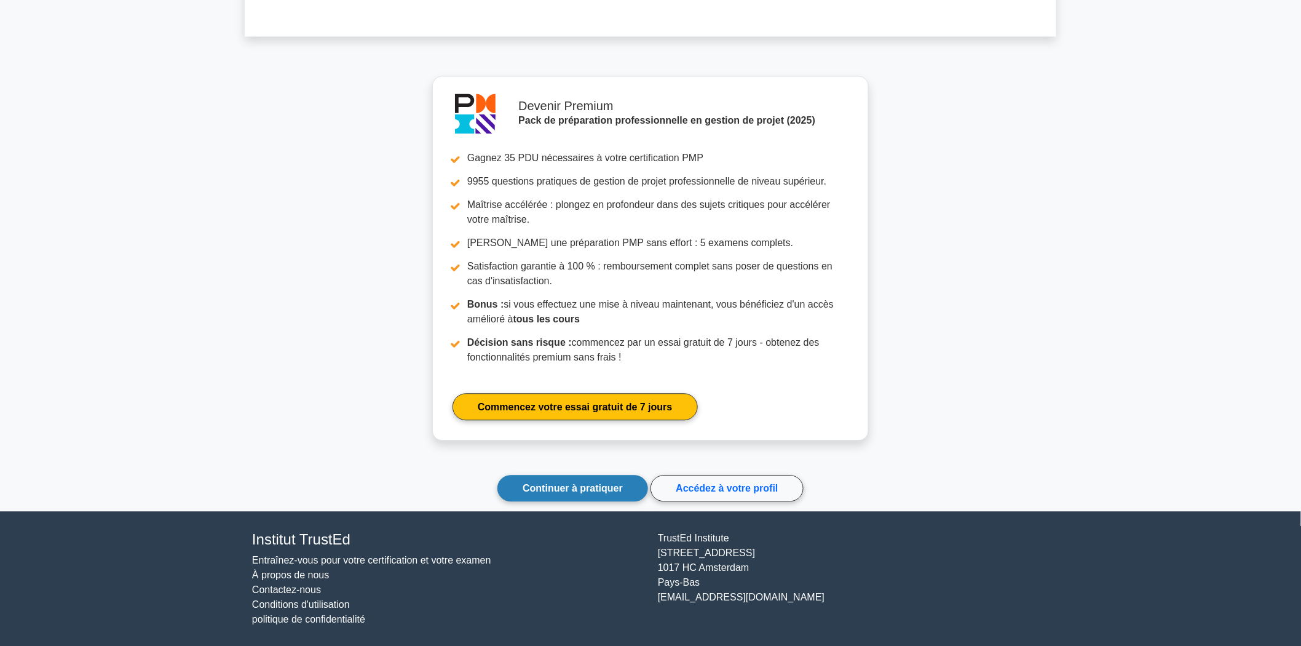
click at [575, 476] on link "Continuer à pratiquer" at bounding box center [572, 488] width 151 height 26
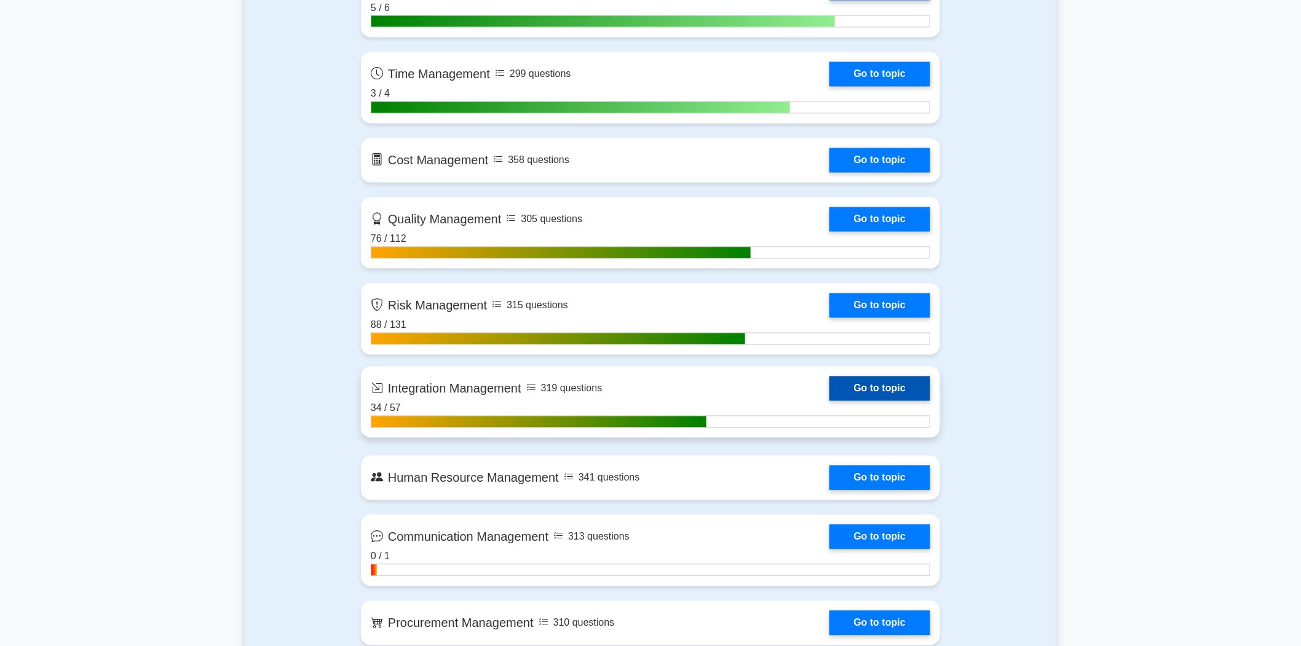
scroll to position [956, 0]
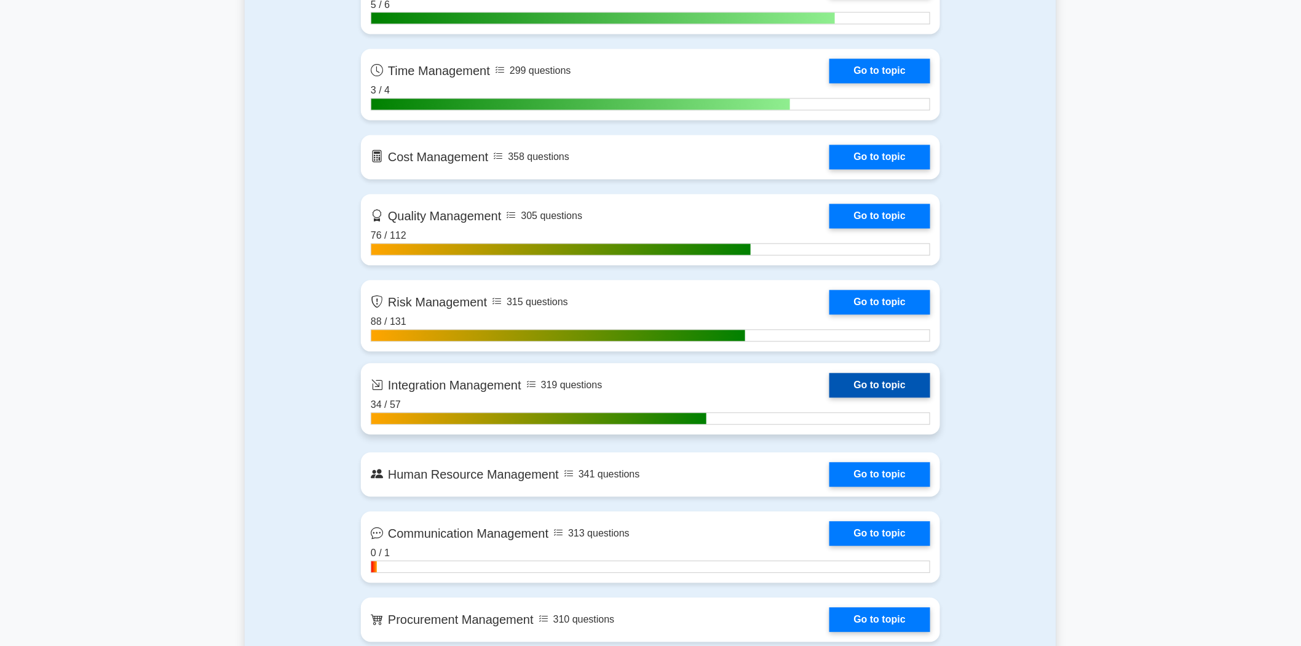
click at [853, 377] on link "Go to topic" at bounding box center [879, 385] width 101 height 25
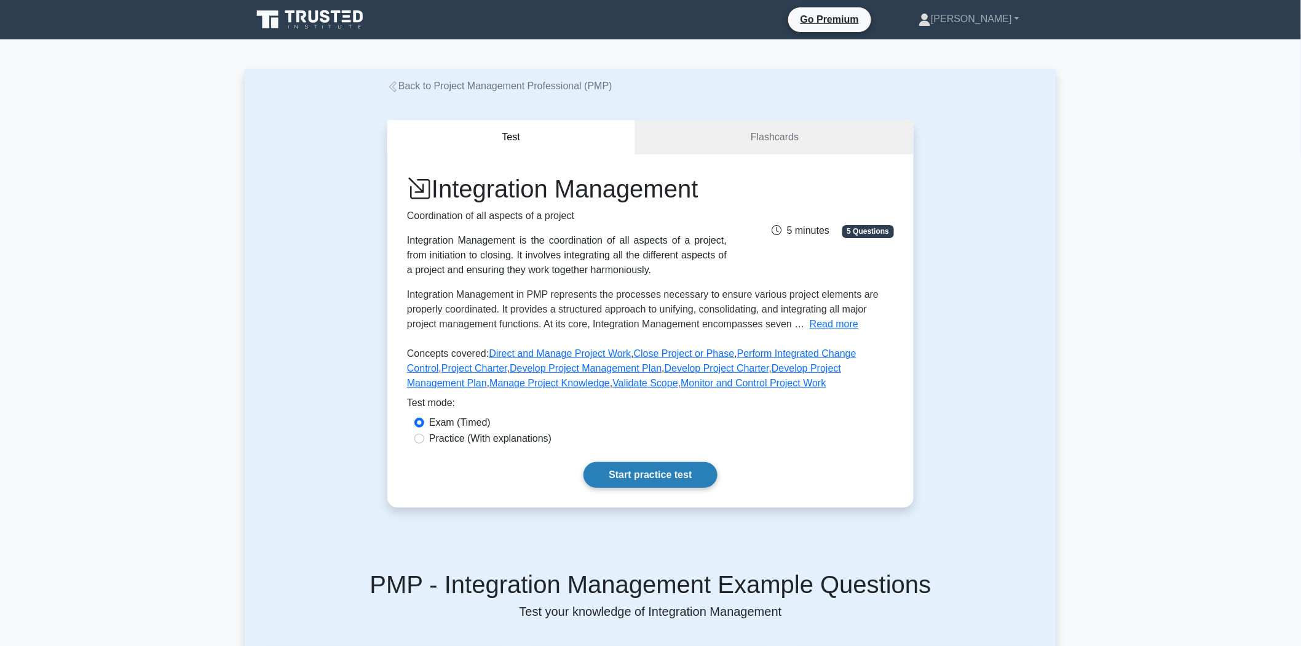
click at [625, 473] on link "Start practice test" at bounding box center [649, 475] width 133 height 26
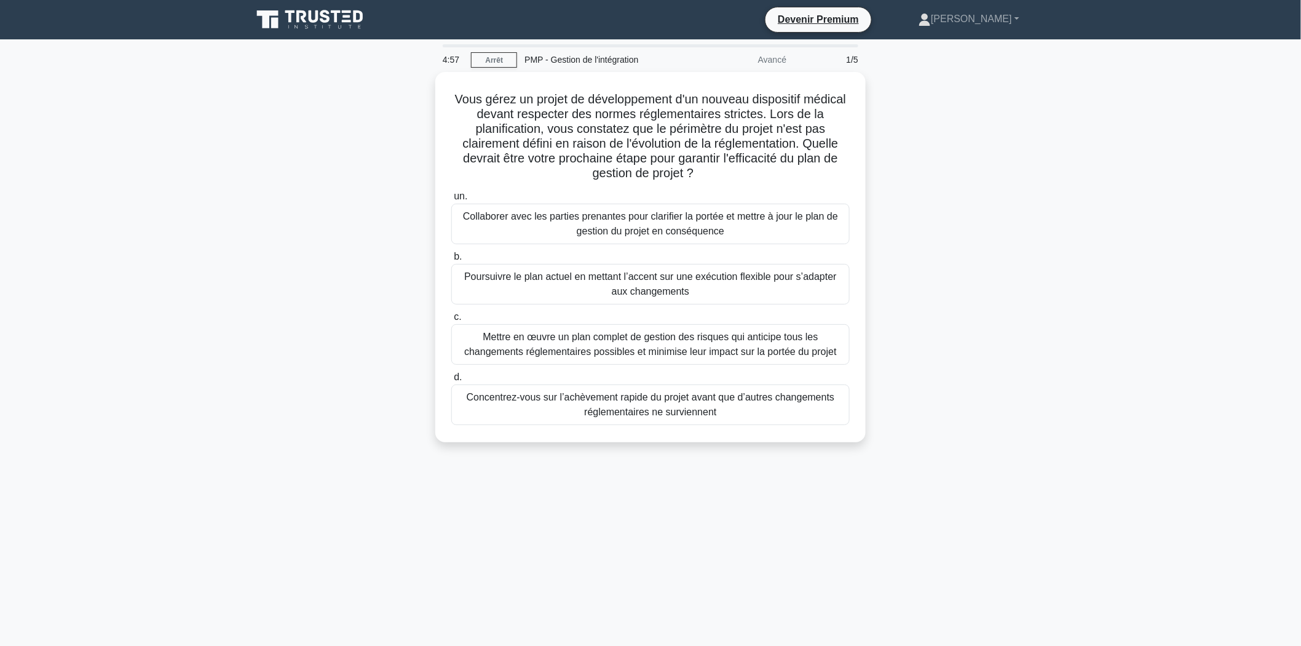
click at [1042, 280] on div "Vous gérez un projet de développement d'un nouveau dispositif médical devant re…" at bounding box center [650, 264] width 811 height 385
click at [732, 223] on font "Collaborer avec les parties prenantes pour clarifier la portée et mettre à jour…" at bounding box center [650, 221] width 387 height 30
click at [451, 197] on input "un. Collaborer avec les parties prenantes pour clarifier la portée et mettre à …" at bounding box center [451, 193] width 0 height 8
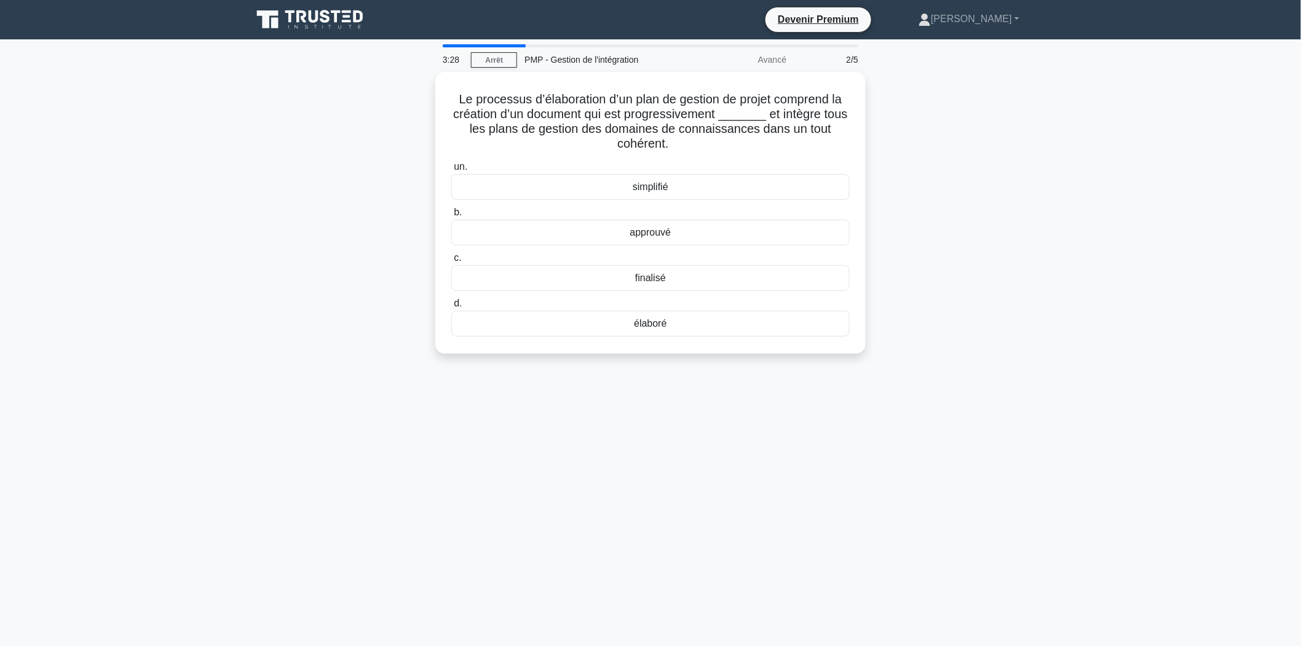
click at [997, 256] on div "Le processus d’élaboration d’un plan de gestion de projet comprend la création …" at bounding box center [650, 220] width 811 height 296
click at [666, 232] on font "approuvé" at bounding box center [650, 229] width 41 height 10
click at [451, 213] on input "b. approuvé" at bounding box center [451, 209] width 0 height 8
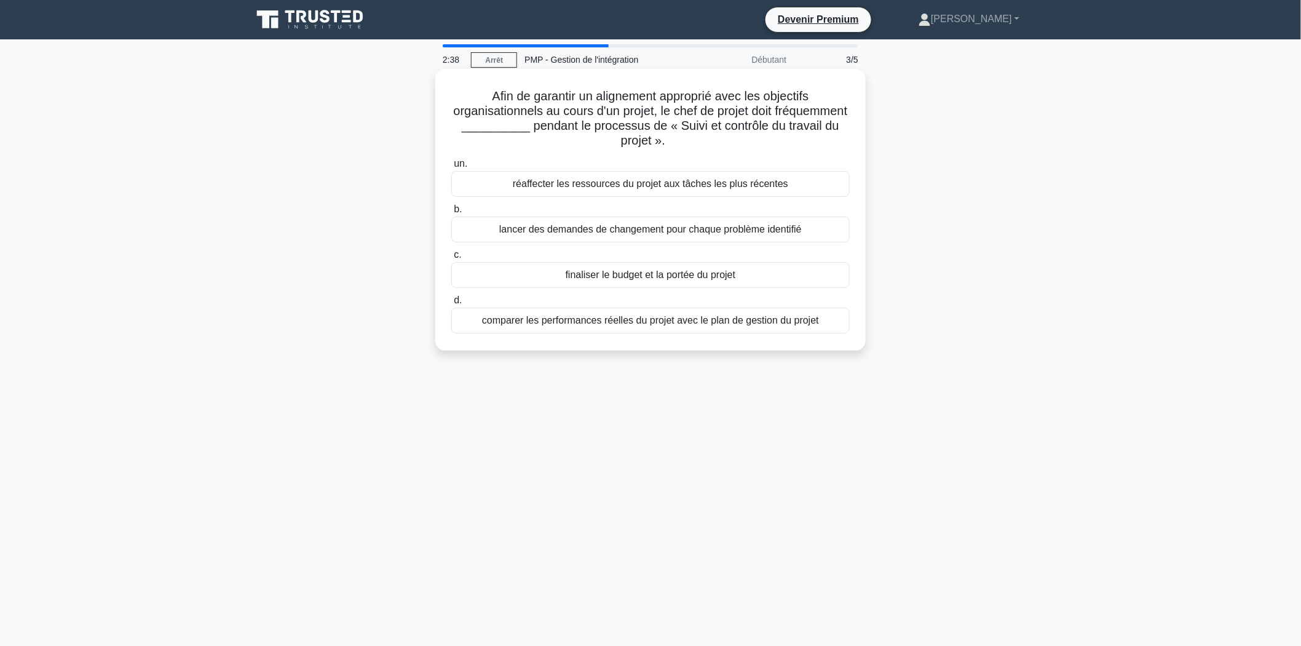
click at [692, 323] on font "comparer les performances réelles du projet avec le plan de gestion du projet" at bounding box center [650, 320] width 337 height 10
click at [451, 304] on input "d. comparer les performances réelles du projet avec le plan de gestion du projet" at bounding box center [451, 300] width 0 height 8
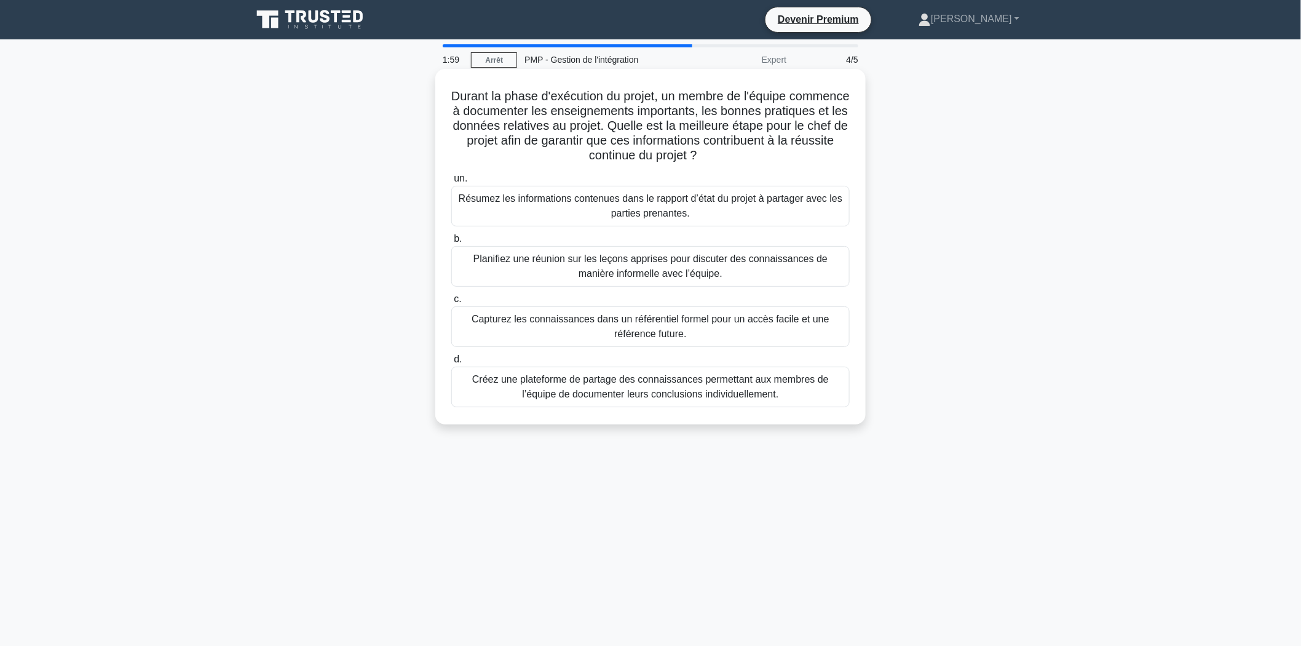
click at [653, 335] on font "Capturez les connaissances dans un référentiel formel pour un accès facile et u…" at bounding box center [651, 326] width 358 height 25
click at [451, 303] on input "c. Capturez les connaissances dans un référentiel formel pour un accès facile e…" at bounding box center [451, 299] width 0 height 8
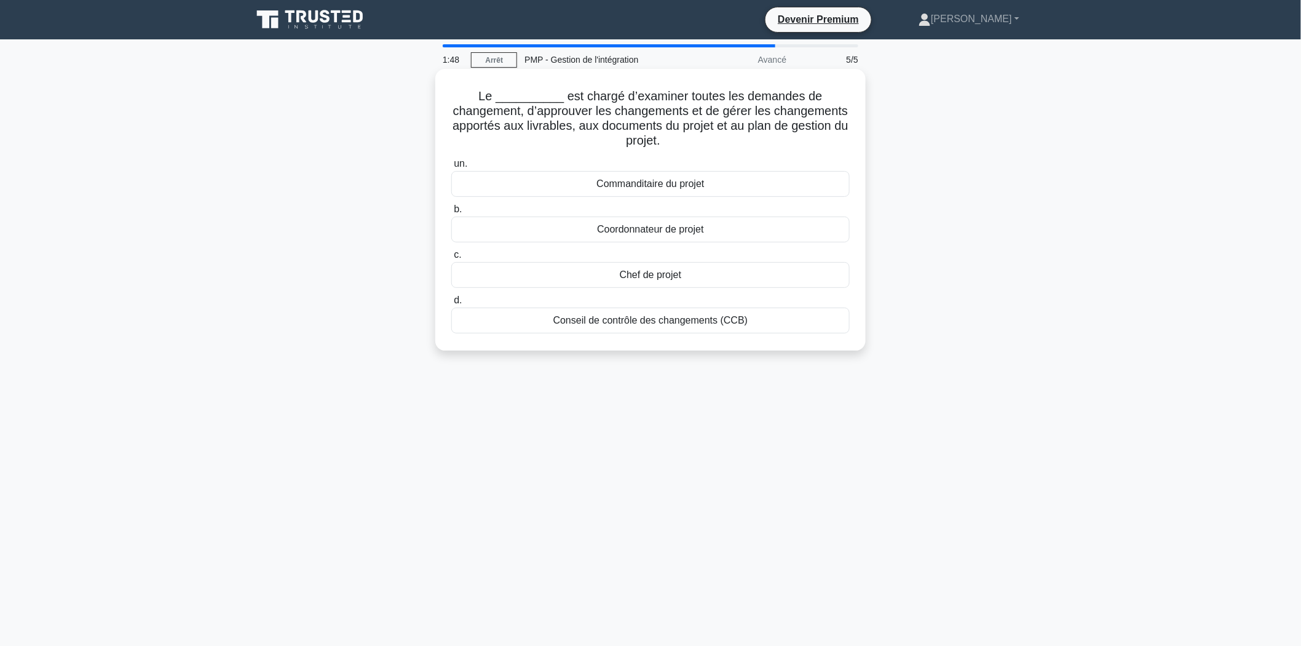
click at [661, 275] on font "Chef de projet" at bounding box center [651, 274] width 62 height 10
click at [451, 259] on input "c. Chef de projet" at bounding box center [451, 255] width 0 height 8
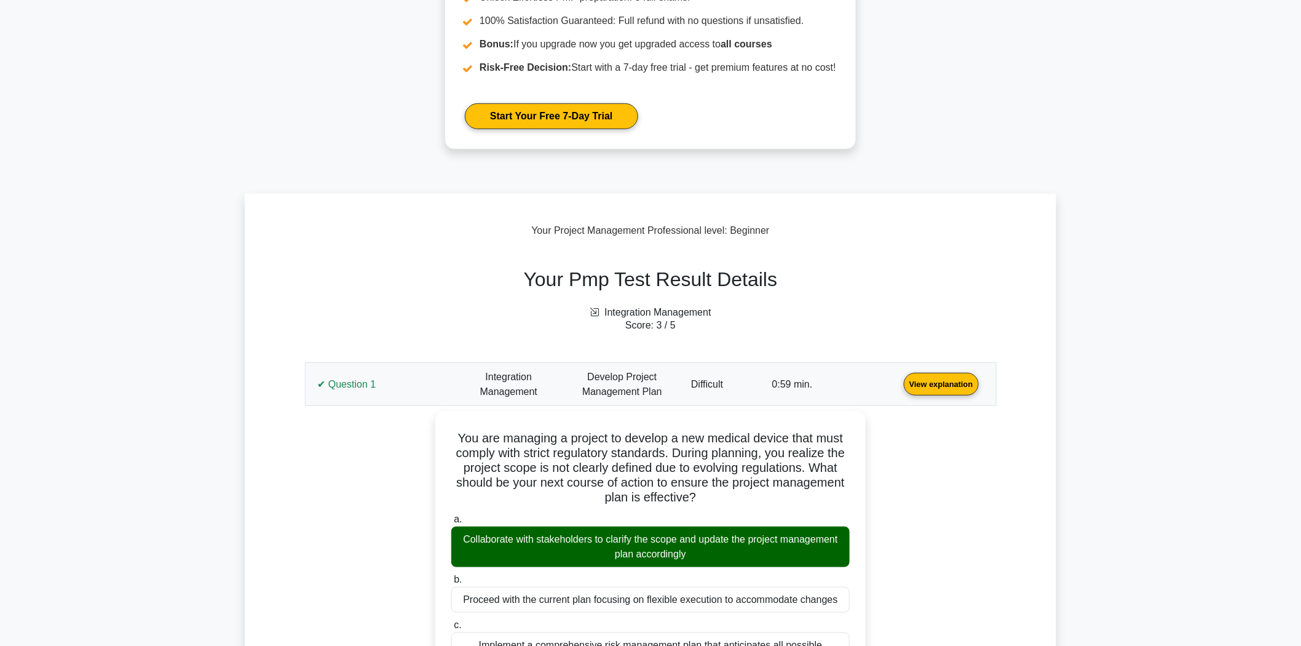
click at [899, 378] on link "View explanation" at bounding box center [941, 383] width 85 height 10
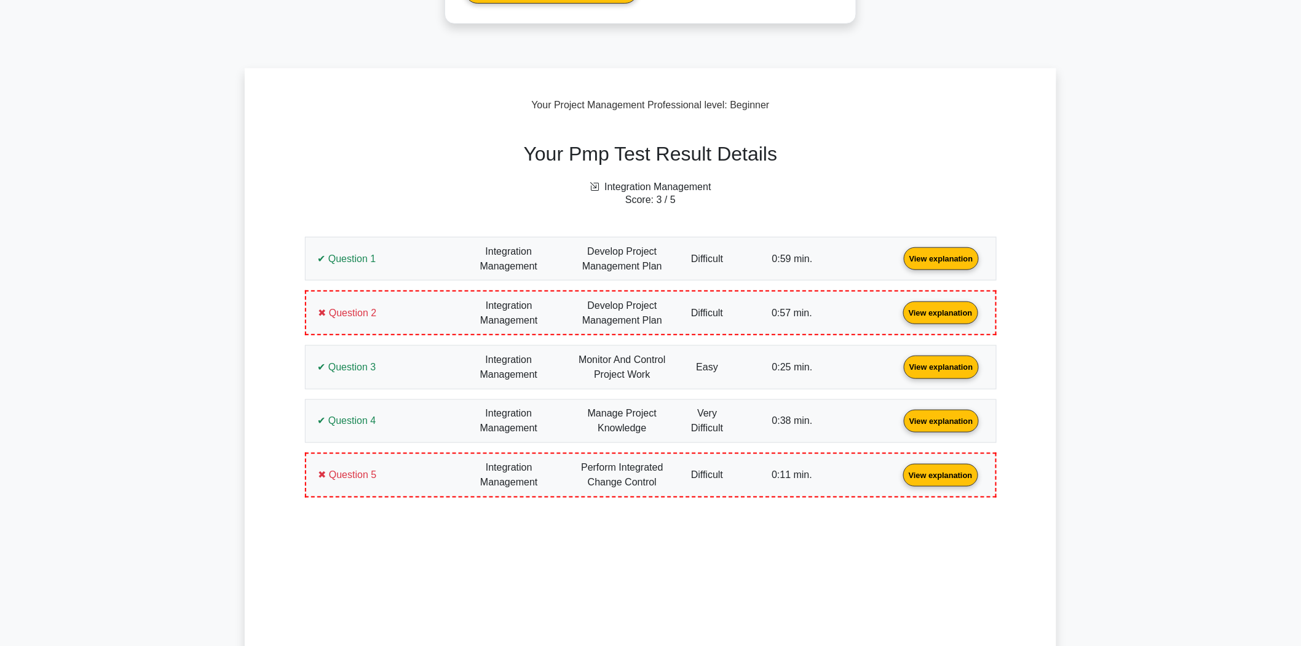
scroll to position [341, 0]
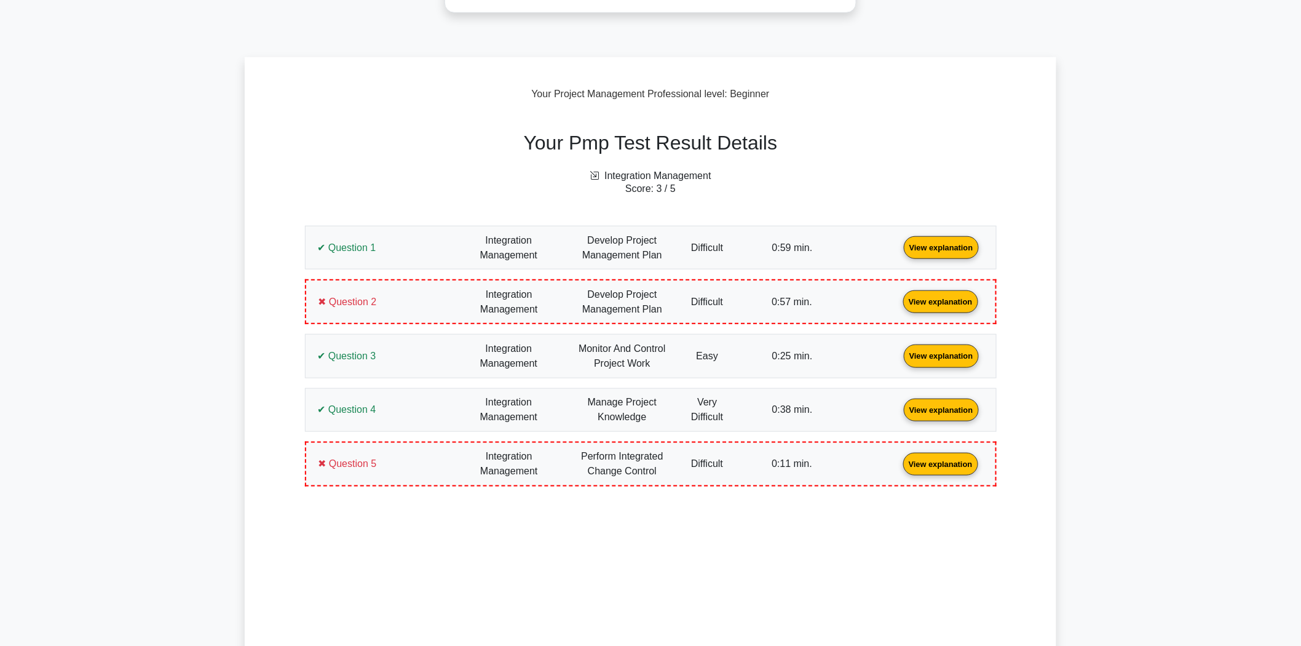
click at [899, 252] on link "View explanation" at bounding box center [941, 247] width 85 height 10
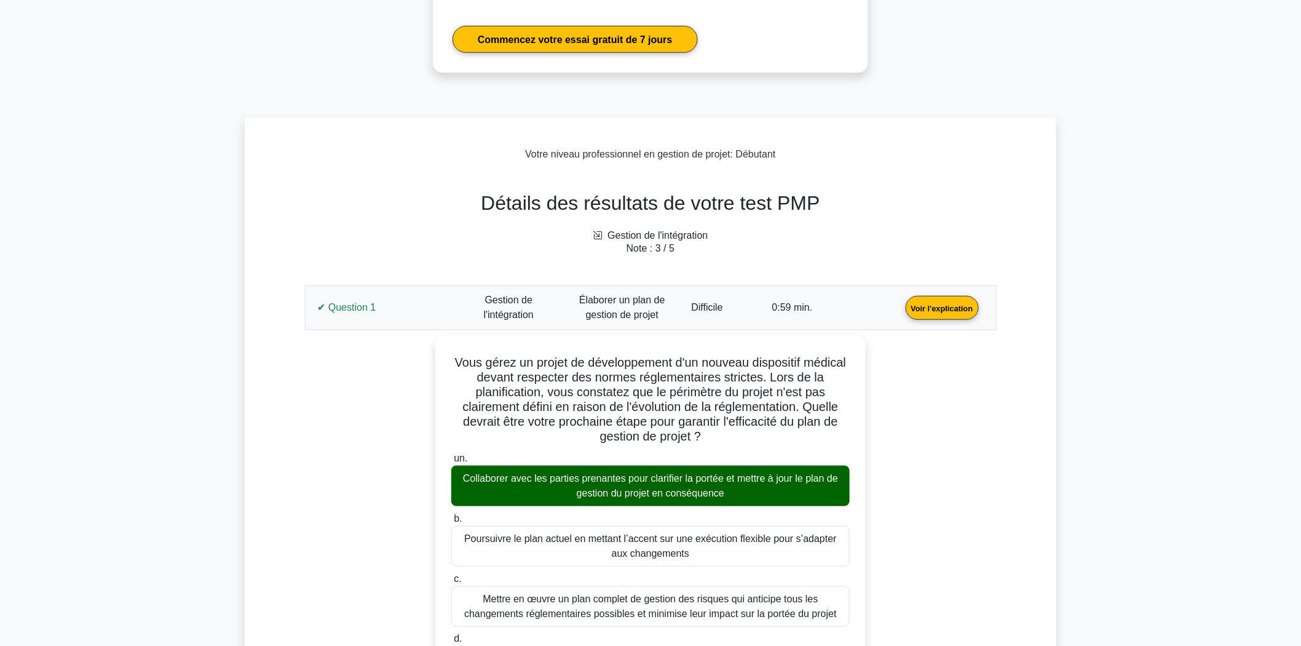
scroll to position [400, 0]
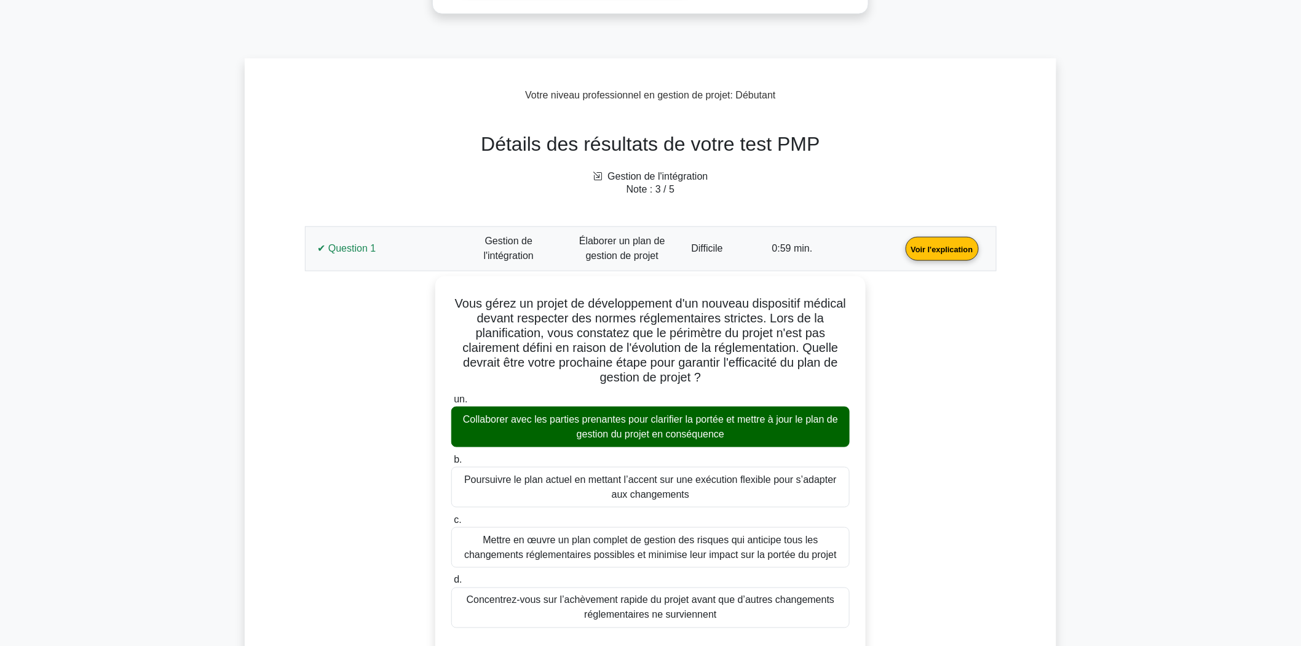
drag, startPoint x: 1134, startPoint y: 243, endPoint x: 960, endPoint y: 291, distance: 180.5
click at [901, 253] on link "Voir l'explication" at bounding box center [942, 248] width 83 height 10
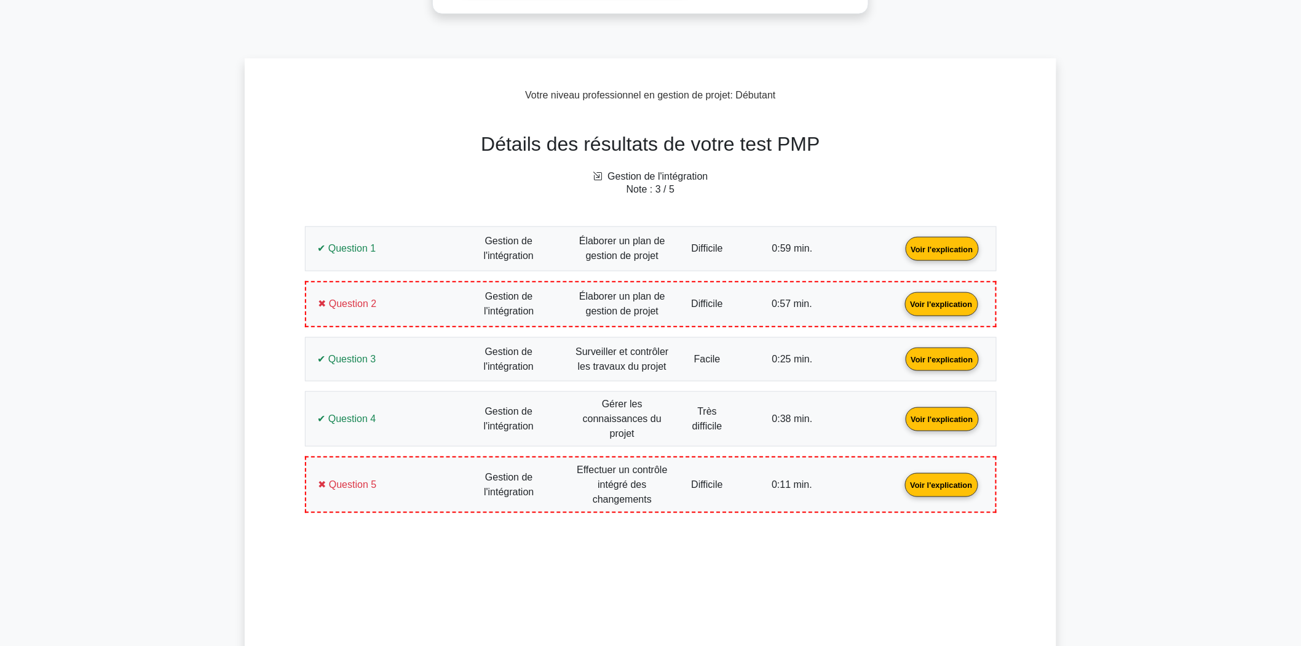
click at [900, 308] on link "Voir l'explication" at bounding box center [941, 303] width 83 height 10
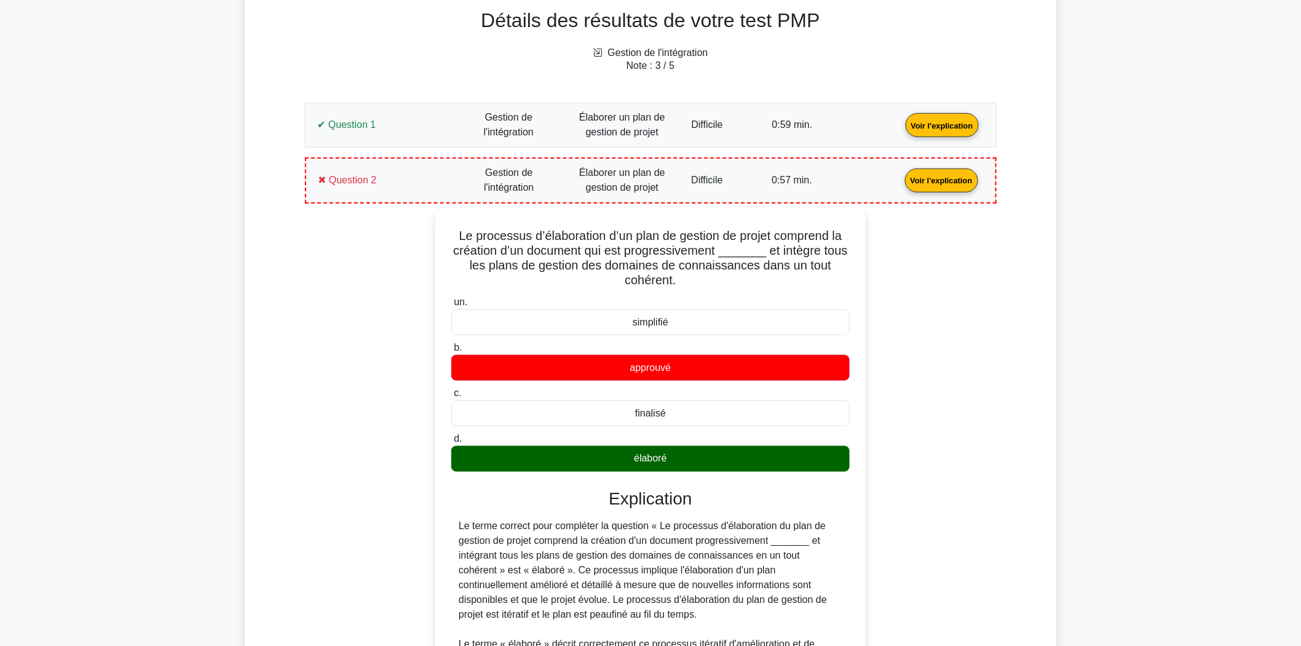
scroll to position [537, 0]
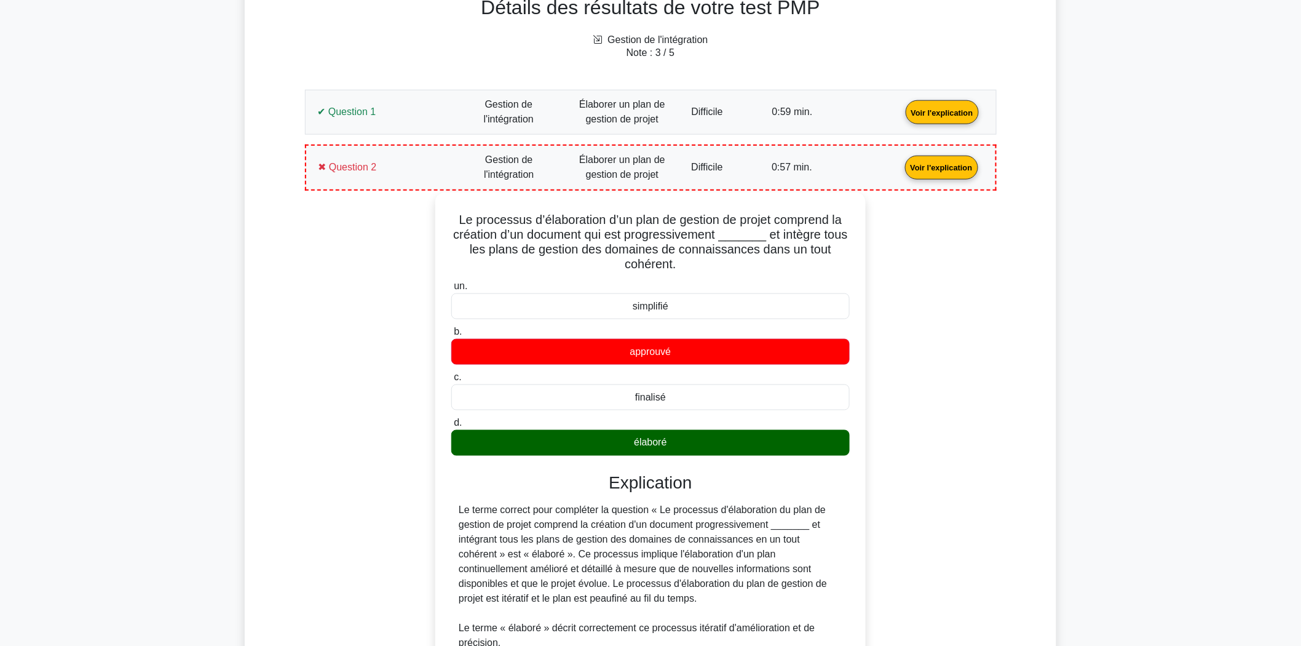
drag, startPoint x: 692, startPoint y: 439, endPoint x: 447, endPoint y: 215, distance: 332.0
click at [447, 215] on div "Le processus d’élaboration d’un plan de gestion de projet comprend la création …" at bounding box center [650, 507] width 420 height 621
copy div "Le processus d’élaboration d’un plan de gestion de projet comprend la création …"
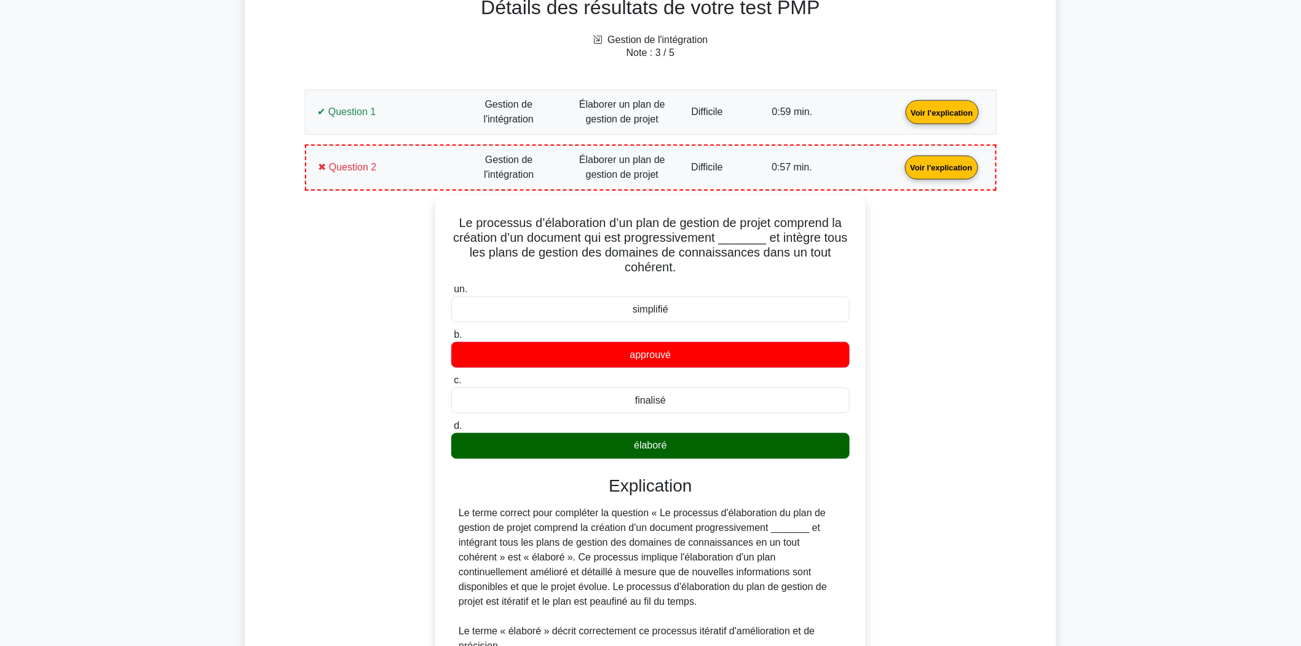
click at [358, 296] on div "Le processus d’élaboration d’un plan de gestion de projet comprend la création …" at bounding box center [650, 518] width 677 height 646
drag, startPoint x: 376, startPoint y: 167, endPoint x: 375, endPoint y: 174, distance: 6.9
click at [900, 167] on link "Voir l'explication" at bounding box center [941, 166] width 83 height 10
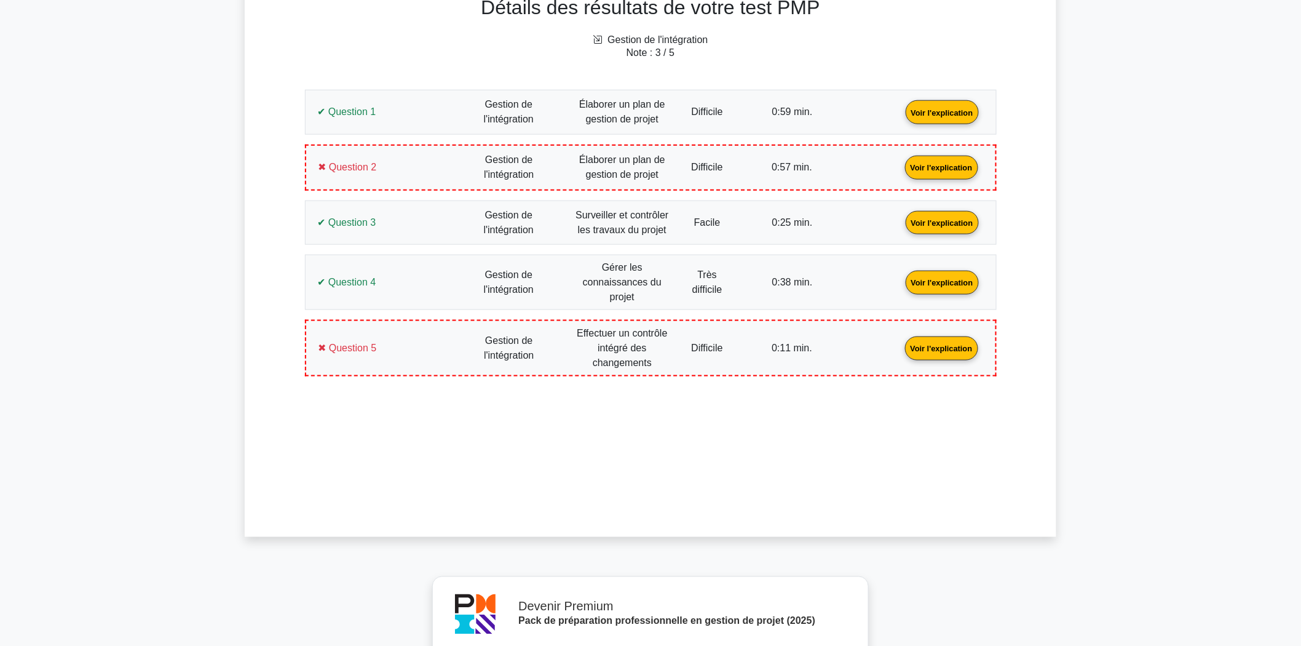
click at [901, 227] on link "Voir l'explication" at bounding box center [942, 221] width 83 height 10
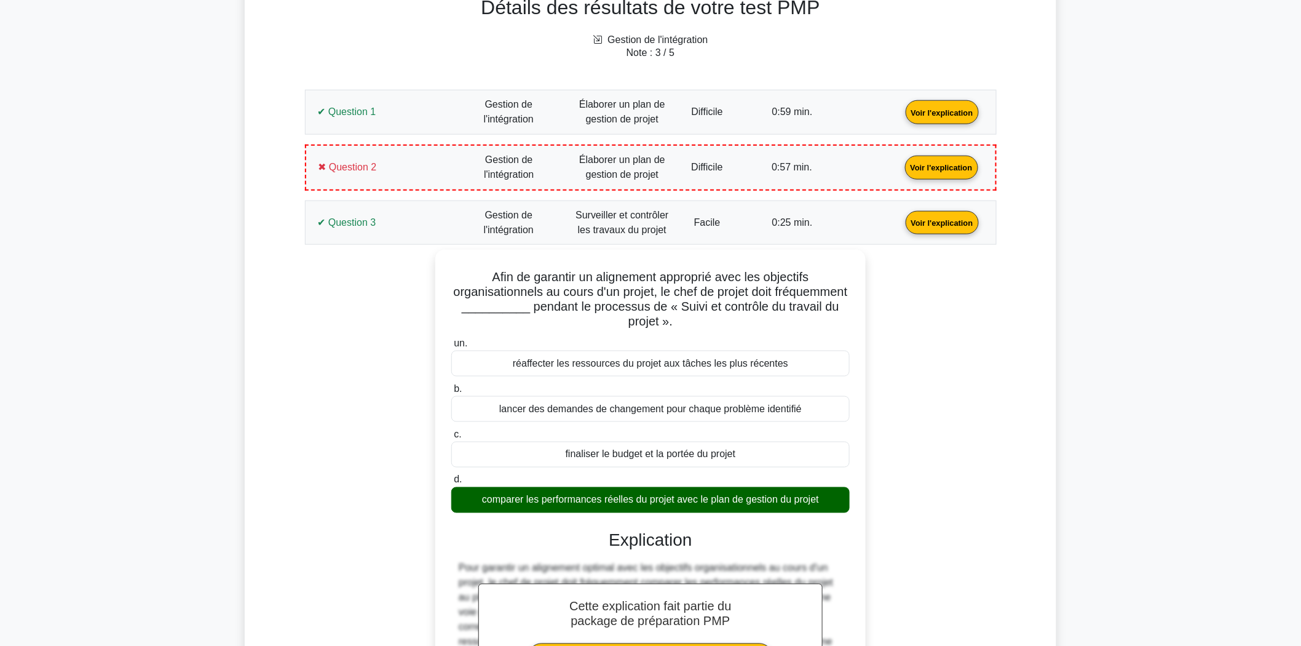
click at [901, 226] on link "Voir l'explication" at bounding box center [942, 221] width 83 height 10
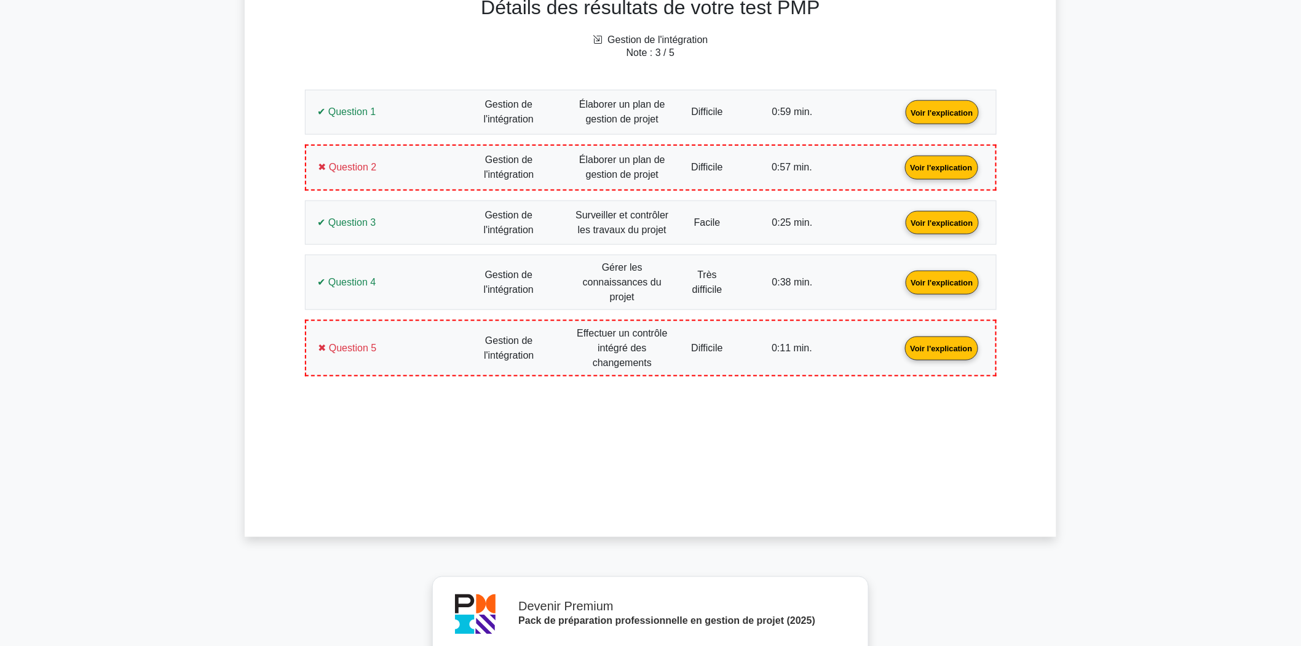
click at [901, 277] on link "Voir l'explication" at bounding box center [942, 282] width 83 height 10
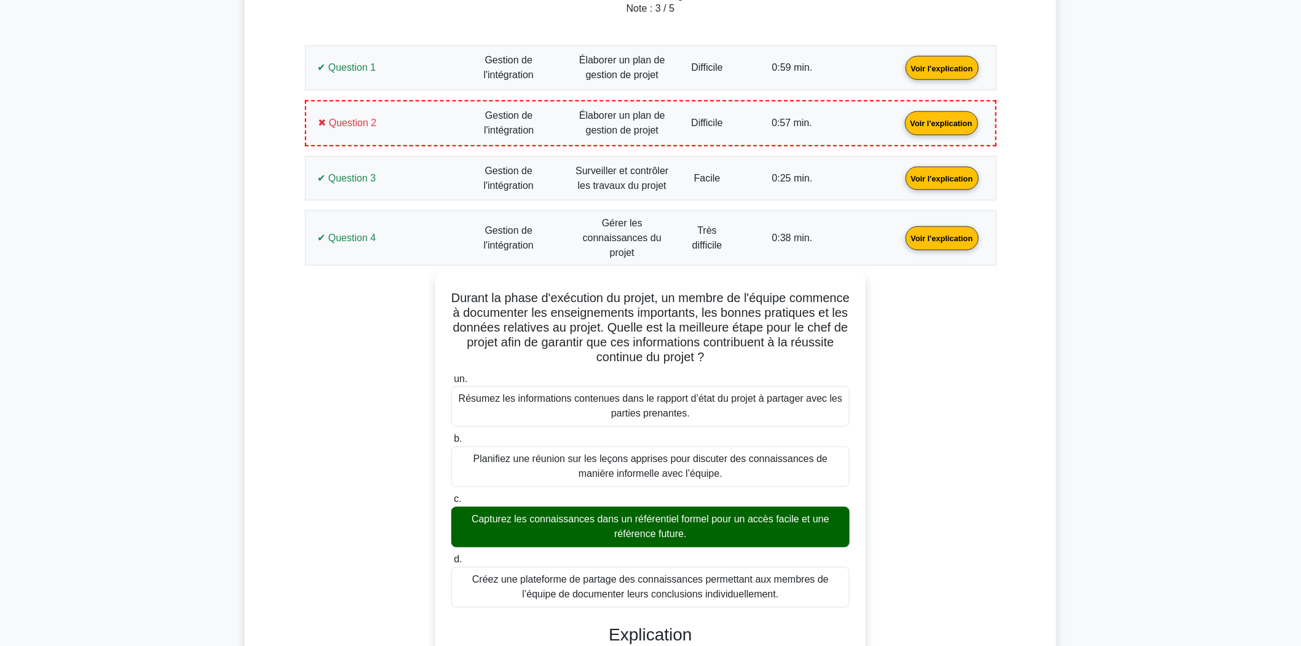
scroll to position [605, 0]
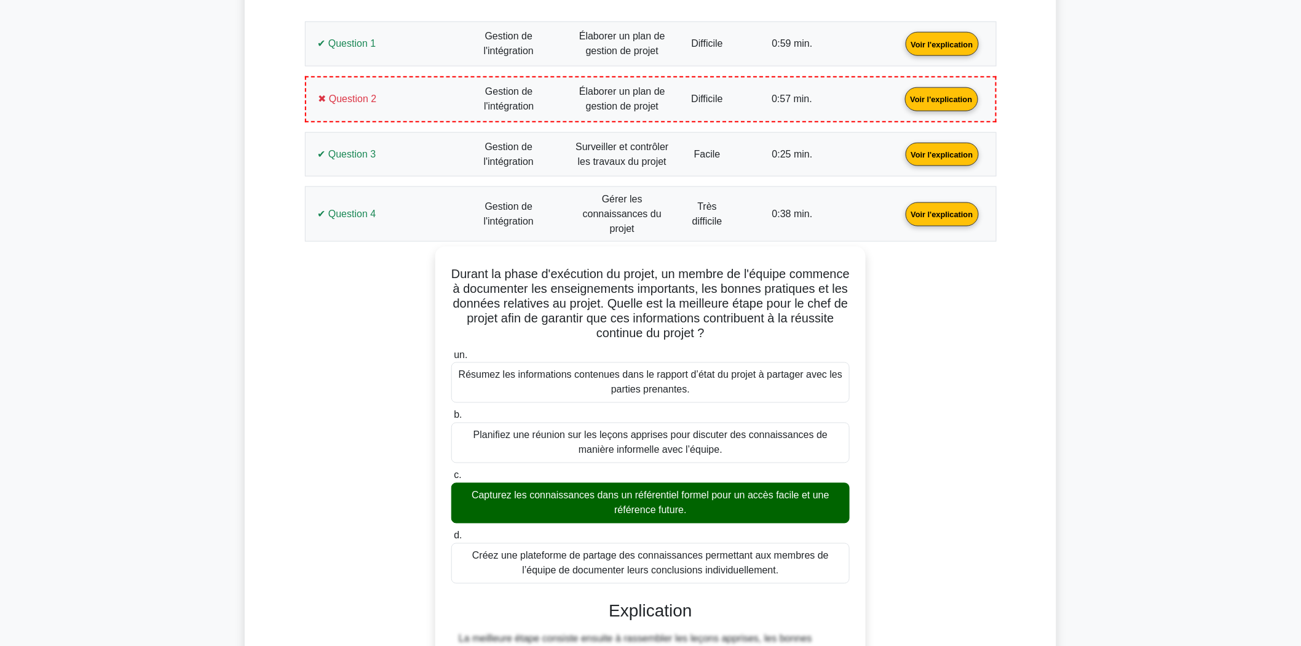
click at [901, 208] on link "Voir l'explication" at bounding box center [942, 213] width 83 height 10
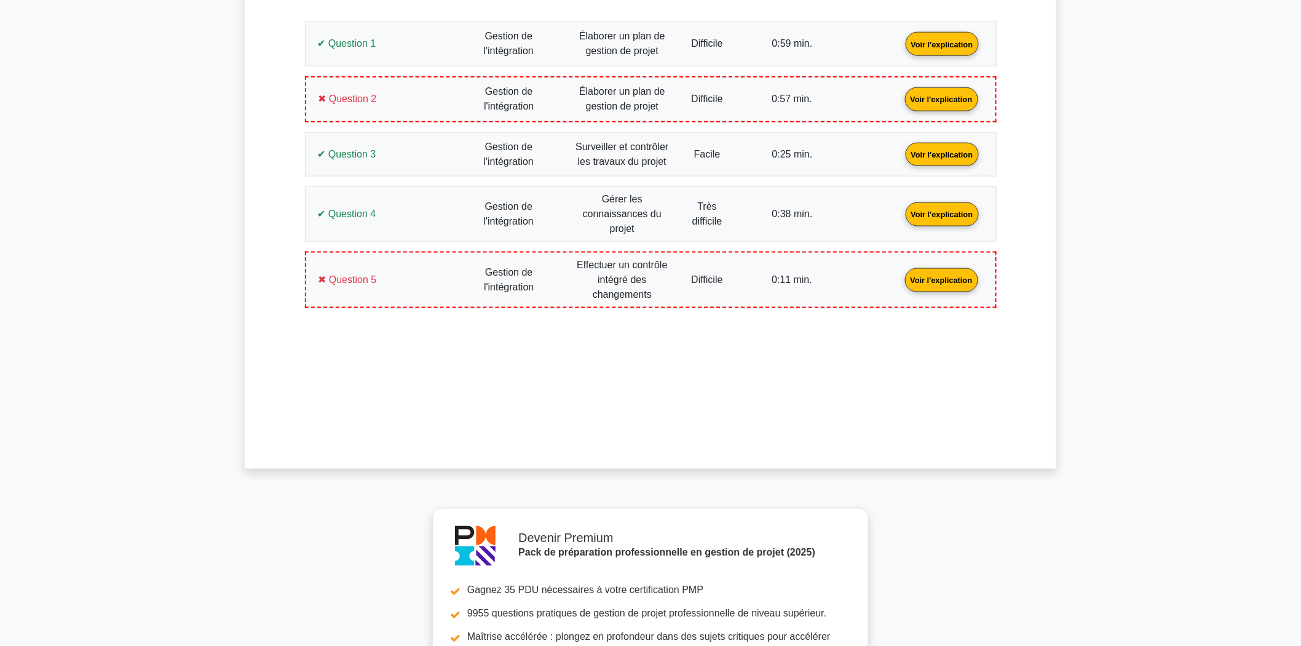
click at [900, 283] on link "Voir l'explication" at bounding box center [941, 279] width 83 height 10
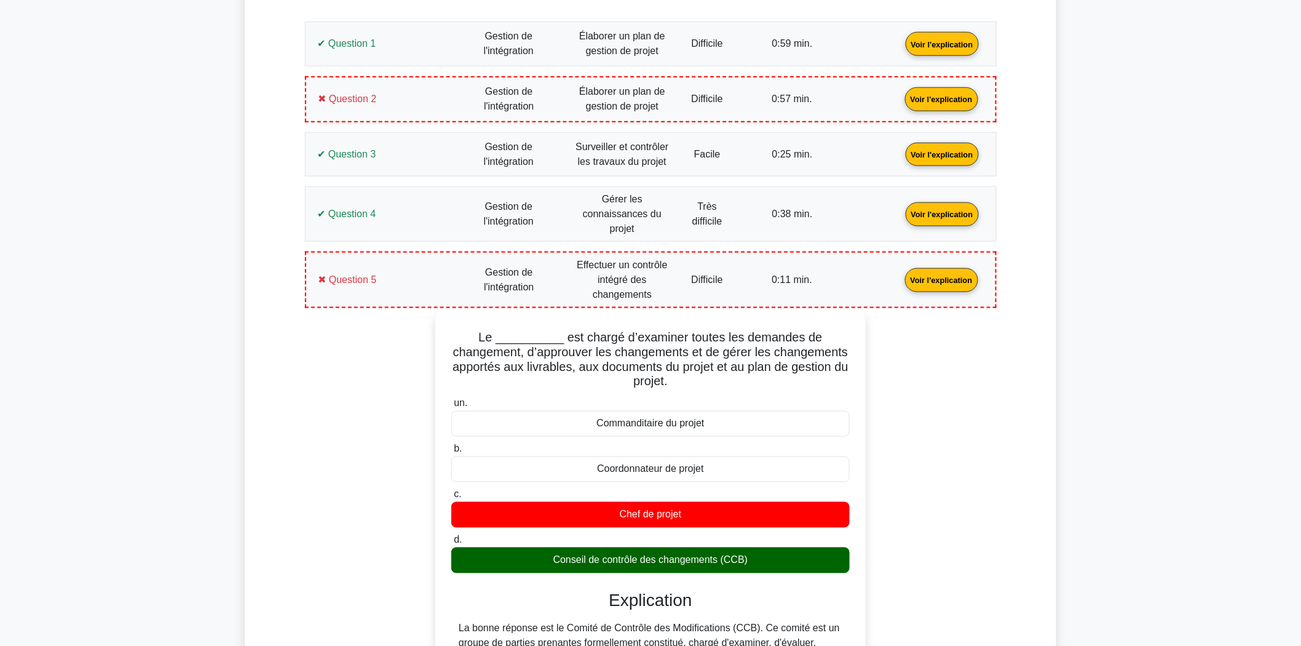
drag, startPoint x: 788, startPoint y: 559, endPoint x: 486, endPoint y: 339, distance: 373.9
click at [482, 332] on div "Le __________ est chargé d’examiner toutes les demandes de changement, d’approu…" at bounding box center [650, 655] width 420 height 680
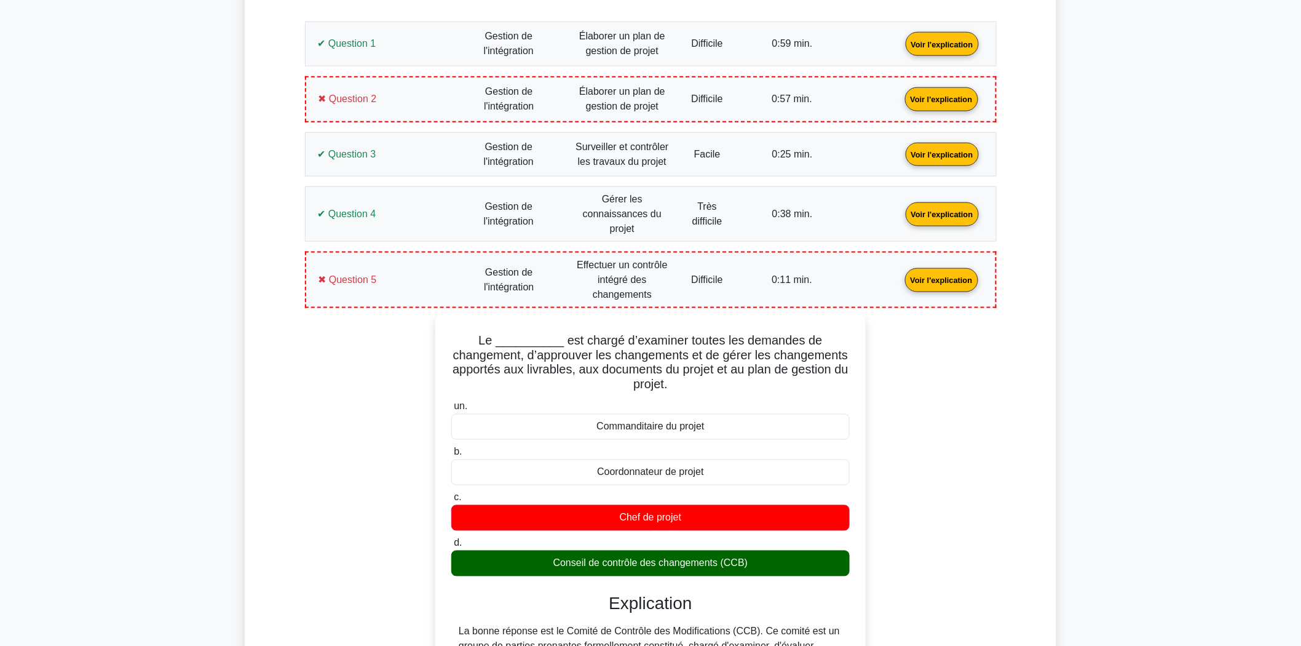
copy div "Le __________ est chargé d’examiner toutes les demandes de changement, d’approu…"
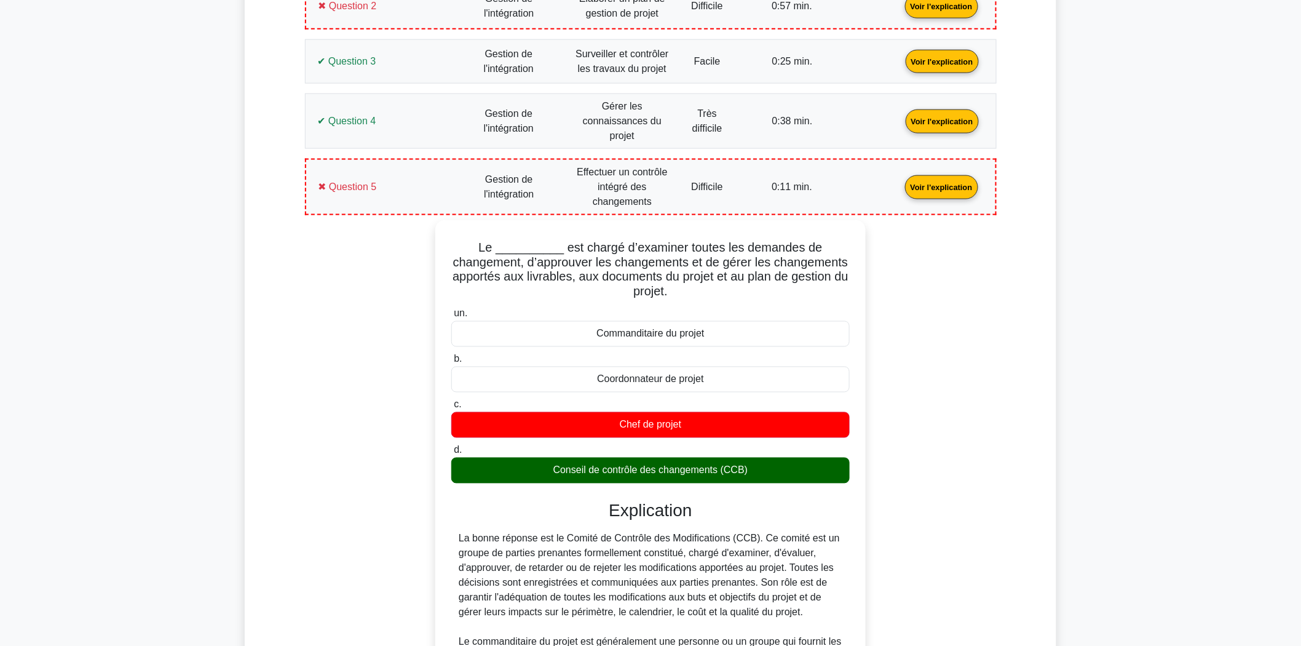
scroll to position [810, 0]
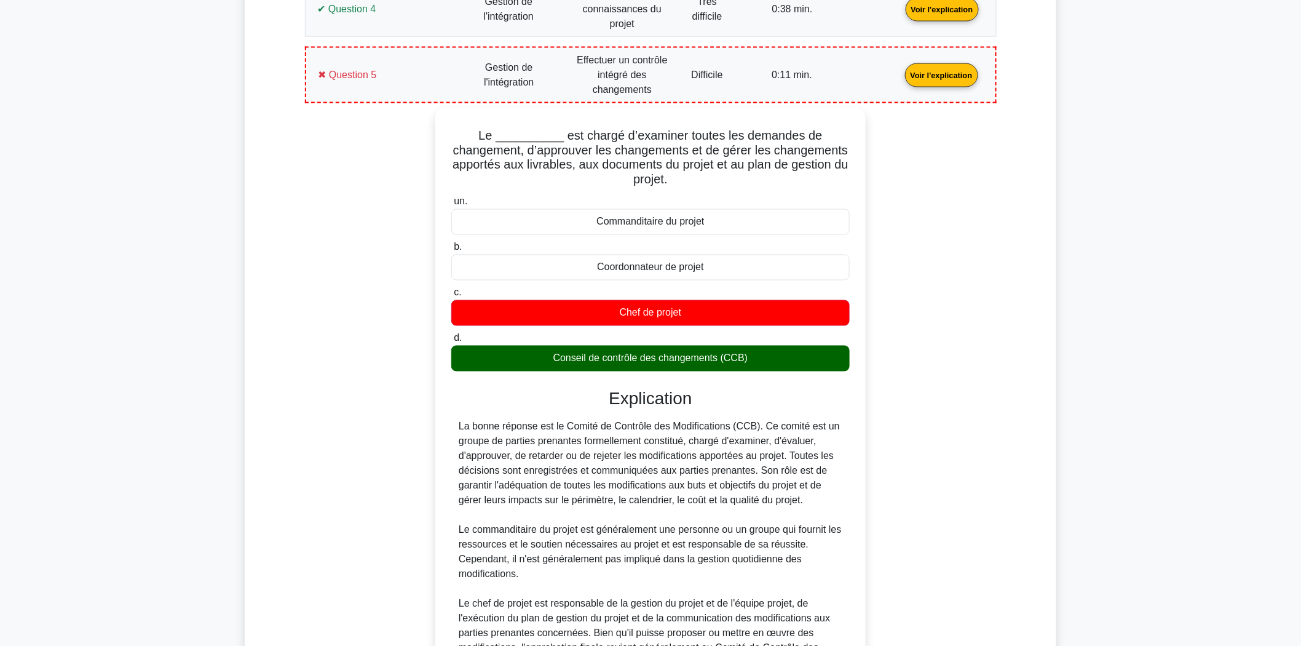
click at [163, 419] on main "Devenir Premium Pack de préparation professionnelle en gestion de projet (2025)…" at bounding box center [650, 313] width 1301 height 2166
